Goal: Information Seeking & Learning: Learn about a topic

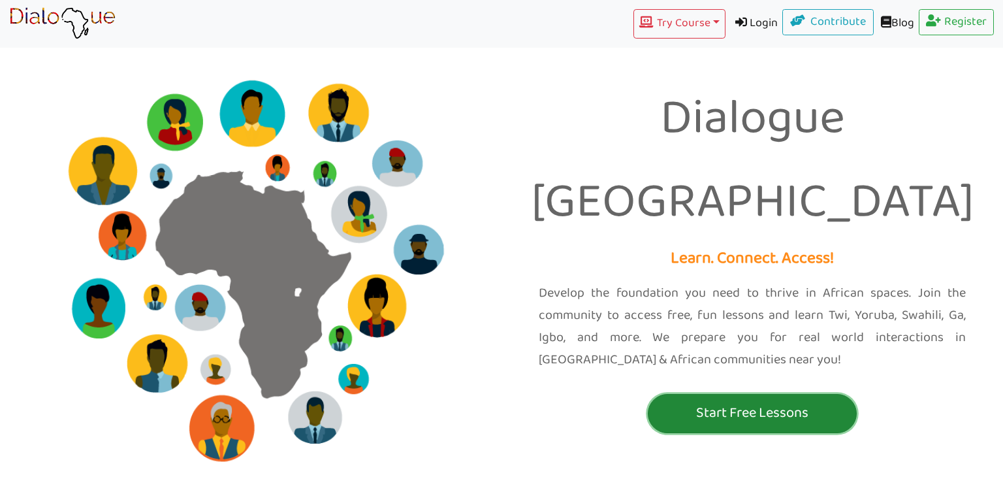
click at [746, 401] on p "Start Free Lessons" at bounding box center [752, 413] width 202 height 24
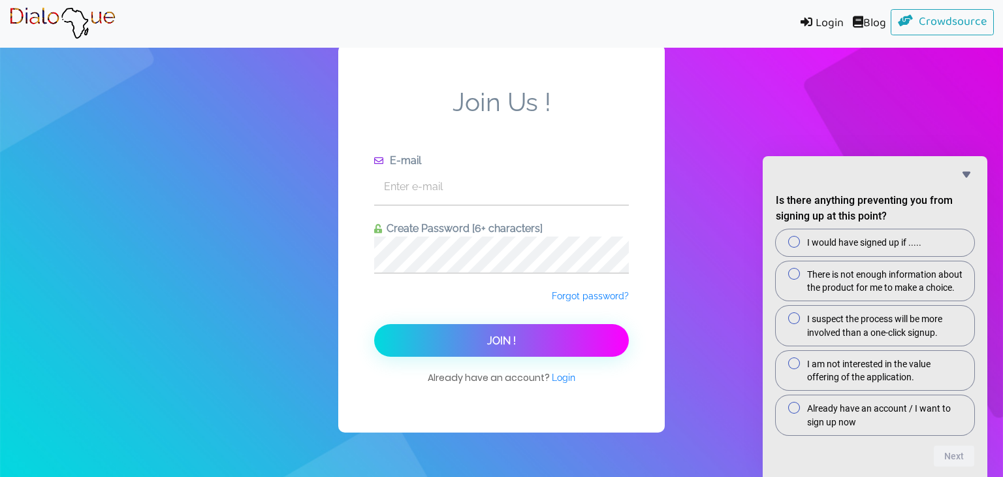
click at [537, 208] on form "Join Us ! E-mail Create Password [6+ characters] Forgot password? Join !" at bounding box center [501, 222] width 255 height 270
click at [554, 190] on input "text" at bounding box center [501, 186] width 255 height 36
type input "[EMAIL_ADDRESS][DOMAIN_NAME]"
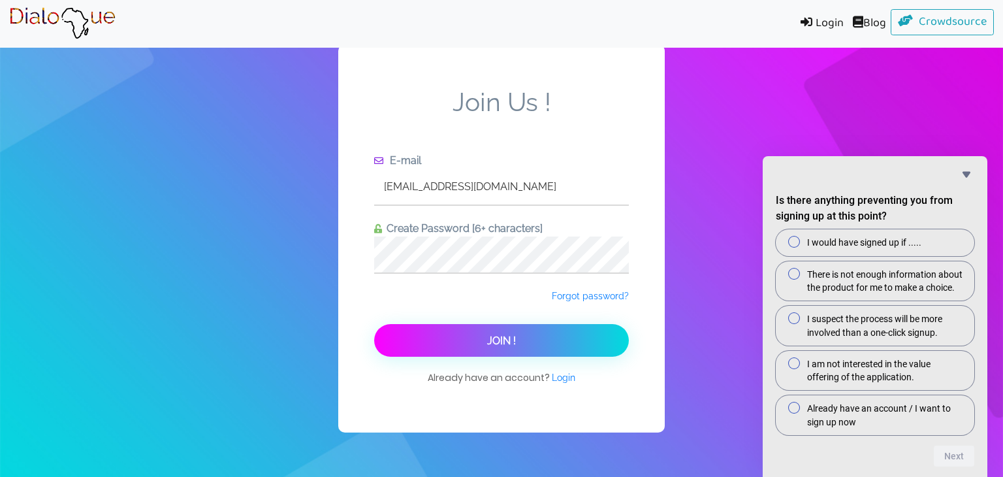
click at [549, 348] on button "Join !" at bounding box center [501, 340] width 255 height 33
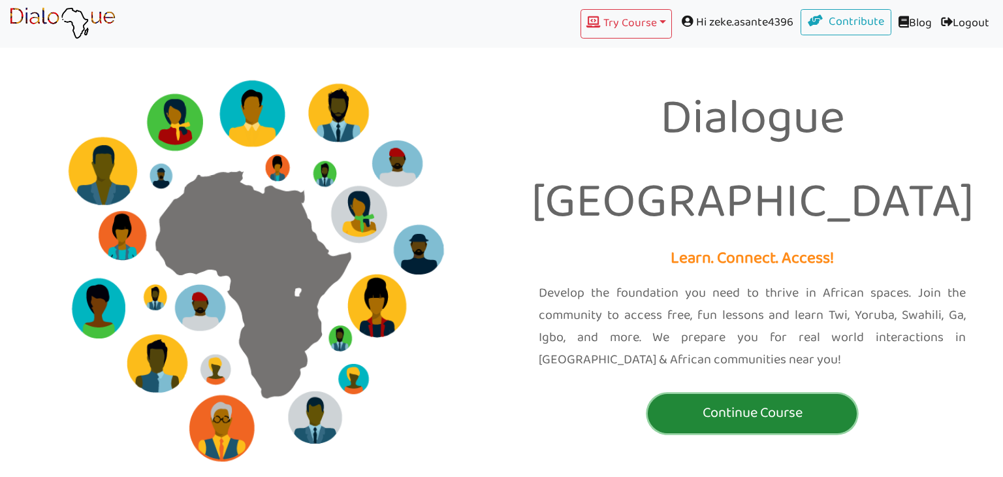
click at [794, 401] on p "Continue Course" at bounding box center [752, 413] width 202 height 24
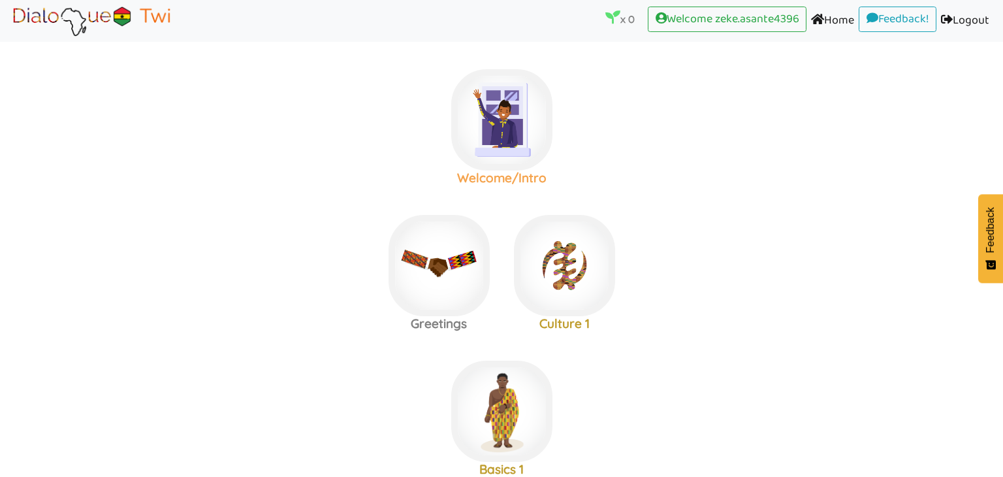
click at [496, 127] on img at bounding box center [501, 119] width 101 height 101
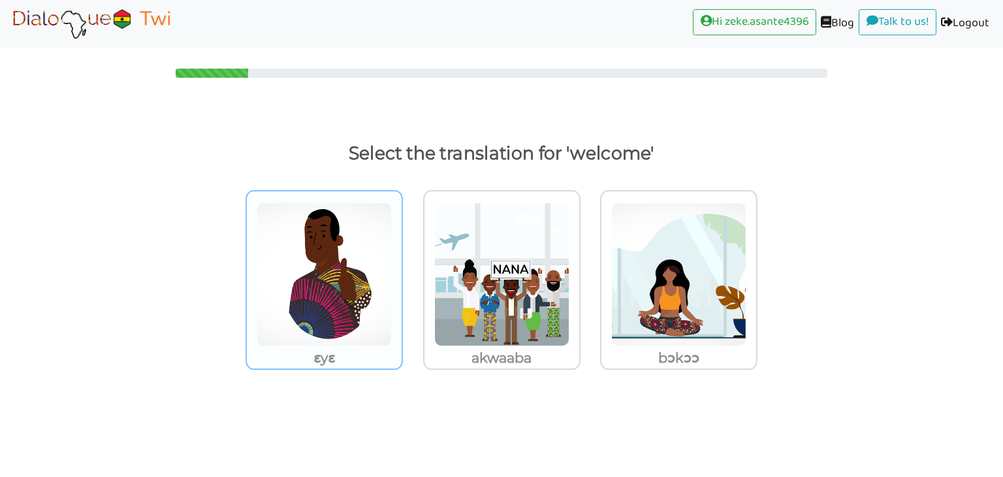
click at [308, 275] on img at bounding box center [324, 274] width 135 height 144
click at [402, 271] on input "ɛyɛ" at bounding box center [407, 266] width 10 height 10
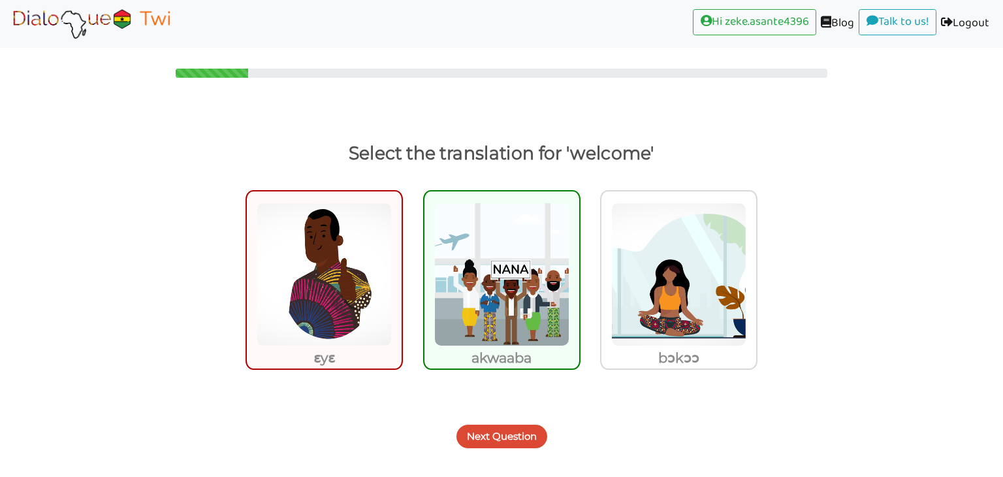
click at [492, 312] on img at bounding box center [501, 274] width 135 height 144
click at [579, 271] on input "akwaaba" at bounding box center [584, 266] width 10 height 10
click at [486, 428] on button "Next Question" at bounding box center [501, 436] width 91 height 24
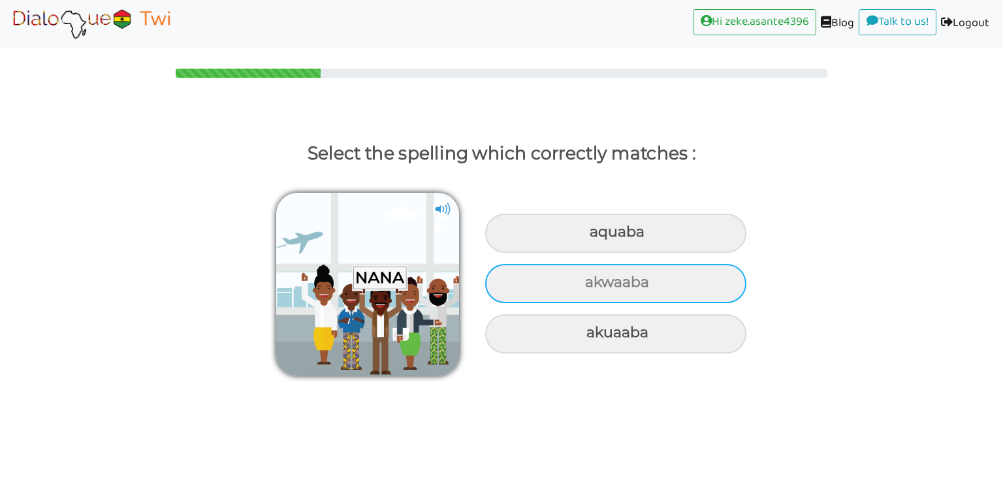
click at [584, 253] on div "akwaaba" at bounding box center [615, 232] width 261 height 39
click at [587, 236] on input "akwaaba" at bounding box center [591, 232] width 8 height 8
radio input "true"
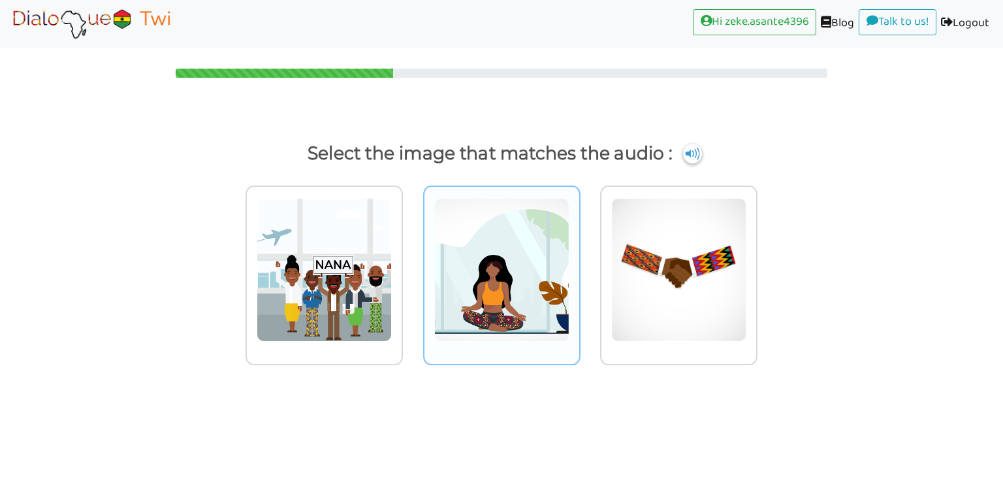
click at [392, 273] on img at bounding box center [324, 270] width 135 height 144
click at [411, 266] on input "radio" at bounding box center [407, 262] width 10 height 10
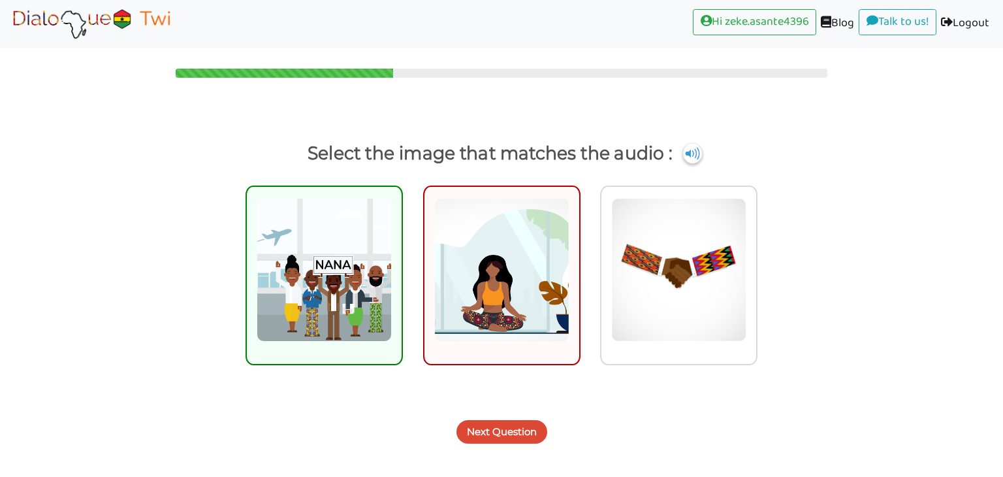
click at [528, 426] on button "Next Question" at bounding box center [501, 432] width 91 height 24
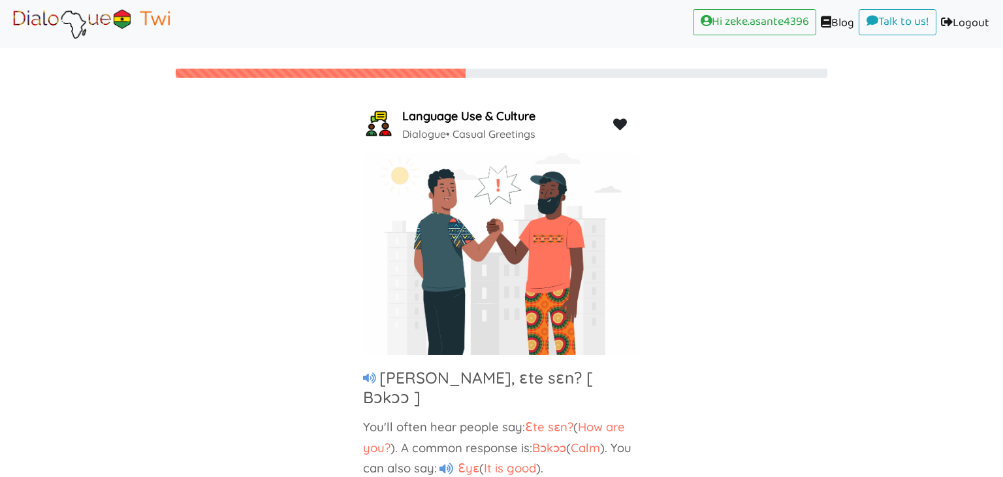
click at [712, 418] on div "Language Use & Culture Dialogue • Casual Greetings [PERSON_NAME], ɛte sɛn? [ Bɔ…" at bounding box center [501, 284] width 1003 height 359
click at [372, 380] on icon at bounding box center [369, 378] width 13 height 12
click at [473, 460] on span "Ɛyɛ" at bounding box center [466, 468] width 25 height 16
click at [459, 460] on span "Ɛyɛ" at bounding box center [466, 468] width 25 height 16
click at [452, 462] on icon at bounding box center [446, 468] width 14 height 12
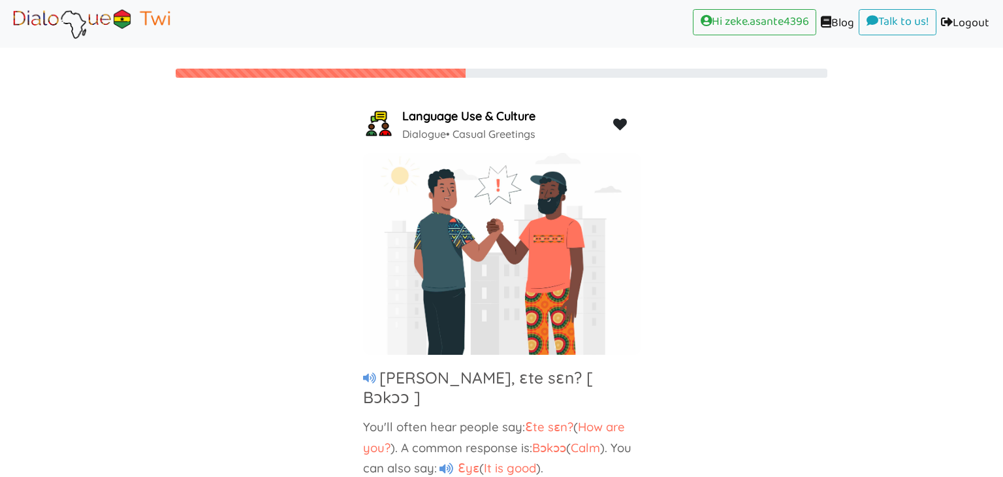
click at [449, 462] on icon at bounding box center [446, 468] width 14 height 12
click at [377, 377] on h5 at bounding box center [371, 378] width 16 height 14
click at [371, 379] on icon at bounding box center [369, 378] width 13 height 12
click at [368, 377] on icon at bounding box center [369, 378] width 13 height 12
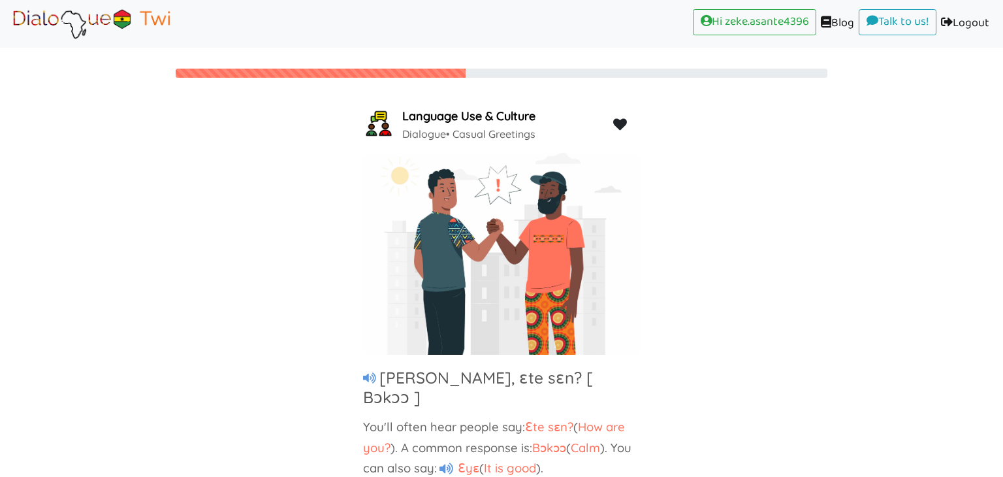
click at [368, 379] on icon at bounding box center [369, 378] width 13 height 12
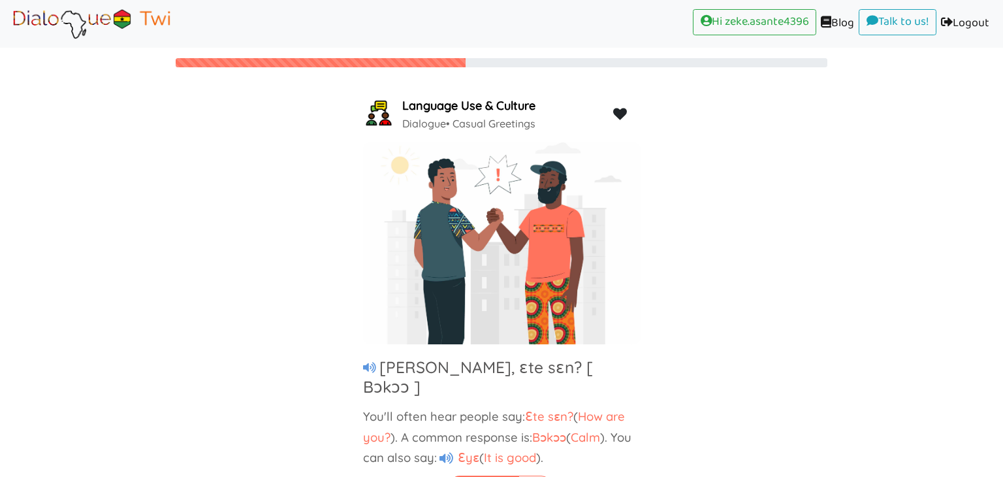
scroll to position [33, 0]
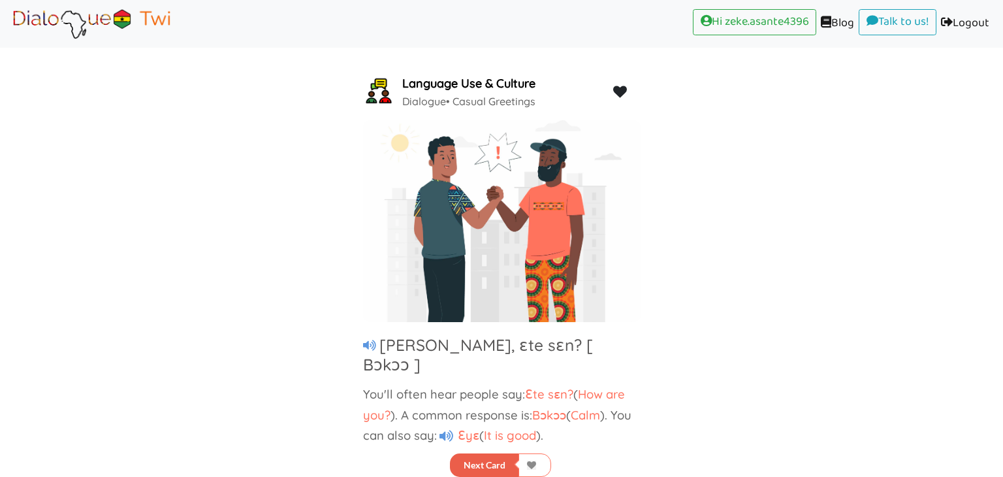
click at [489, 458] on button "Next Card" at bounding box center [484, 465] width 69 height 24
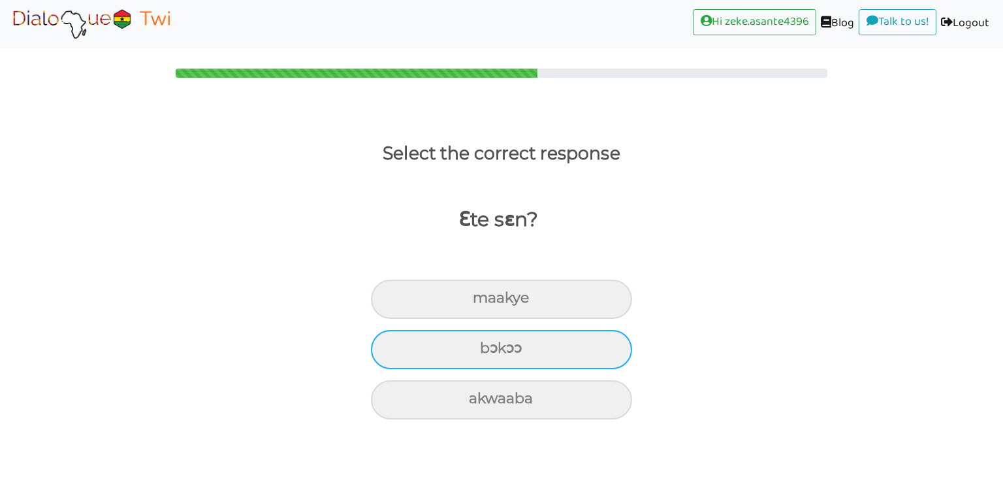
click at [533, 319] on div "bɔkɔɔ" at bounding box center [501, 298] width 261 height 39
click at [482, 302] on input "bɔkɔɔ" at bounding box center [478, 298] width 8 height 8
radio input "true"
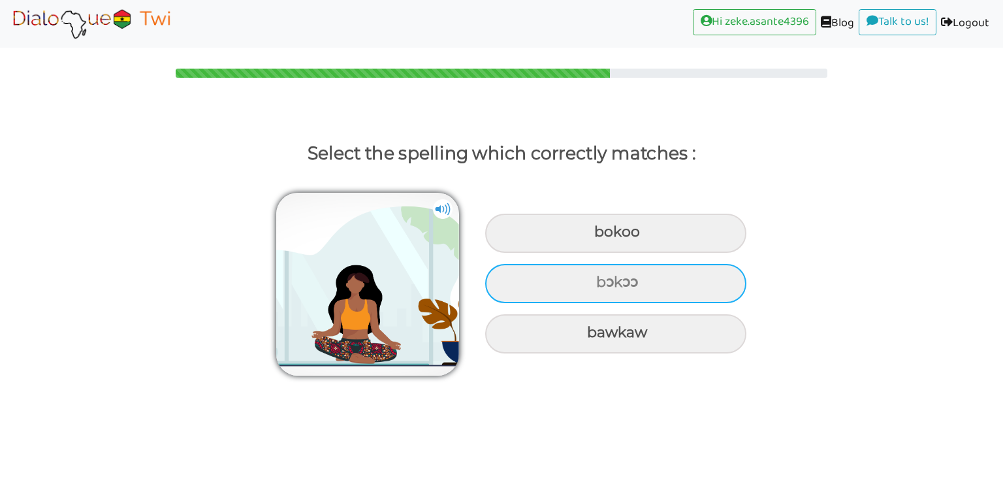
click at [641, 253] on div "bɔkɔɔ" at bounding box center [615, 232] width 261 height 39
click at [600, 236] on input "bɔkɔɔ" at bounding box center [595, 232] width 8 height 8
radio input "true"
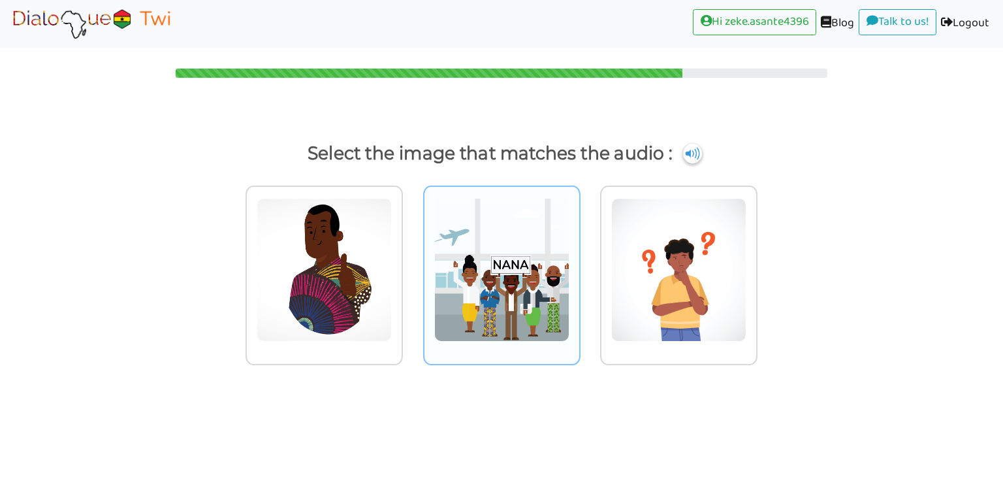
click at [392, 324] on img at bounding box center [324, 270] width 135 height 144
click at [411, 266] on input "radio" at bounding box center [407, 262] width 10 height 10
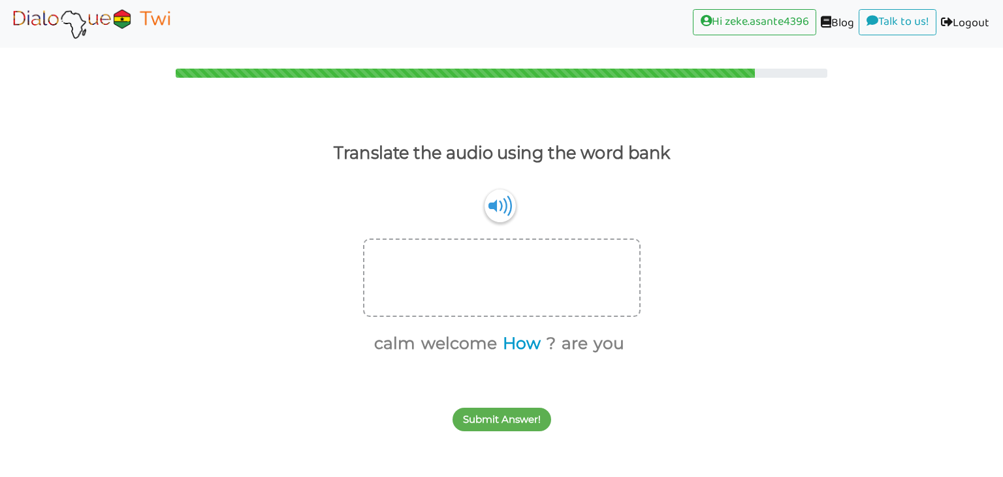
click at [533, 347] on button "How" at bounding box center [519, 343] width 42 height 25
click at [556, 349] on button "are" at bounding box center [550, 343] width 31 height 25
click at [560, 349] on button "you" at bounding box center [568, 343] width 35 height 25
click at [467, 345] on button "calm" at bounding box center [449, 343] width 46 height 25
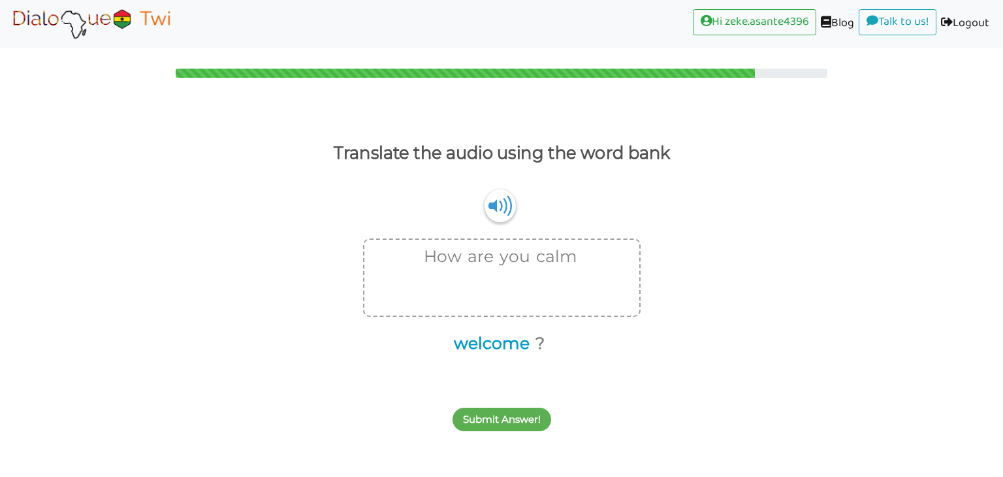
click at [503, 345] on button "welcome" at bounding box center [489, 343] width 80 height 25
click at [499, 343] on button "?" at bounding box center [497, 343] width 14 height 25
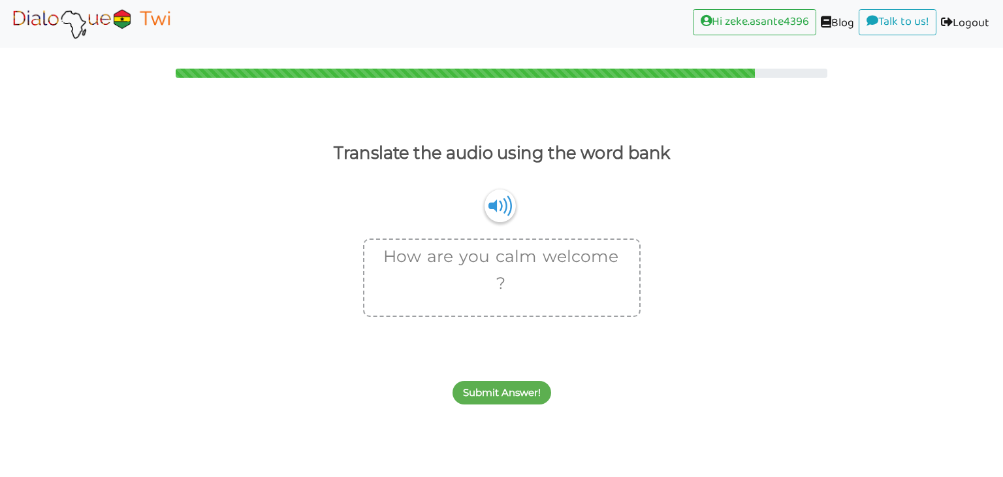
click at [524, 409] on div "Submit Answer!" at bounding box center [501, 385] width 1003 height 52
click at [516, 398] on button "Submit Answer!" at bounding box center [501, 393] width 99 height 24
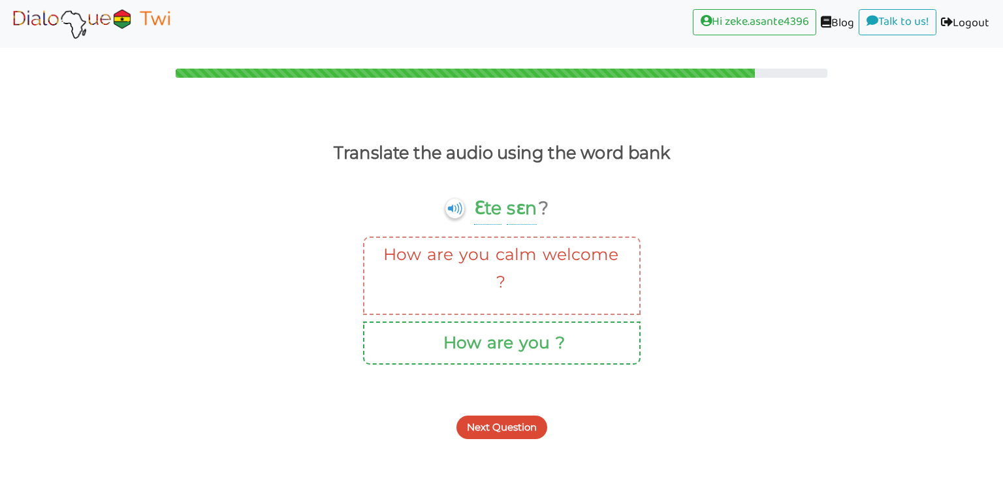
click at [543, 434] on button "Next Question" at bounding box center [501, 427] width 91 height 24
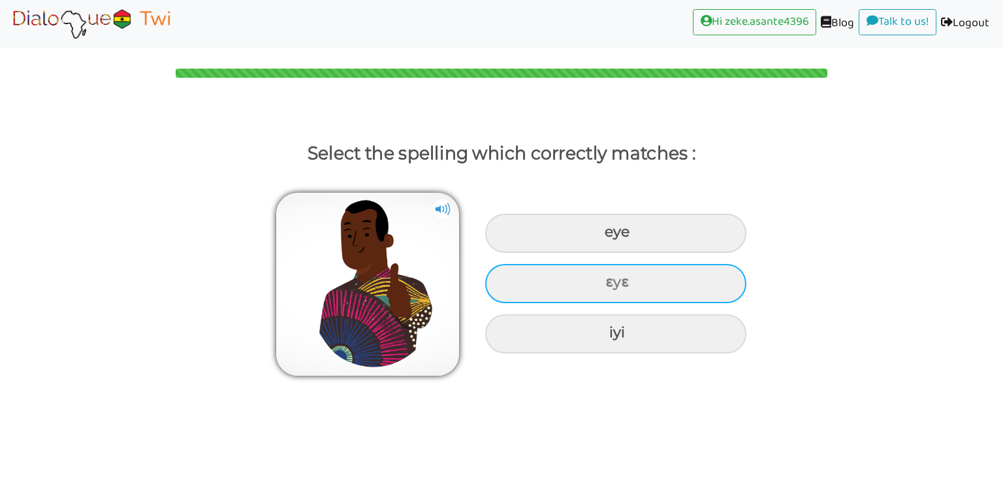
click at [550, 253] on div "ɛyɛ" at bounding box center [615, 232] width 261 height 39
click at [602, 236] on input "ɛyɛ" at bounding box center [606, 232] width 8 height 8
radio input "true"
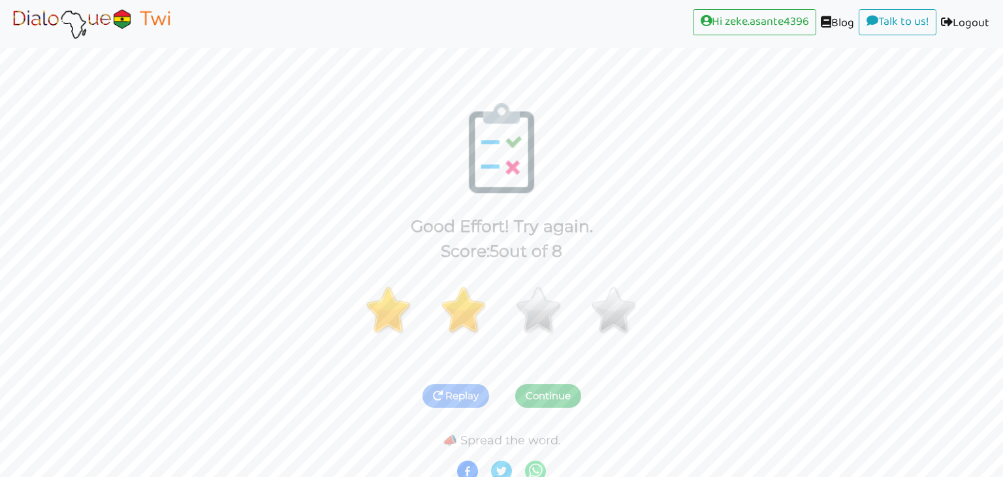
click at [552, 397] on button "Continue" at bounding box center [548, 396] width 66 height 24
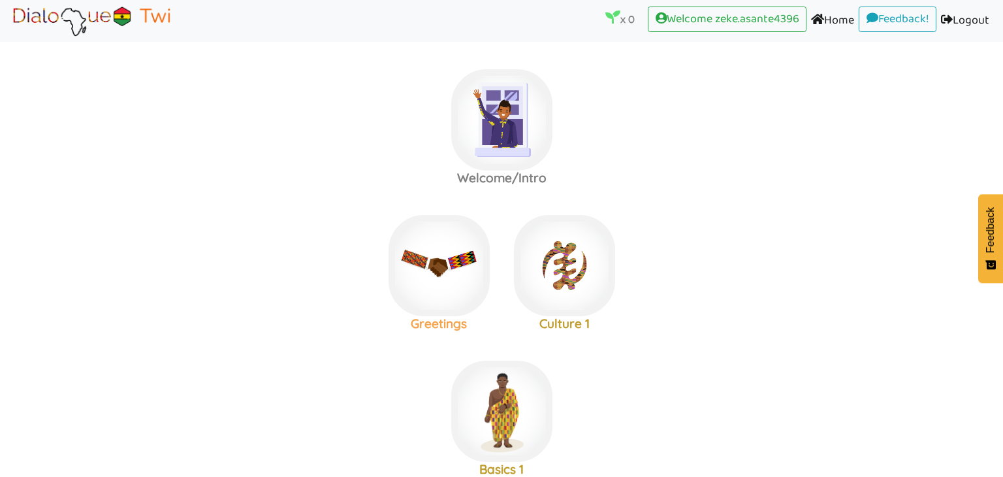
click at [439, 185] on h3 "Greetings" at bounding box center [501, 177] width 125 height 15
click at [522, 165] on img at bounding box center [501, 119] width 101 height 101
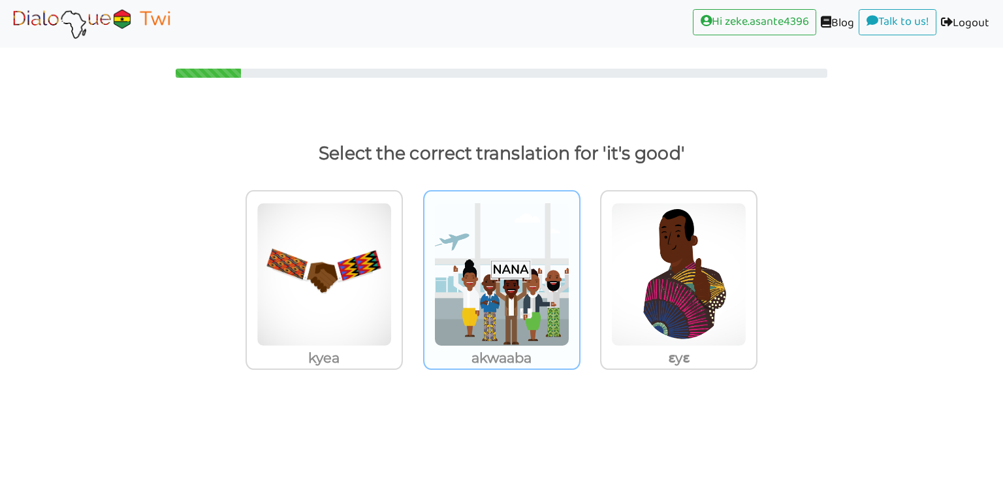
click at [392, 283] on img at bounding box center [324, 274] width 135 height 144
click at [411, 271] on input "akwaaba" at bounding box center [407, 266] width 10 height 10
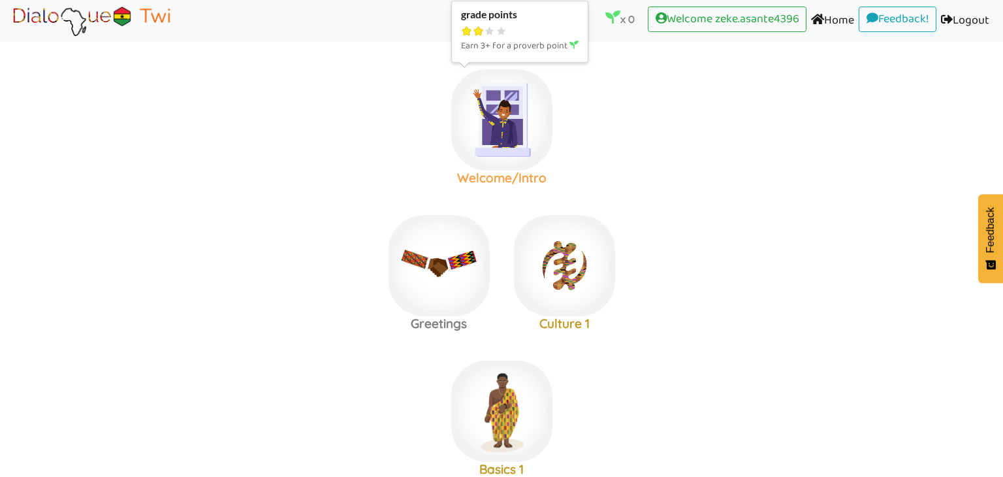
click at [501, 115] on img at bounding box center [501, 119] width 101 height 101
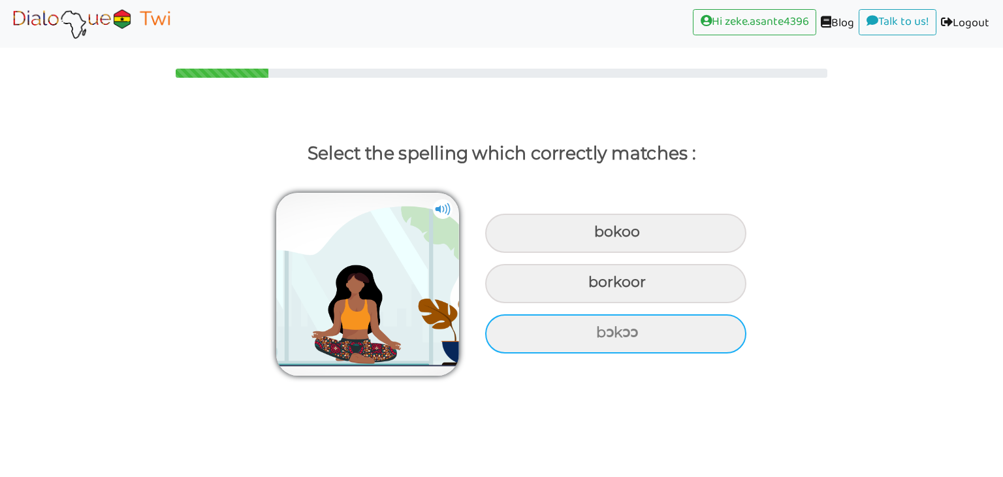
click at [609, 253] on div "bɔkɔɔ" at bounding box center [615, 232] width 261 height 39
click at [600, 236] on input "bɔkɔɔ" at bounding box center [595, 232] width 8 height 8
radio input "true"
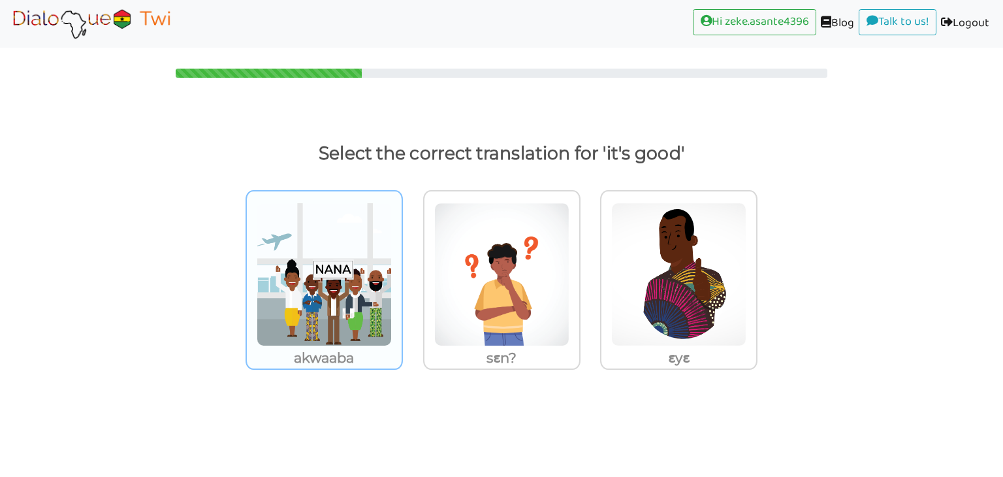
click at [367, 319] on img at bounding box center [324, 274] width 135 height 144
click at [402, 271] on input "akwaaba" at bounding box center [407, 266] width 10 height 10
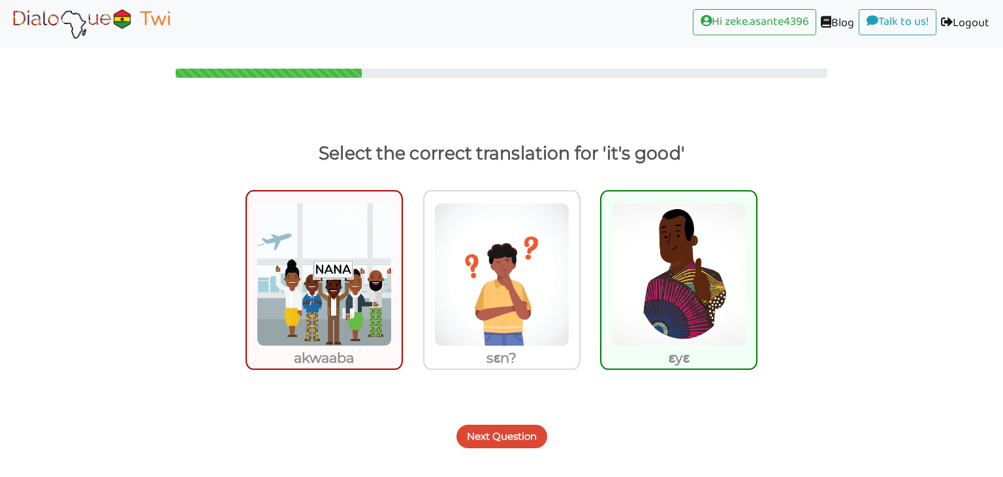
click at [517, 423] on div "Next Question" at bounding box center [501, 429] width 1003 height 52
click at [515, 424] on button "Next Question" at bounding box center [501, 436] width 91 height 24
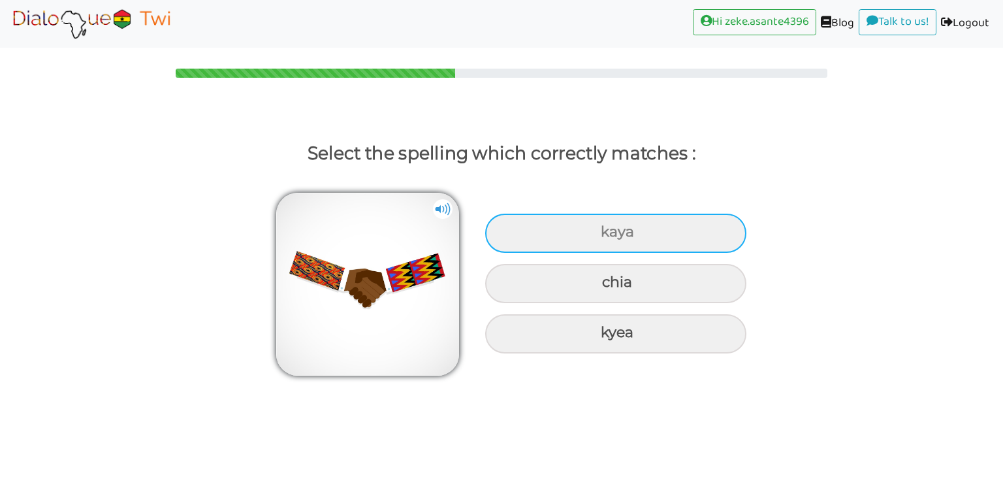
click at [563, 234] on div "kaya" at bounding box center [615, 232] width 261 height 39
click at [598, 234] on input "kaya" at bounding box center [602, 232] width 8 height 8
radio input "true"
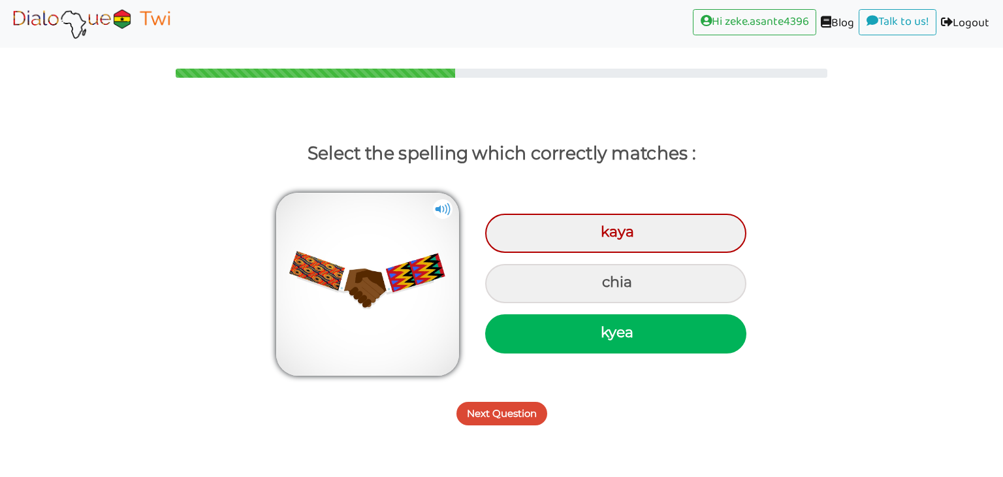
click at [531, 408] on button "Next Question" at bounding box center [501, 414] width 91 height 24
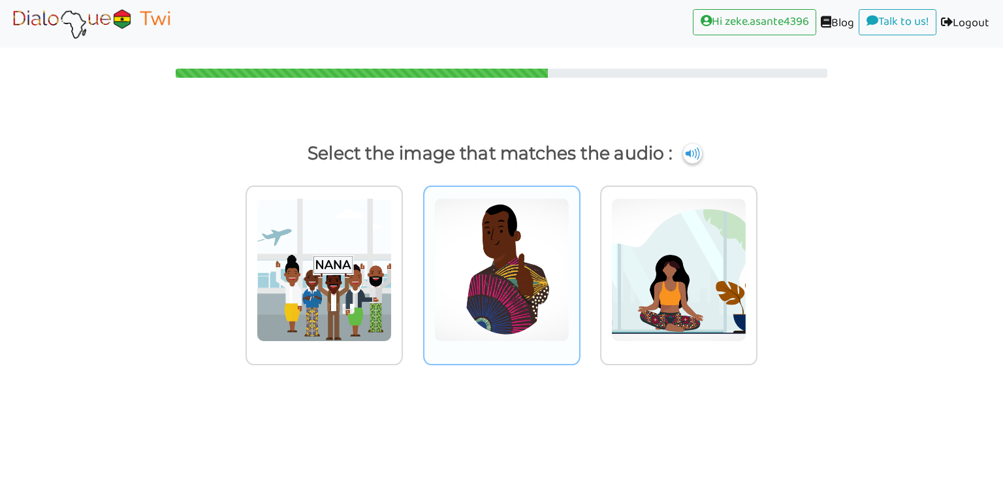
click at [392, 283] on img at bounding box center [324, 270] width 135 height 144
click at [411, 266] on input "radio" at bounding box center [407, 262] width 10 height 10
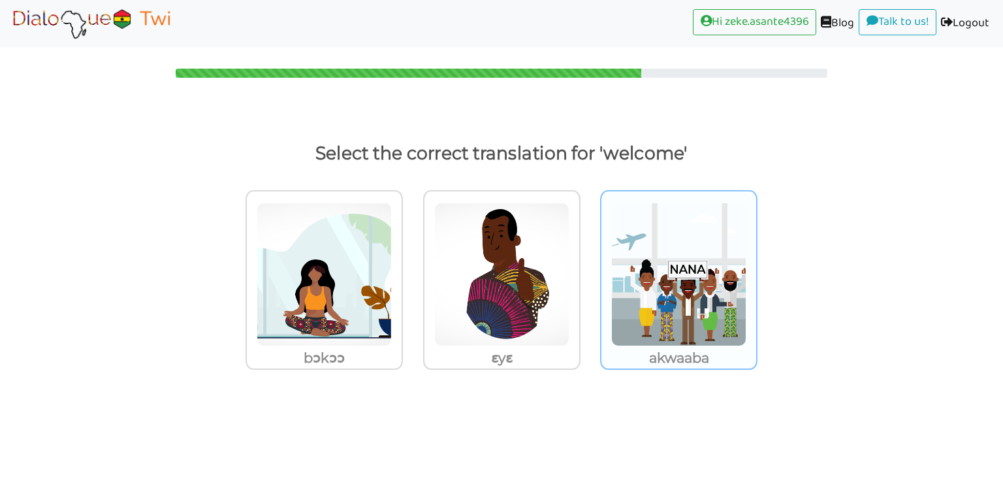
click at [392, 264] on img at bounding box center [324, 274] width 135 height 144
click at [411, 264] on input "akwaaba" at bounding box center [407, 266] width 10 height 10
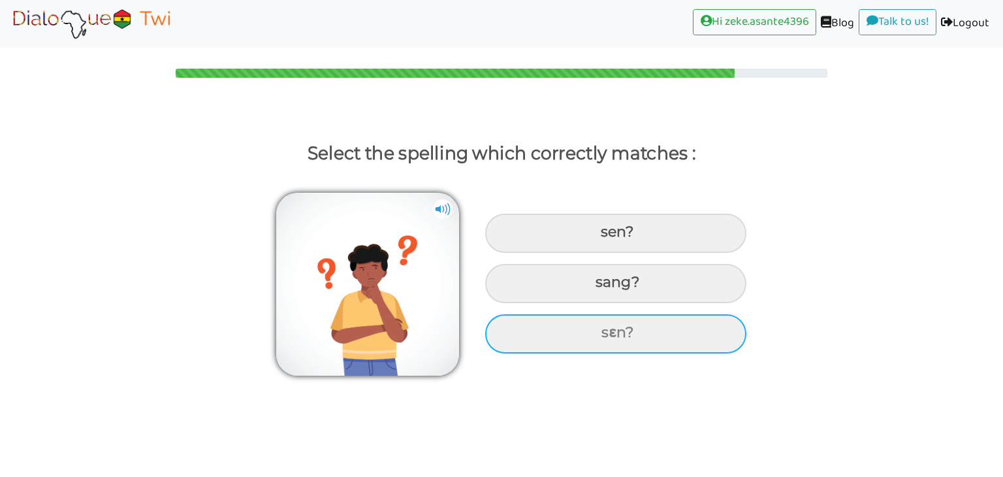
click at [601, 253] on div "sɛn?" at bounding box center [615, 232] width 261 height 39
click at [601, 236] on input "sɛn?" at bounding box center [602, 232] width 8 height 8
radio input "true"
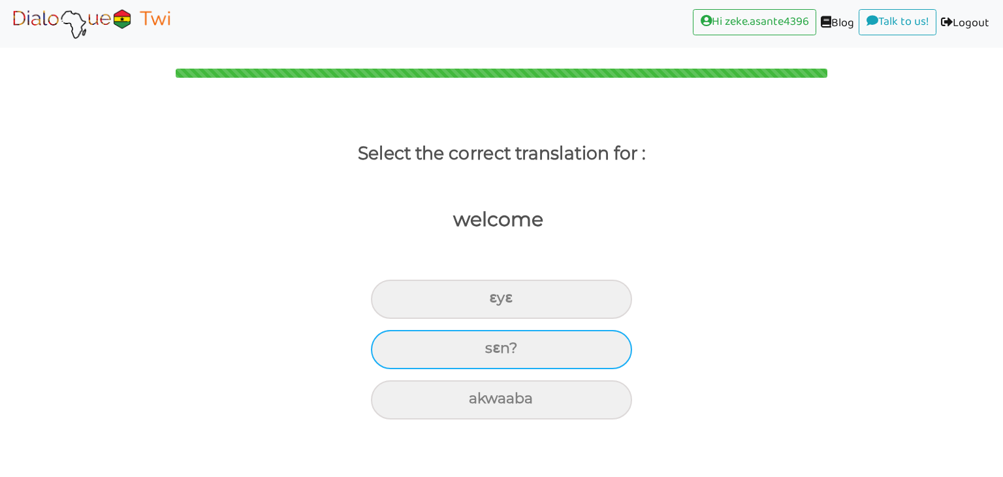
click at [576, 319] on div "sɛn?" at bounding box center [501, 298] width 261 height 39
click at [499, 302] on input "sɛn?" at bounding box center [494, 298] width 8 height 8
radio input "true"
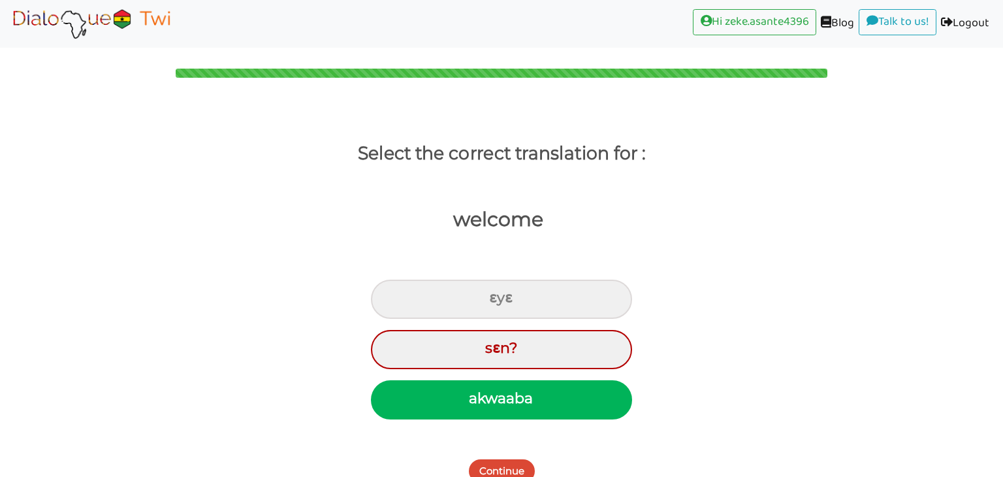
click at [507, 459] on button "Continue" at bounding box center [502, 471] width 66 height 24
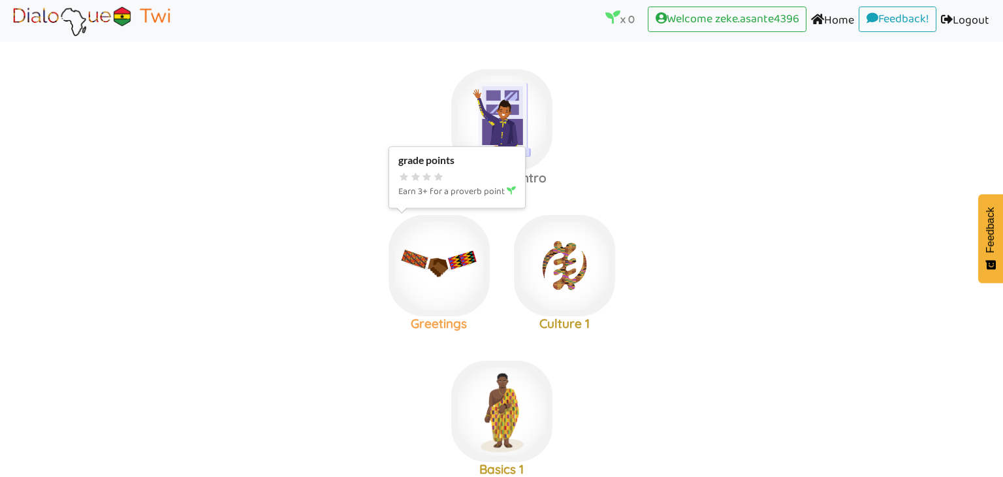
click at [451, 170] on img at bounding box center [501, 119] width 101 height 101
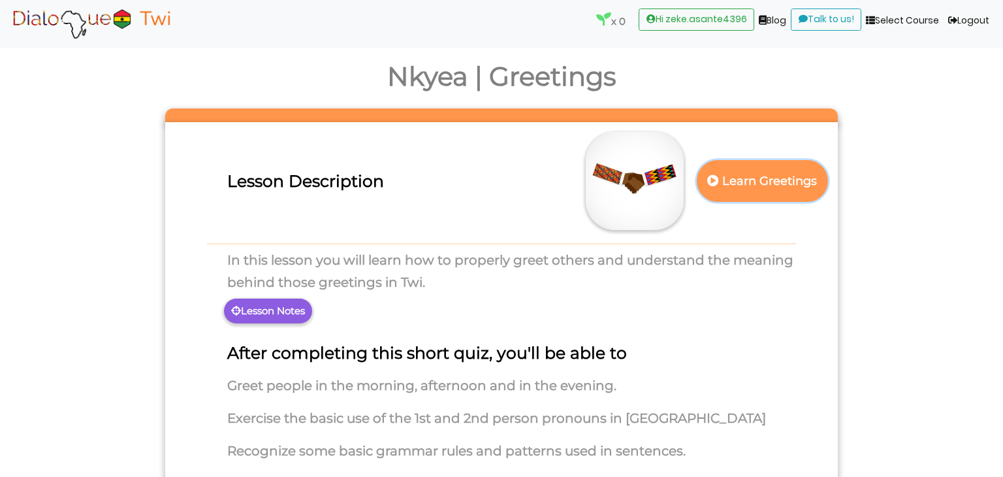
click at [764, 163] on button "Learn Greetings" at bounding box center [762, 180] width 131 height 41
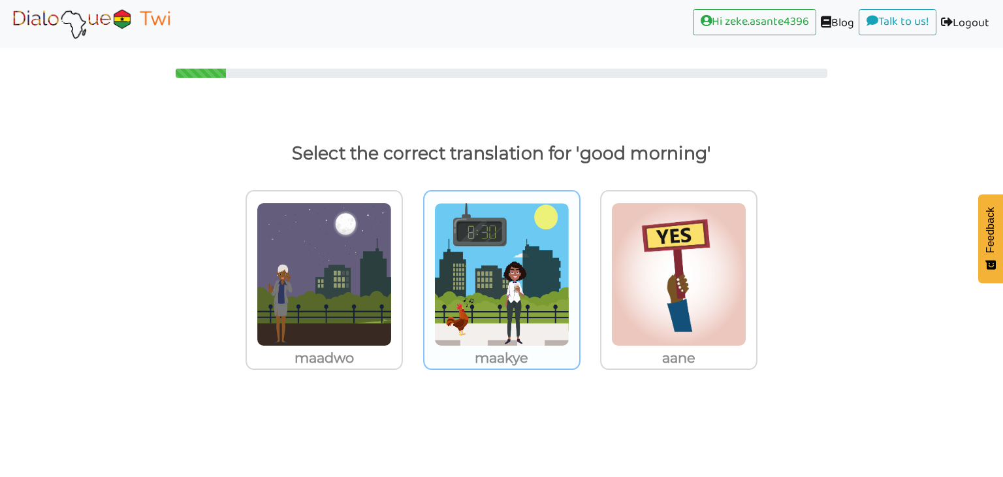
click at [392, 264] on img at bounding box center [324, 274] width 135 height 144
click at [411, 264] on input "maakye" at bounding box center [407, 266] width 10 height 10
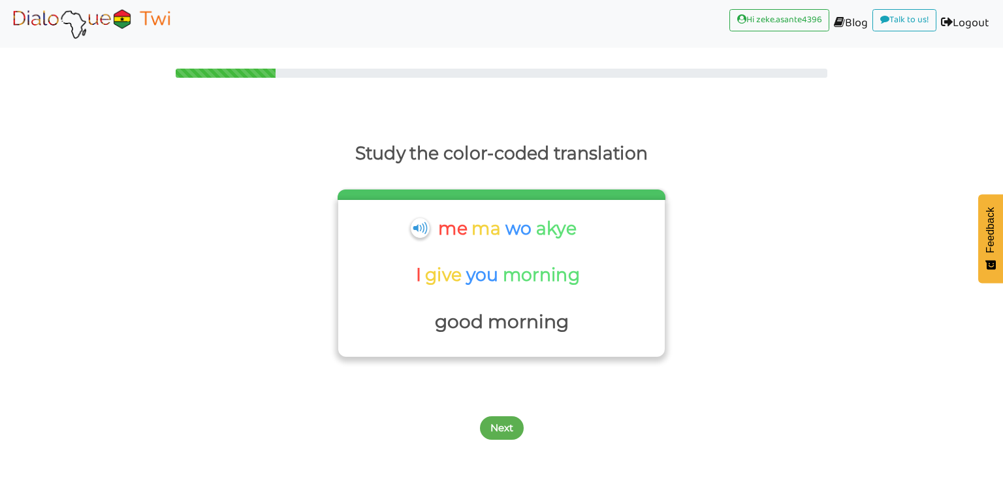
click at [488, 265] on p "you" at bounding box center [484, 274] width 37 height 31
click at [503, 368] on div "Study the color-coded translation me ma wo akye I give you morning good morning" at bounding box center [501, 266] width 1003 height 257
click at [509, 432] on button "Next" at bounding box center [502, 428] width 44 height 24
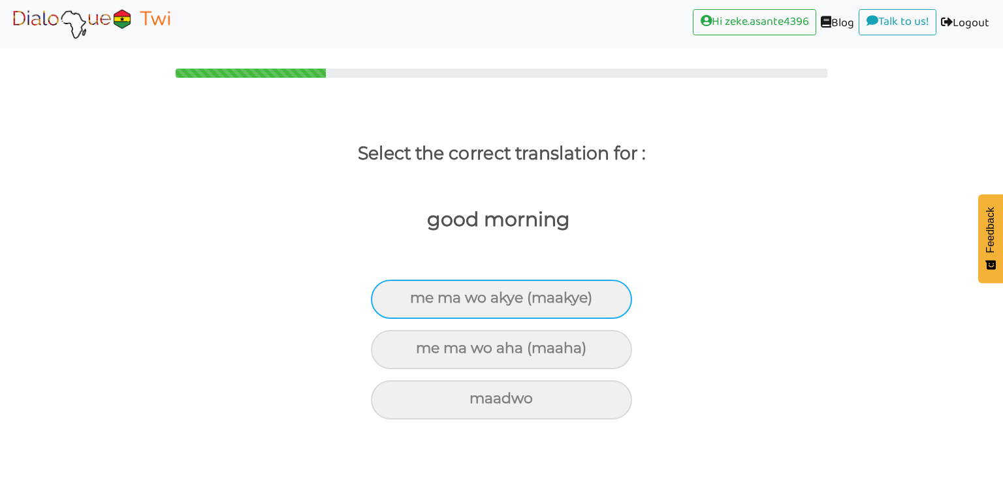
click at [516, 287] on div "me ma wo akye (maakye)" at bounding box center [501, 298] width 261 height 39
click at [420, 294] on input "me ma wo akye (maakye)" at bounding box center [415, 298] width 8 height 8
radio input "true"
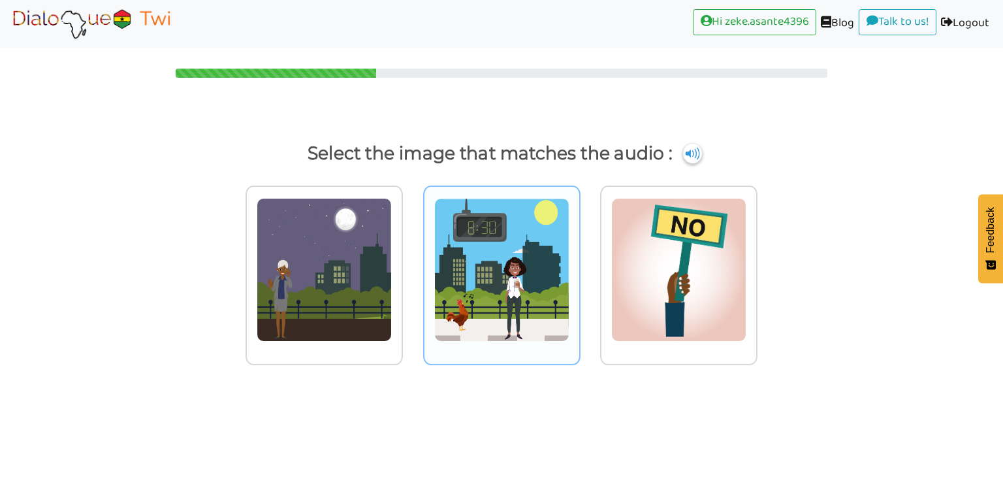
click at [392, 277] on img at bounding box center [324, 270] width 135 height 144
click at [411, 266] on input "radio" at bounding box center [407, 262] width 10 height 10
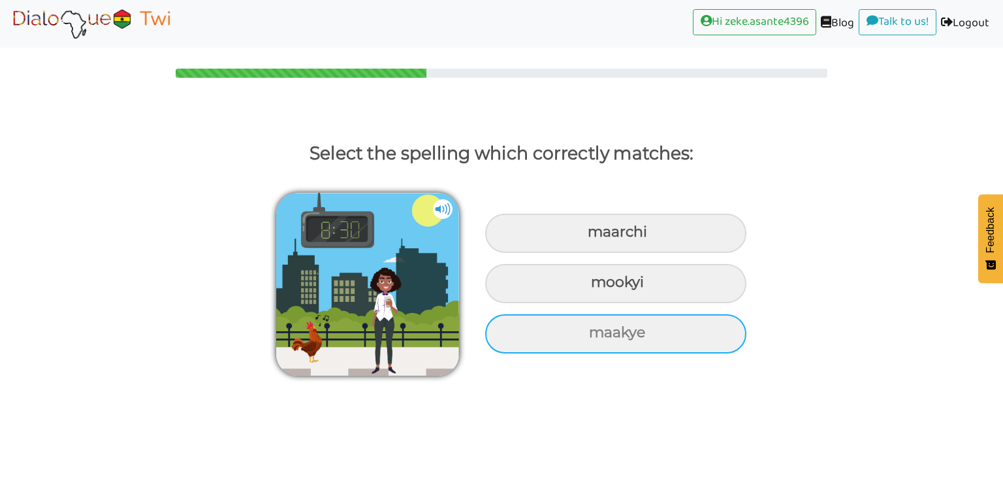
click at [594, 253] on div "maakye" at bounding box center [615, 232] width 261 height 39
click at [593, 236] on input "maakye" at bounding box center [589, 232] width 8 height 8
radio input "true"
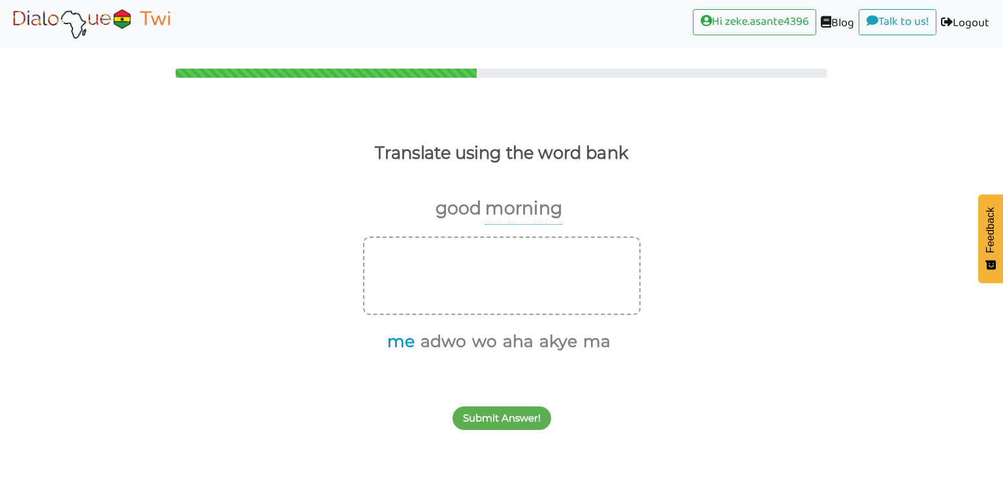
click at [409, 340] on button "me" at bounding box center [399, 341] width 32 height 25
click at [428, 346] on button "adwo" at bounding box center [425, 341] width 50 height 25
click at [545, 345] on button "ma" at bounding box center [552, 341] width 32 height 25
click at [489, 341] on button "aha" at bounding box center [490, 341] width 35 height 25
click at [524, 430] on div "Submit Answer!" at bounding box center [501, 411] width 1003 height 52
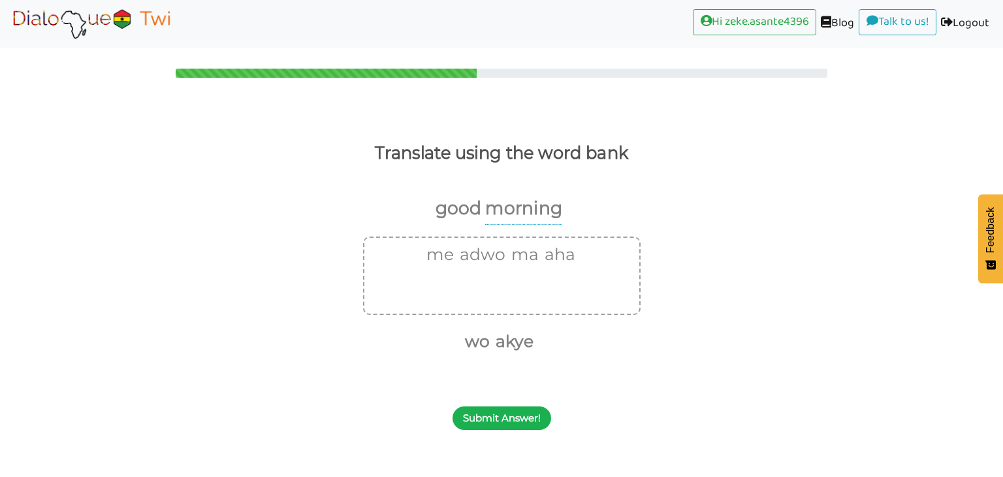
click at [519, 418] on button "Submit Answer!" at bounding box center [501, 418] width 99 height 24
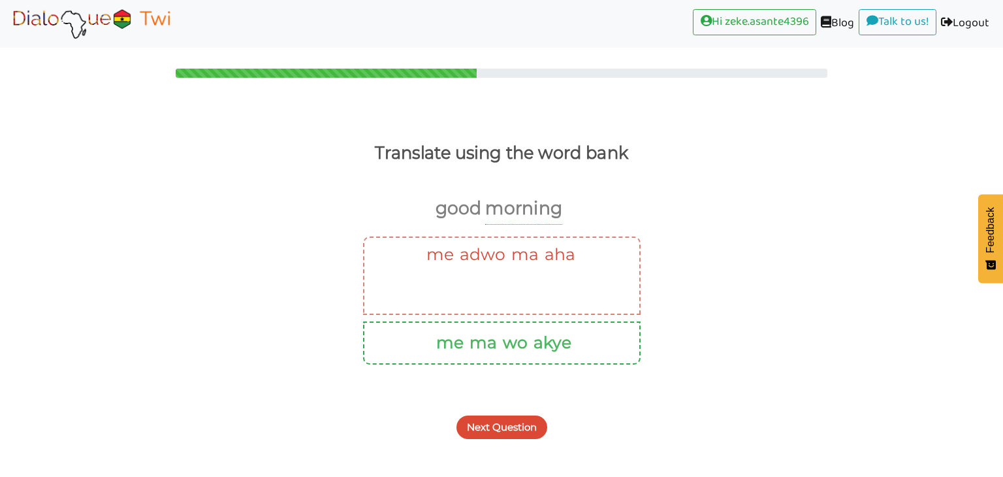
click at [517, 417] on button "Next Question" at bounding box center [501, 427] width 91 height 24
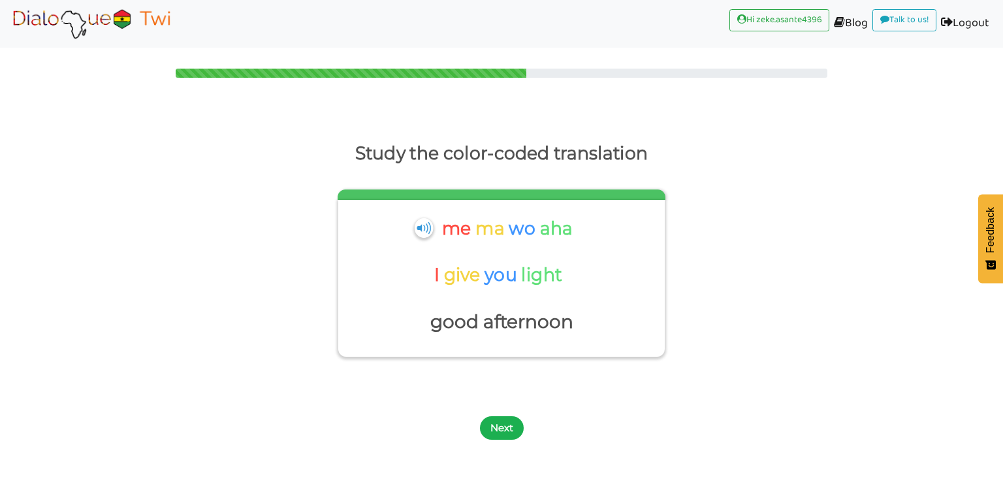
click at [499, 432] on button "Next" at bounding box center [502, 428] width 44 height 24
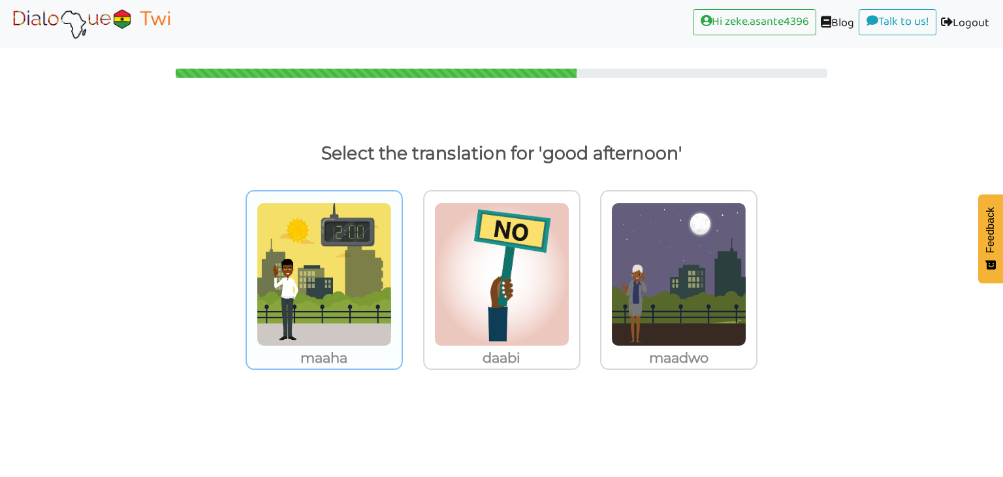
click at [334, 289] on img at bounding box center [324, 274] width 135 height 144
click at [402, 271] on input "maaha" at bounding box center [407, 266] width 10 height 10
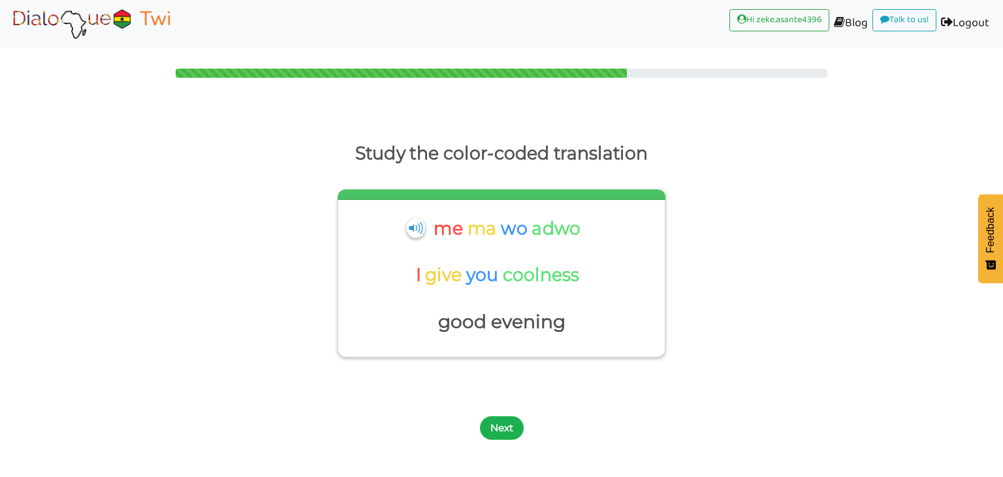
click at [496, 425] on button "Next" at bounding box center [502, 428] width 44 height 24
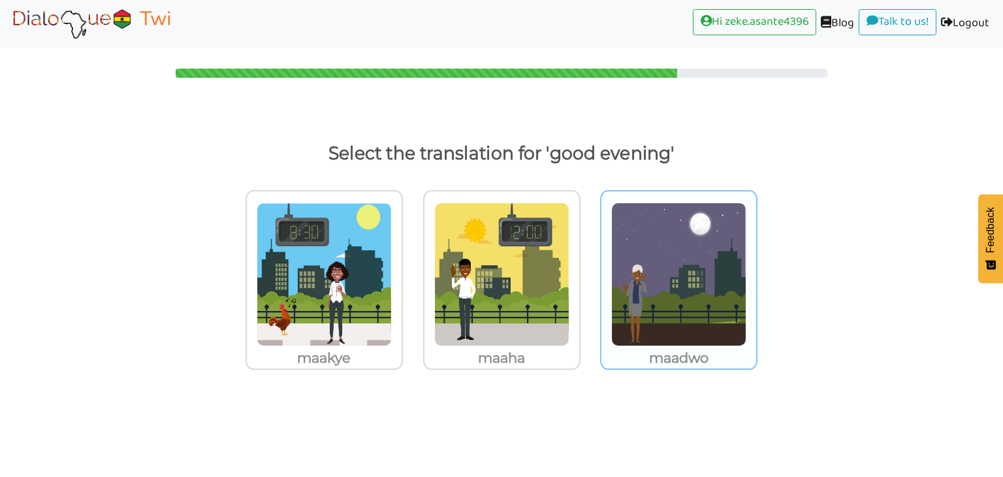
click at [392, 325] on img at bounding box center [324, 274] width 135 height 144
click at [411, 271] on input "maadwo" at bounding box center [407, 266] width 10 height 10
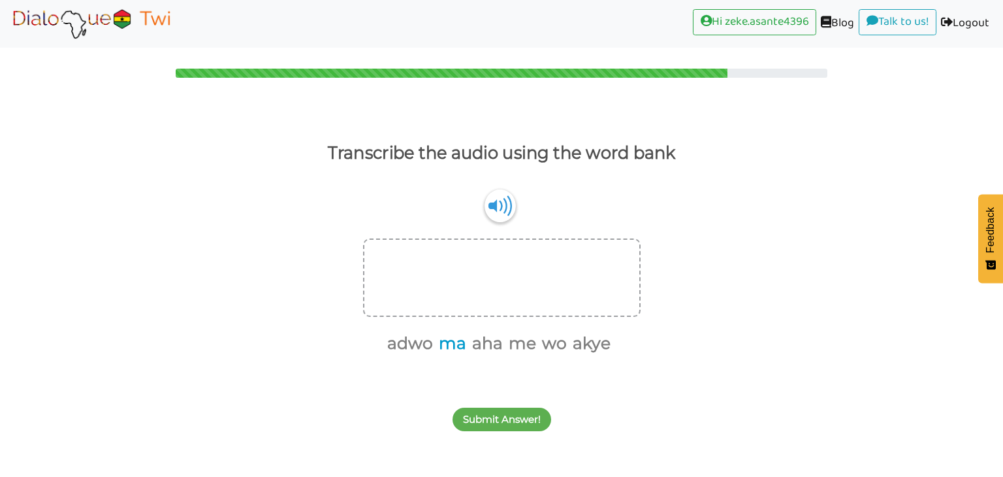
click at [460, 345] on button "ma" at bounding box center [450, 343] width 32 height 25
click at [506, 354] on button "me" at bounding box center [504, 343] width 32 height 25
click at [486, 347] on button "aha" at bounding box center [484, 343] width 35 height 25
click at [528, 357] on div "Transcribe the audio using the word bank me ma wo akye ma me aha adwo wo akye S…" at bounding box center [501, 273] width 1003 height 327
click at [531, 347] on button "akye" at bounding box center [537, 343] width 42 height 25
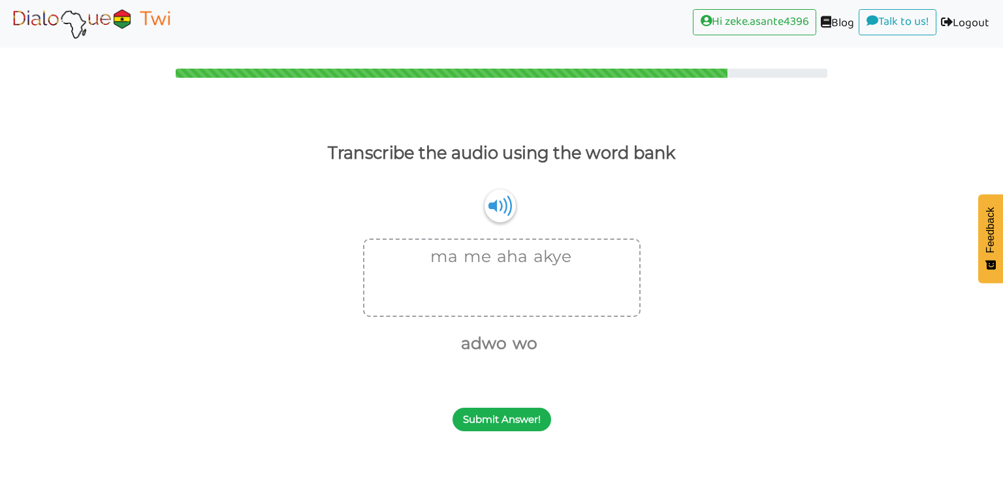
click at [531, 422] on button "Submit Answer!" at bounding box center [501, 419] width 99 height 24
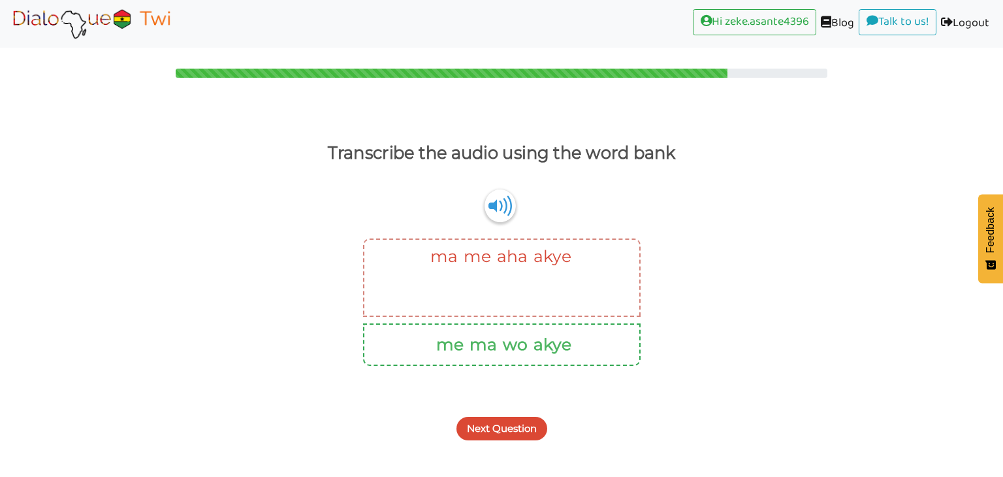
click at [525, 414] on div "Next Question" at bounding box center [501, 421] width 1003 height 52
click at [529, 434] on button "Next Question" at bounding box center [501, 429] width 91 height 24
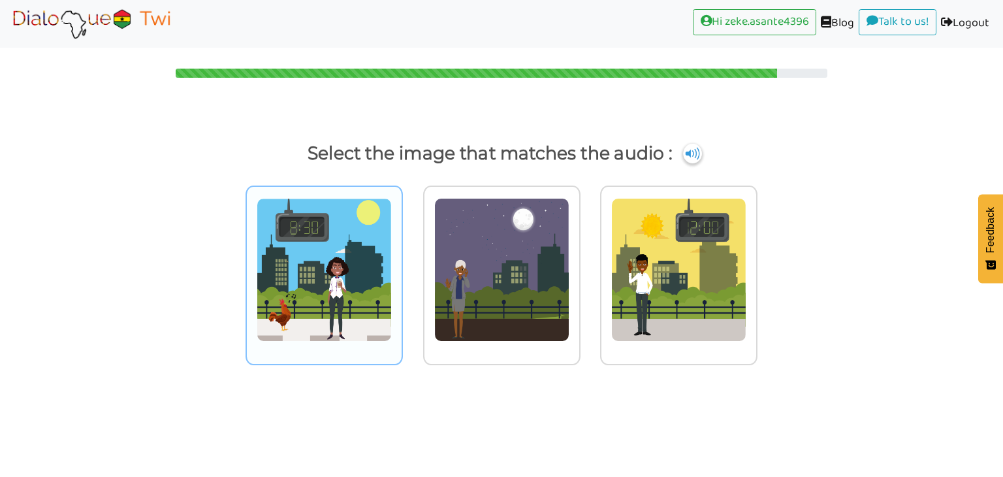
click at [357, 285] on img at bounding box center [324, 270] width 135 height 144
click at [402, 266] on input "radio" at bounding box center [407, 262] width 10 height 10
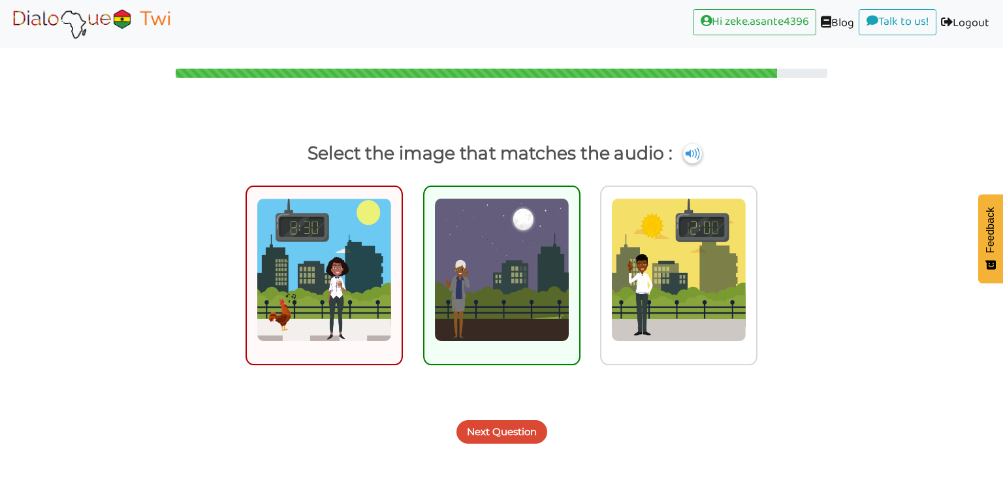
click at [511, 440] on button "Next Question" at bounding box center [501, 432] width 91 height 24
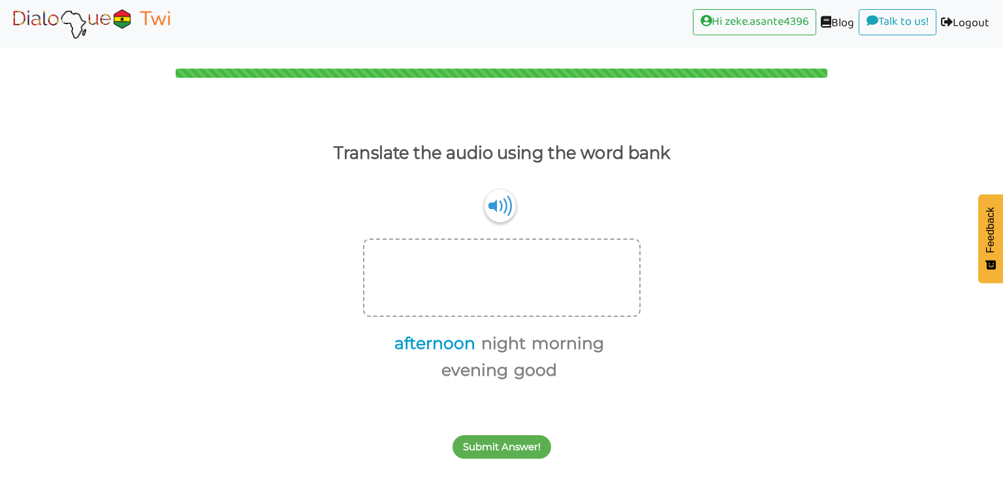
click at [449, 343] on button "afternoon" at bounding box center [433, 343] width 86 height 25
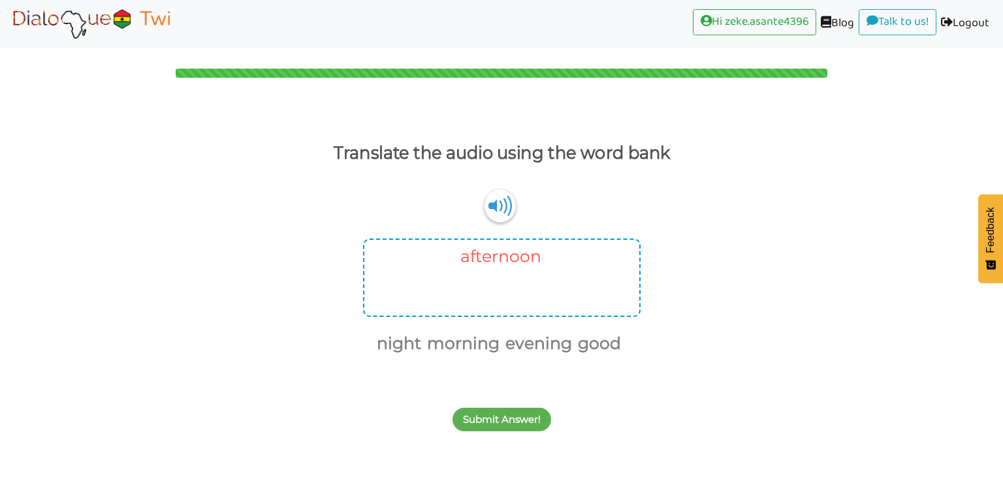
click at [497, 259] on button "afternoon" at bounding box center [499, 256] width 86 height 25
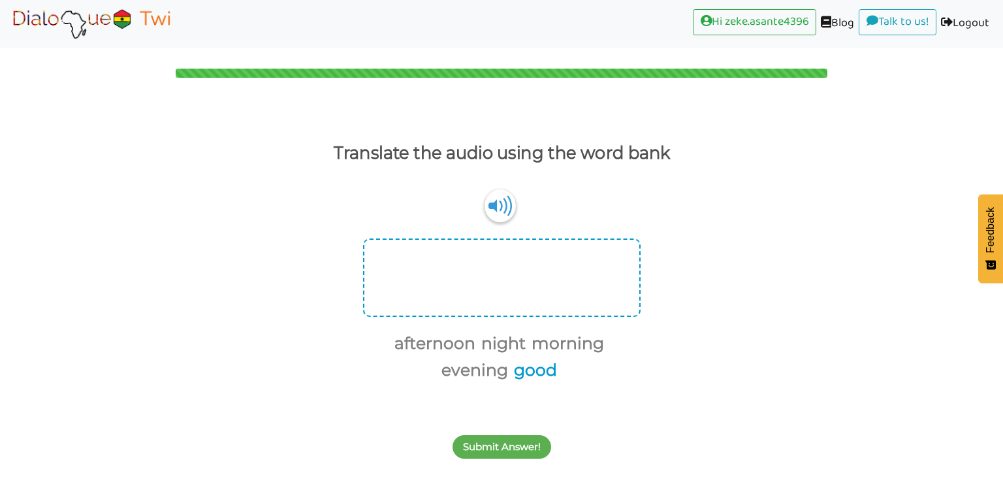
click at [531, 379] on button "good" at bounding box center [533, 370] width 48 height 25
click at [450, 341] on button "afternoon" at bounding box center [433, 343] width 86 height 25
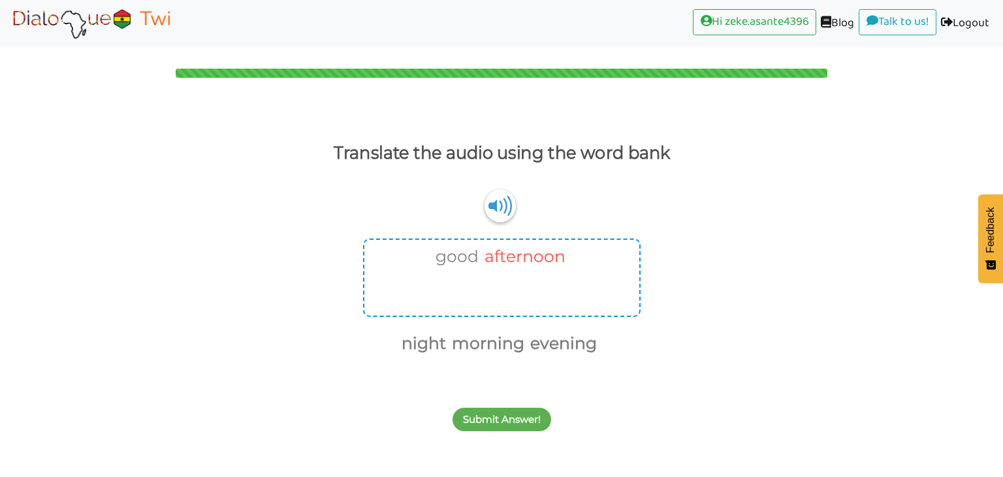
click at [490, 262] on button "afternoon" at bounding box center [523, 256] width 86 height 25
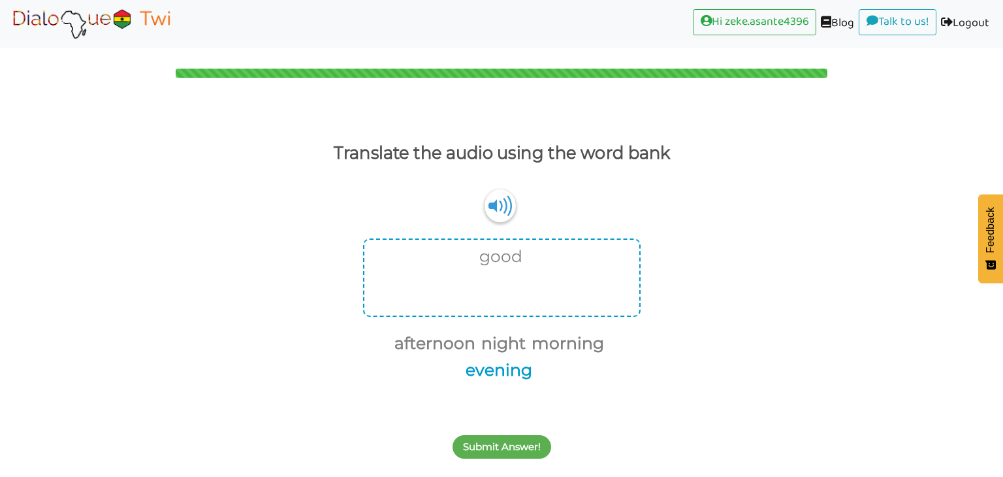
click at [509, 377] on button "evening" at bounding box center [496, 370] width 71 height 25
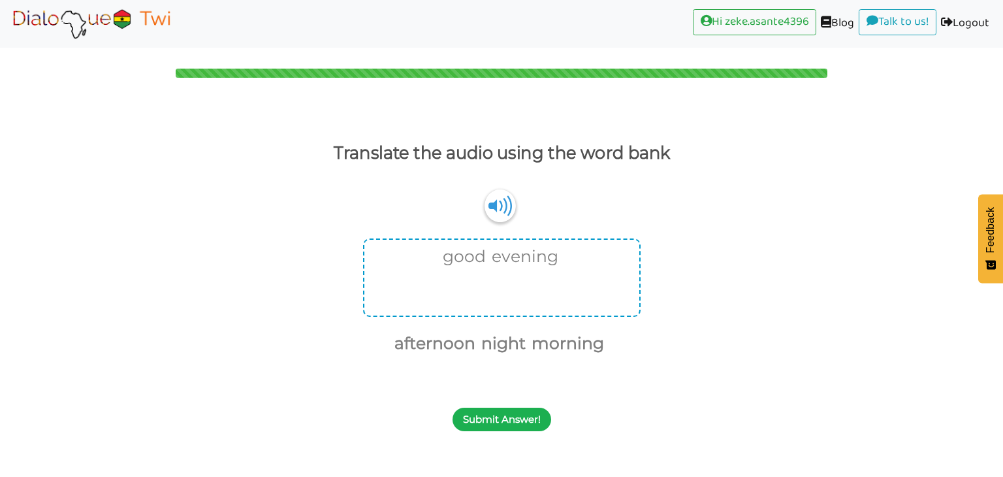
click at [523, 425] on button "Submit Answer!" at bounding box center [501, 419] width 99 height 24
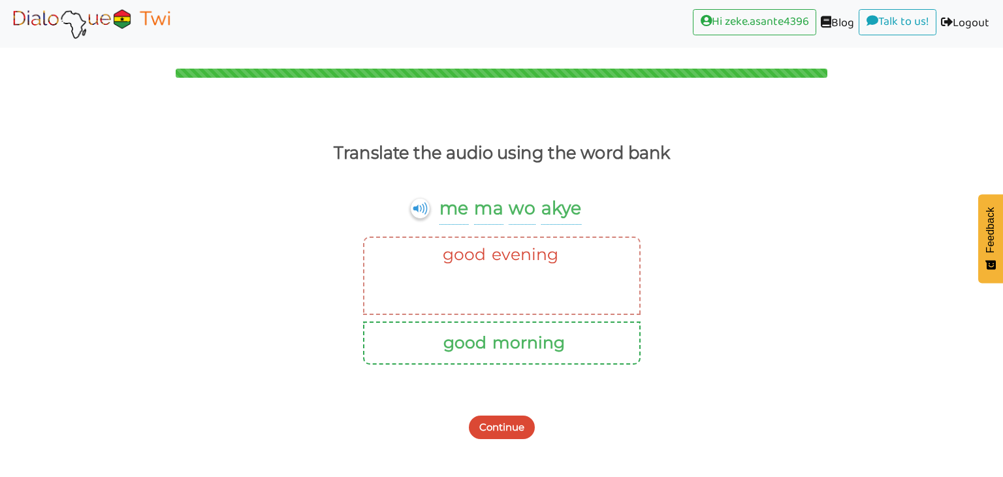
click at [523, 425] on button "Continue" at bounding box center [502, 427] width 66 height 24
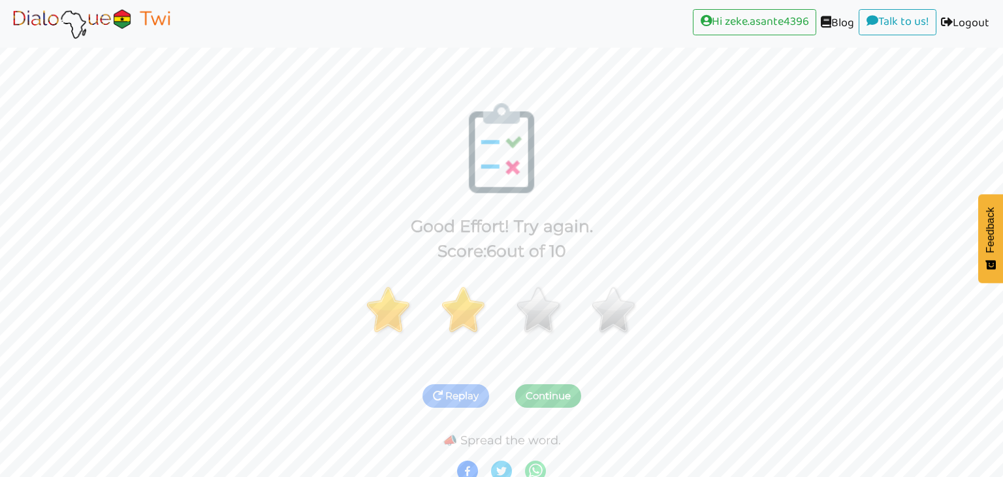
click at [561, 389] on button "Continue" at bounding box center [548, 396] width 66 height 24
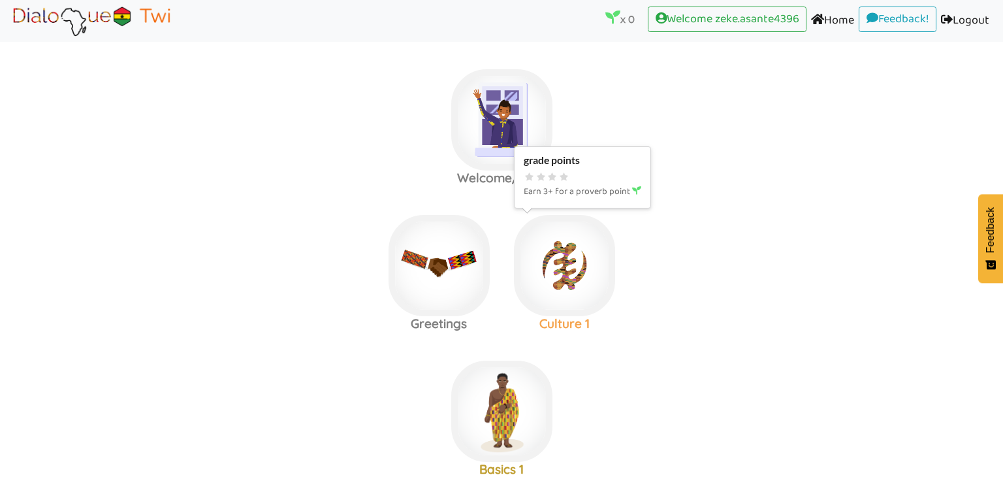
click at [552, 170] on img at bounding box center [501, 119] width 101 height 101
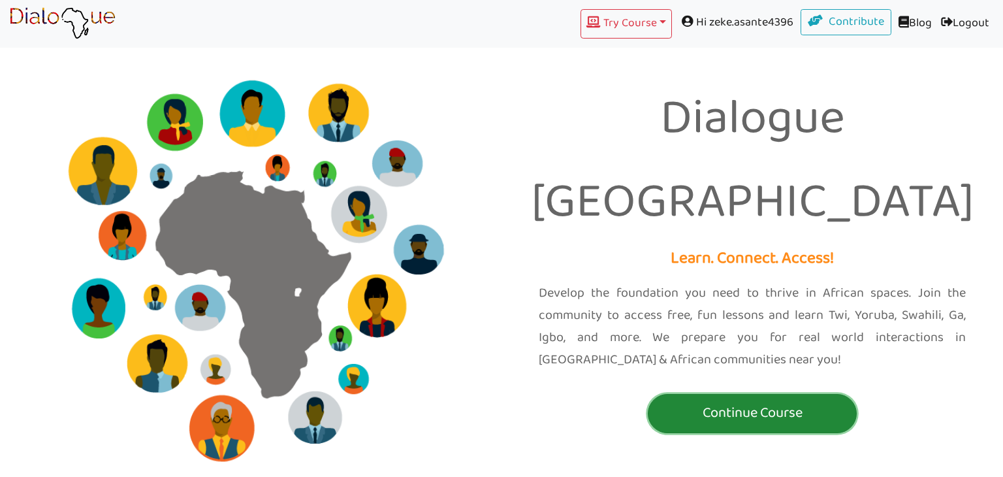
click at [826, 401] on p "Continue Course" at bounding box center [752, 413] width 202 height 24
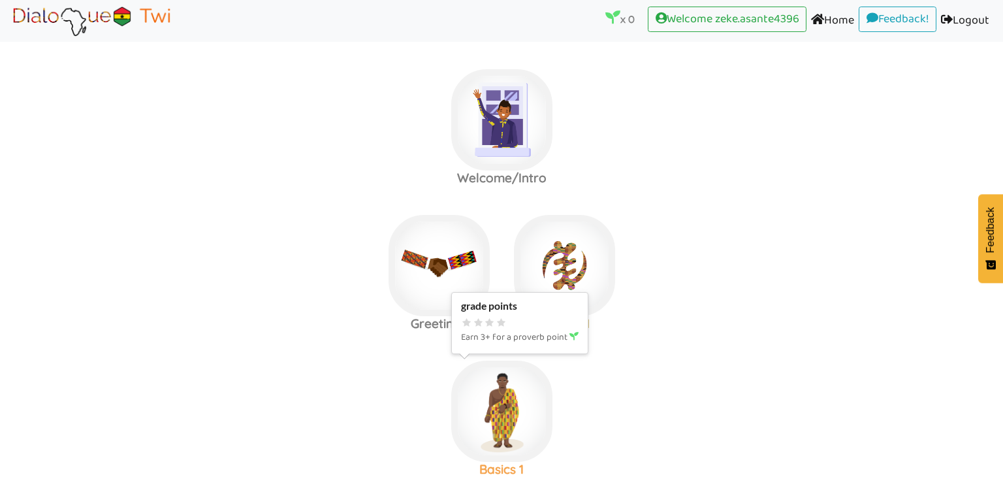
click at [511, 170] on img at bounding box center [501, 119] width 101 height 101
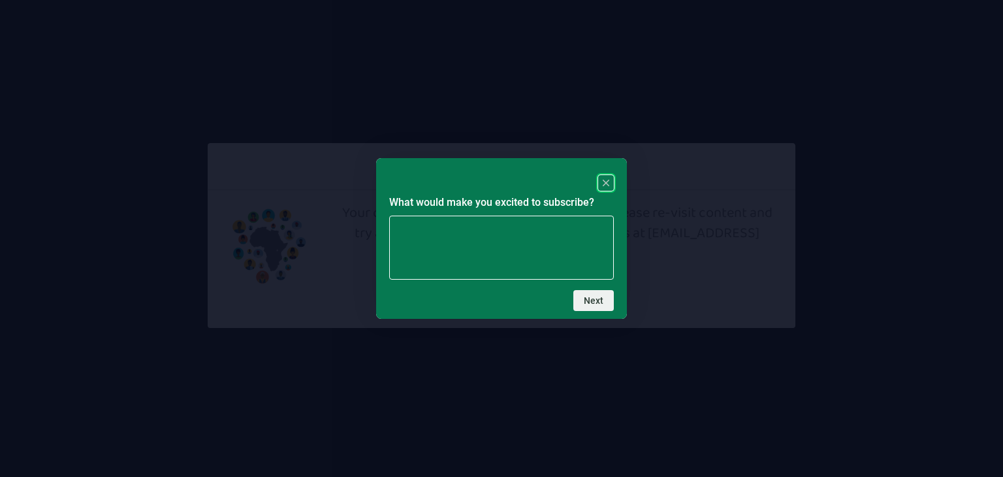
click at [603, 181] on rect "Close" at bounding box center [606, 183] width 16 height 16
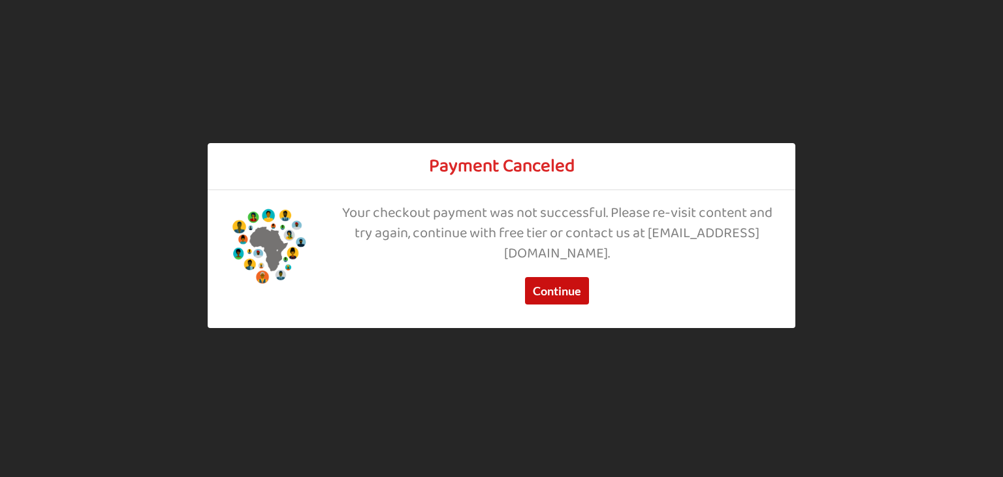
click at [569, 299] on button "Continue" at bounding box center [557, 290] width 64 height 27
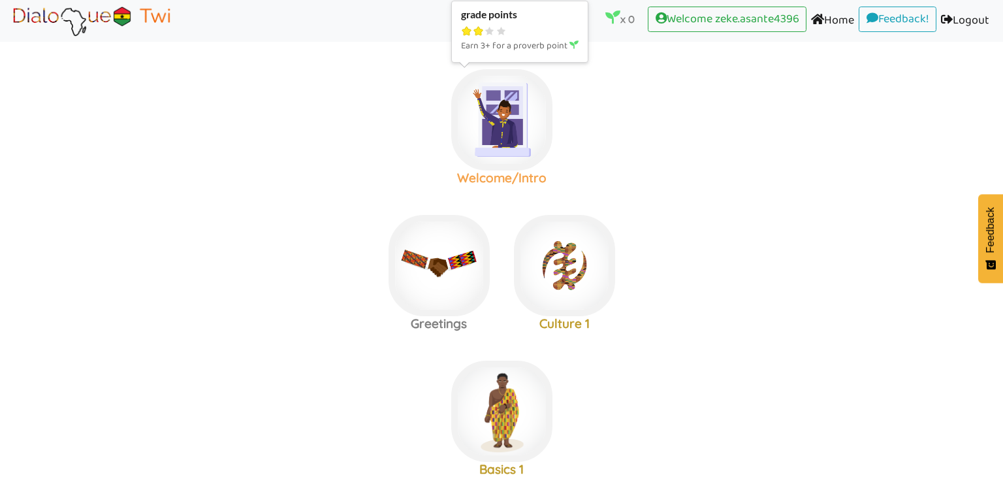
click at [508, 155] on img at bounding box center [501, 119] width 101 height 101
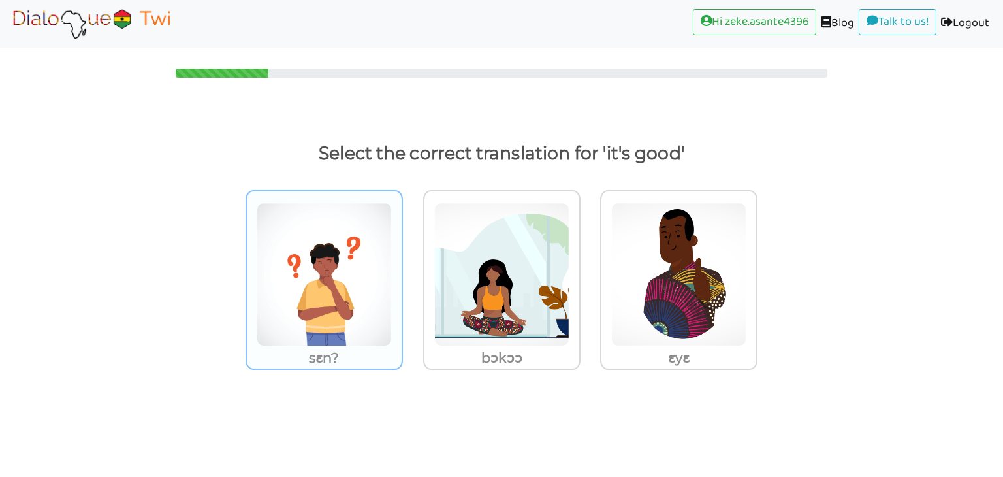
click at [268, 281] on img at bounding box center [324, 274] width 135 height 144
click at [402, 271] on input "sɛn?" at bounding box center [407, 266] width 10 height 10
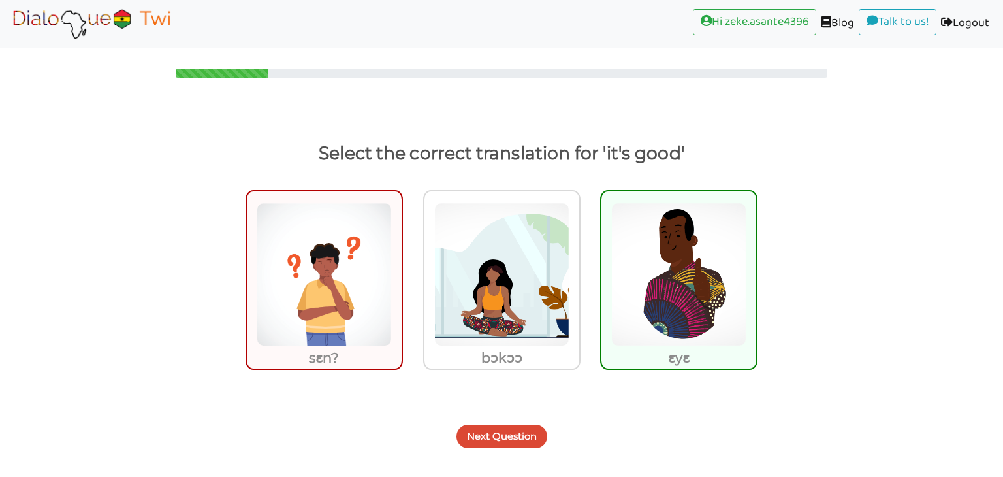
click at [475, 433] on button "Next Question" at bounding box center [501, 436] width 91 height 24
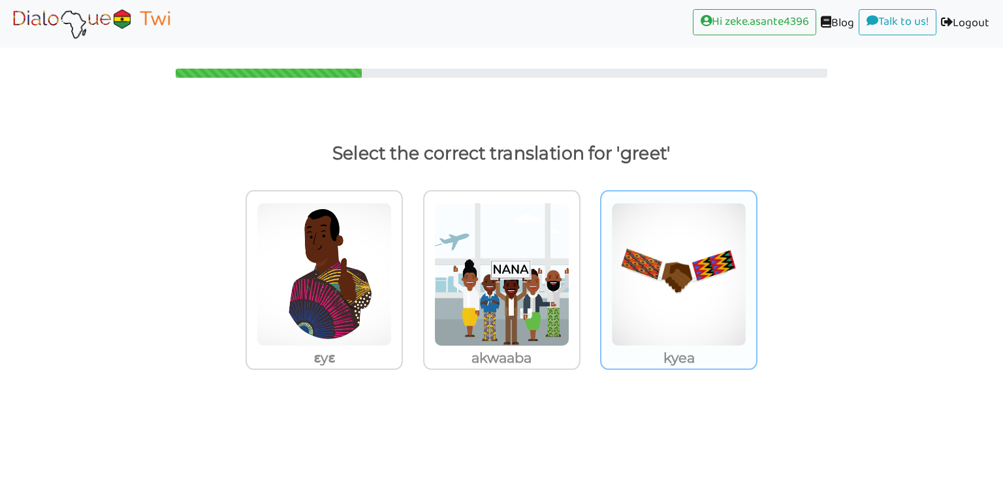
click at [392, 315] on img at bounding box center [324, 274] width 135 height 144
click at [411, 271] on input "kyea" at bounding box center [407, 266] width 10 height 10
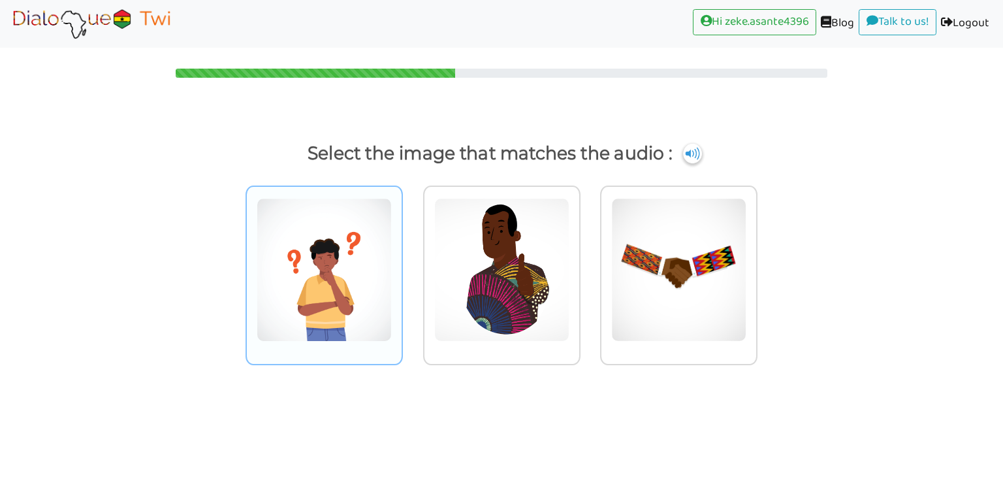
click at [351, 337] on img at bounding box center [324, 270] width 135 height 144
click at [402, 266] on input "radio" at bounding box center [407, 262] width 10 height 10
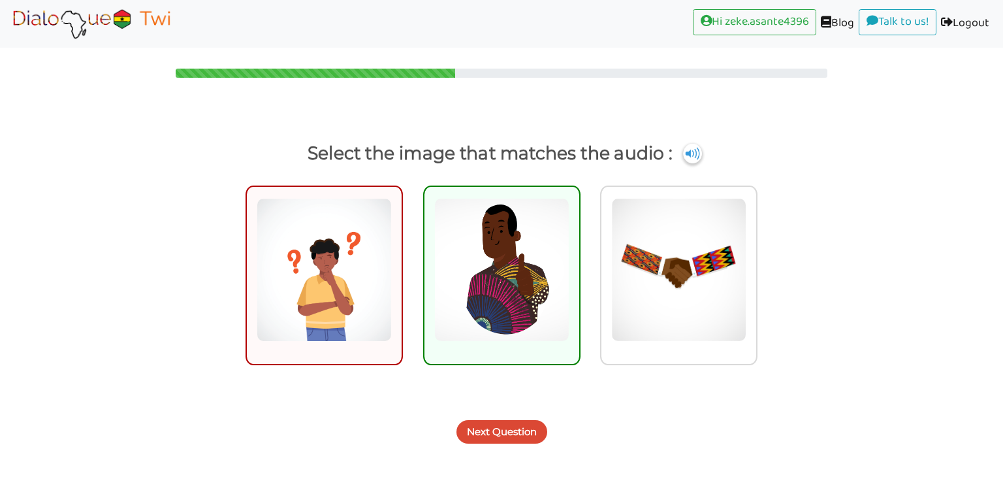
click at [458, 424] on button "Next Question" at bounding box center [501, 432] width 91 height 24
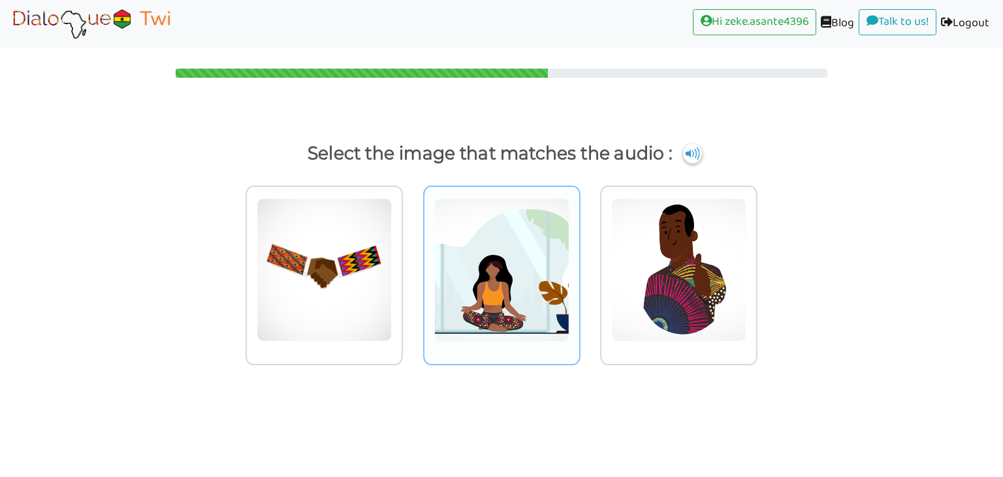
click at [392, 304] on img at bounding box center [324, 270] width 135 height 144
click at [411, 266] on input "radio" at bounding box center [407, 262] width 10 height 10
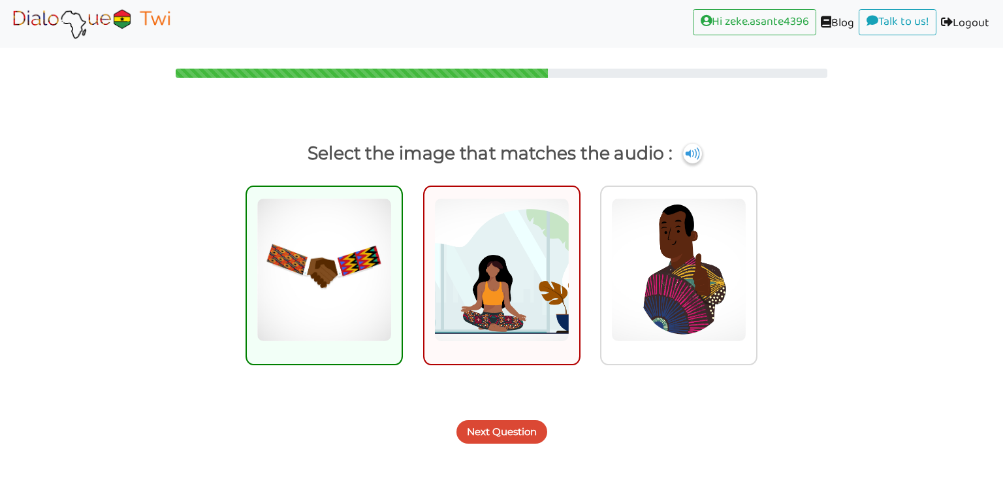
click at [474, 422] on button "Next Question" at bounding box center [501, 432] width 91 height 24
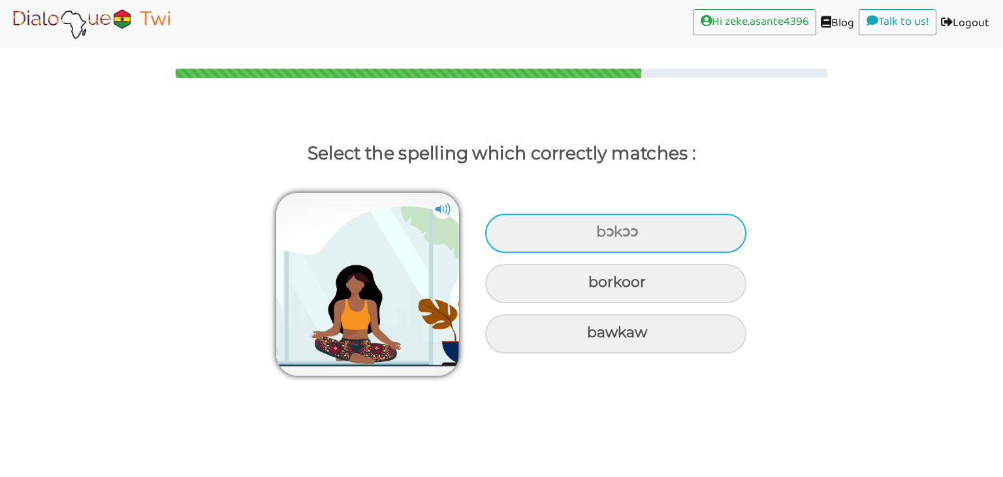
click at [544, 251] on div "bɔkɔɔ" at bounding box center [615, 232] width 261 height 39
click at [593, 236] on input "bɔkɔɔ" at bounding box center [597, 232] width 8 height 8
radio input "true"
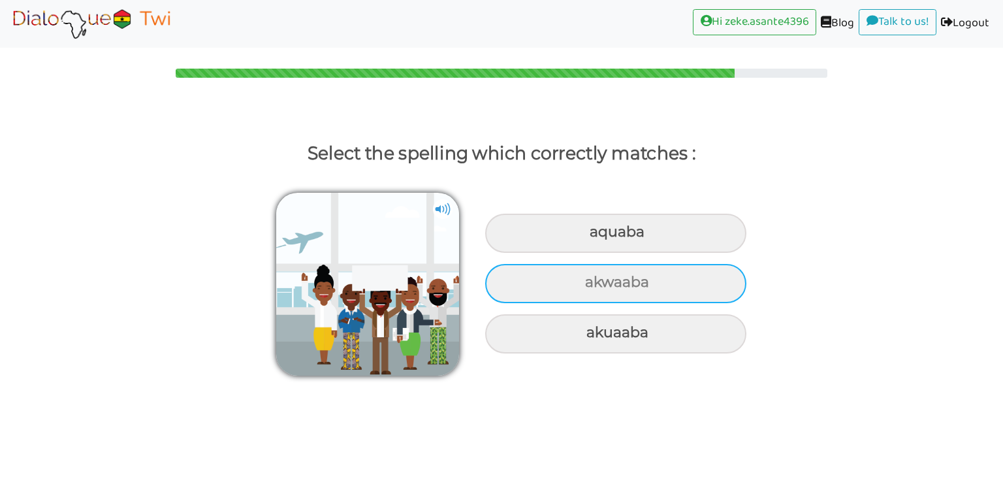
click at [559, 253] on div "akwaaba" at bounding box center [615, 232] width 261 height 39
click at [587, 236] on input "akwaaba" at bounding box center [591, 232] width 8 height 8
radio input "true"
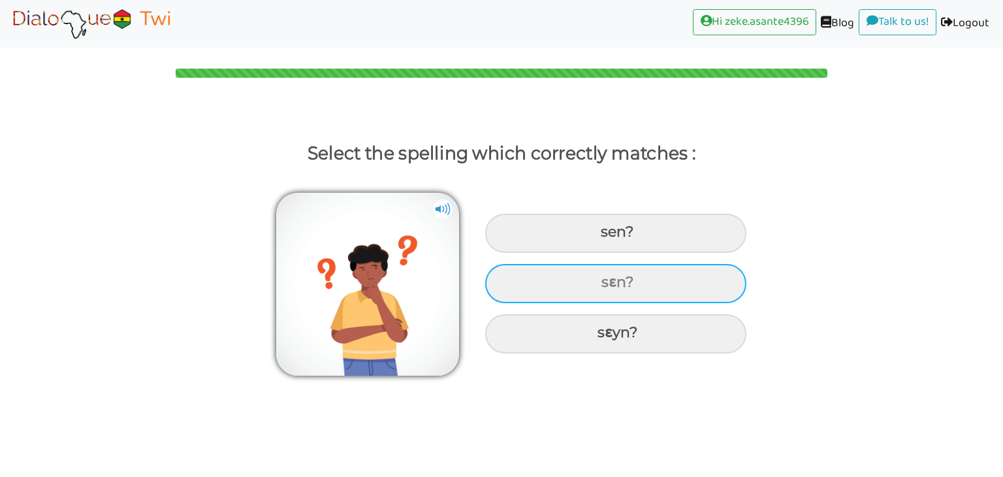
click at [662, 253] on div "sɛn?" at bounding box center [615, 232] width 261 height 39
click at [607, 236] on input "sɛn?" at bounding box center [602, 232] width 8 height 8
radio input "true"
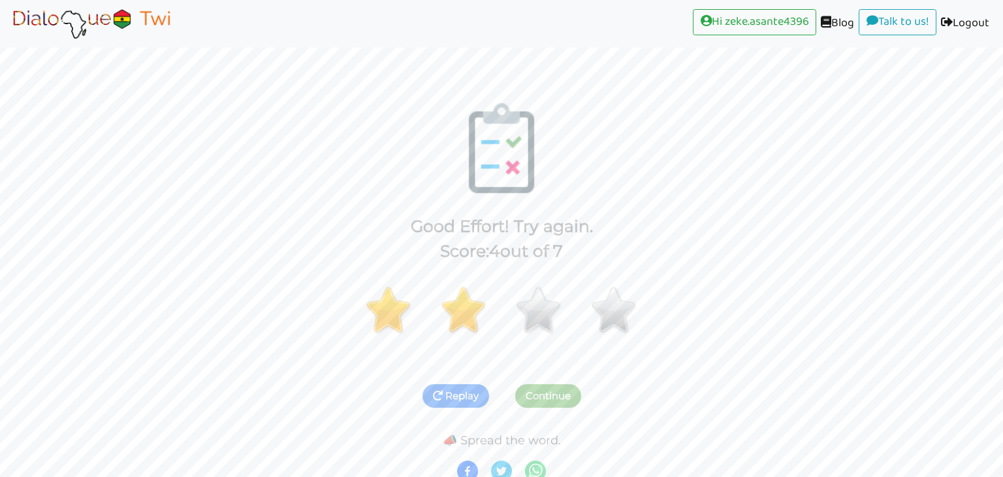
click at [452, 405] on button "Replay" at bounding box center [455, 396] width 67 height 24
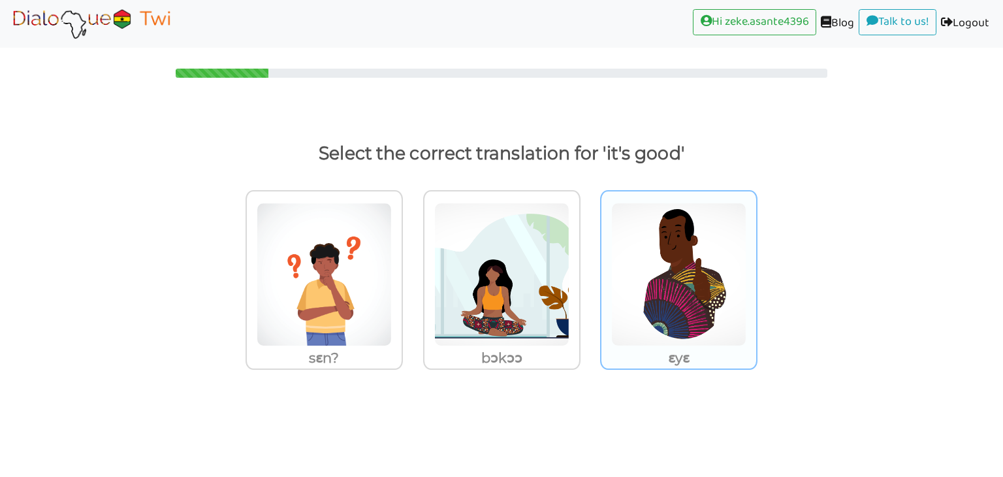
click at [392, 326] on img at bounding box center [324, 274] width 135 height 144
click at [411, 271] on input "ɛyɛ" at bounding box center [407, 266] width 10 height 10
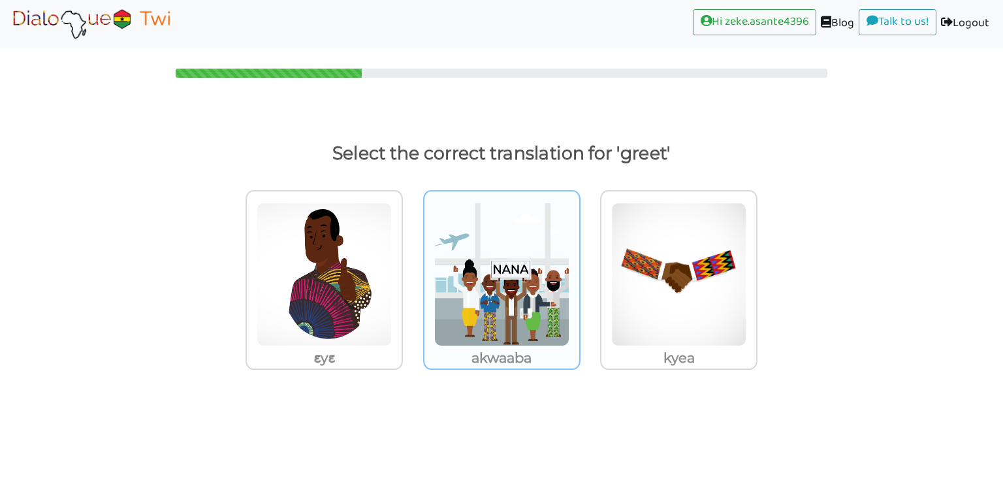
click at [392, 339] on img at bounding box center [324, 274] width 135 height 144
click at [411, 271] on input "akwaaba" at bounding box center [407, 266] width 10 height 10
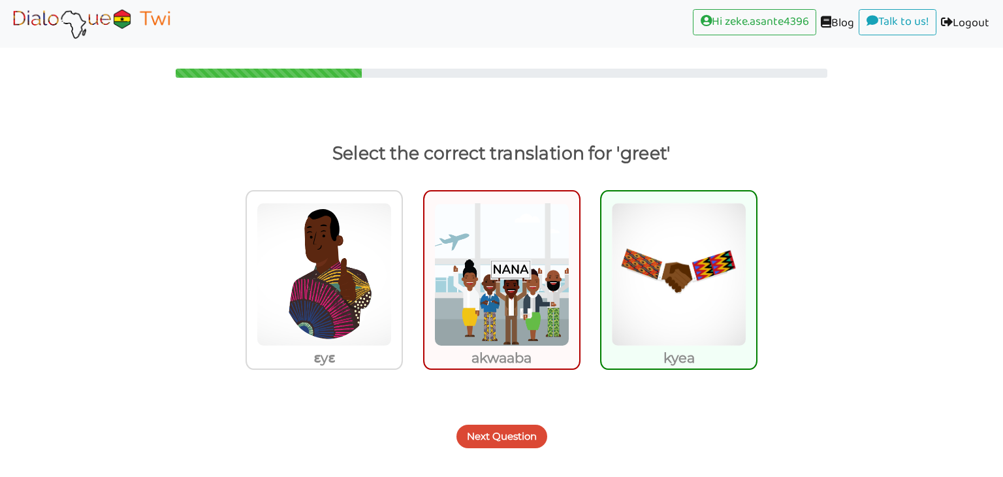
click at [489, 439] on button "Next Question" at bounding box center [501, 436] width 91 height 24
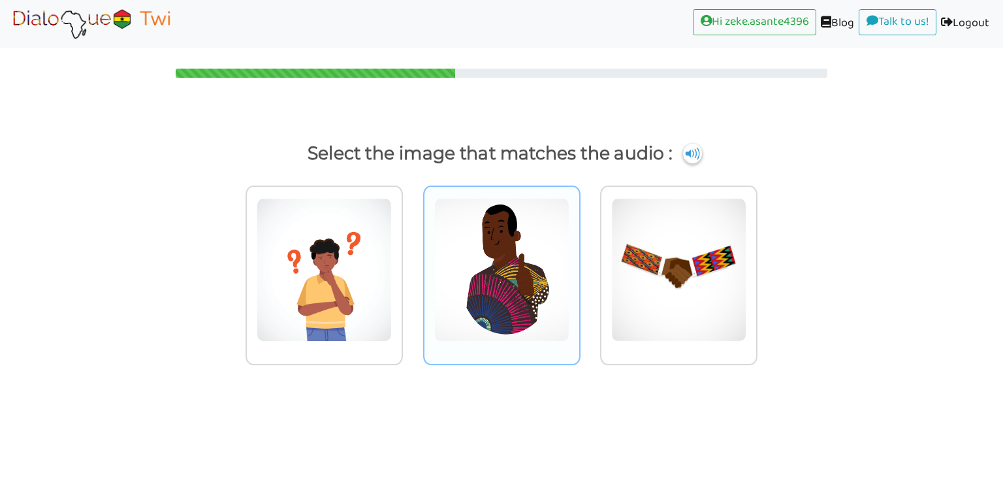
click at [403, 349] on div at bounding box center [323, 275] width 157 height 180
click at [411, 266] on input "radio" at bounding box center [407, 262] width 10 height 10
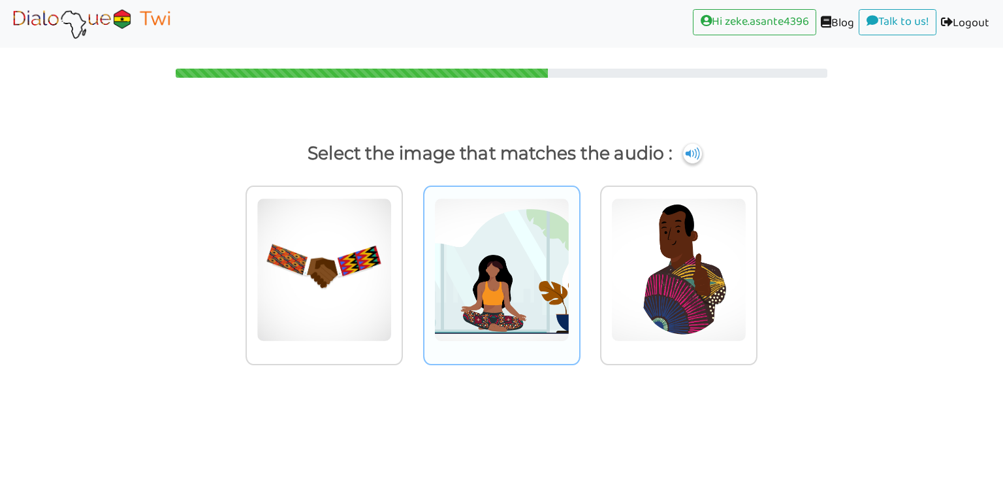
click at [392, 250] on img at bounding box center [324, 270] width 135 height 144
click at [411, 257] on input "radio" at bounding box center [407, 262] width 10 height 10
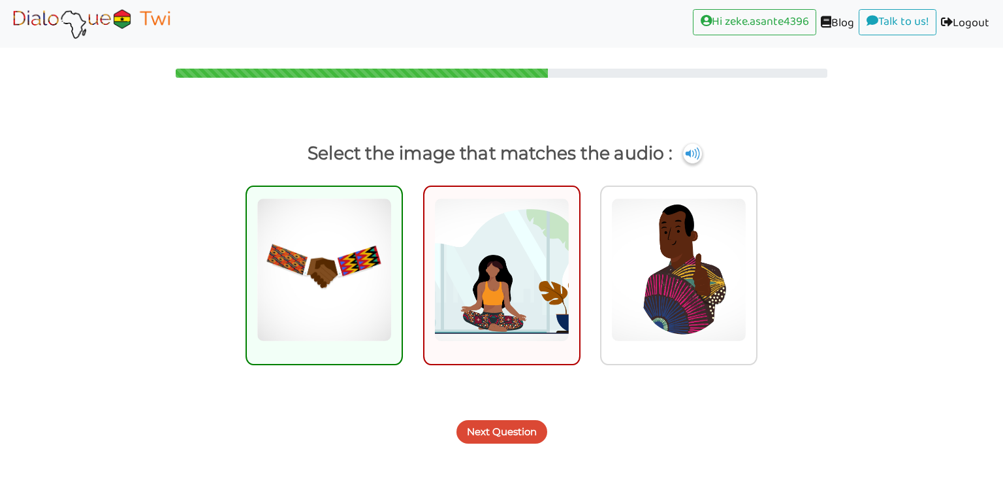
click at [480, 435] on button "Next Question" at bounding box center [501, 432] width 91 height 24
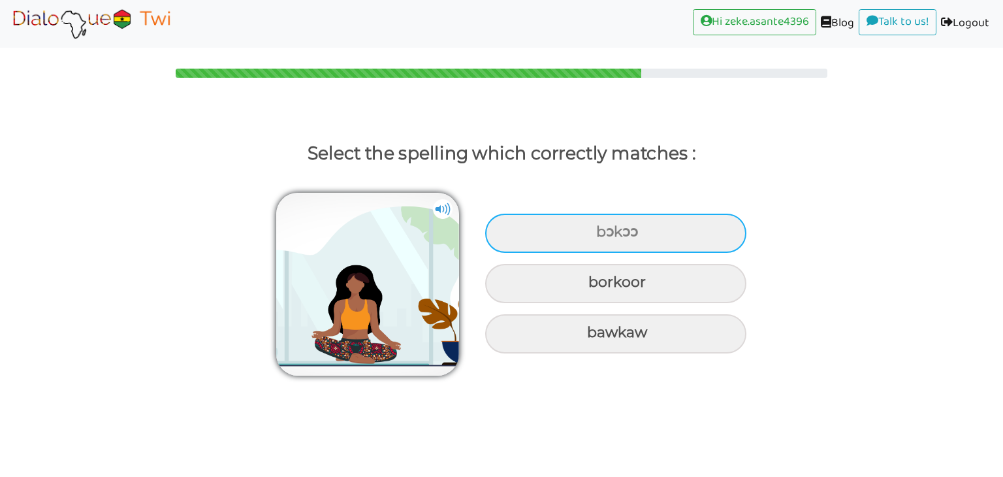
click at [572, 244] on div "bɔkɔɔ" at bounding box center [615, 232] width 261 height 39
click at [593, 236] on input "bɔkɔɔ" at bounding box center [597, 232] width 8 height 8
radio input "true"
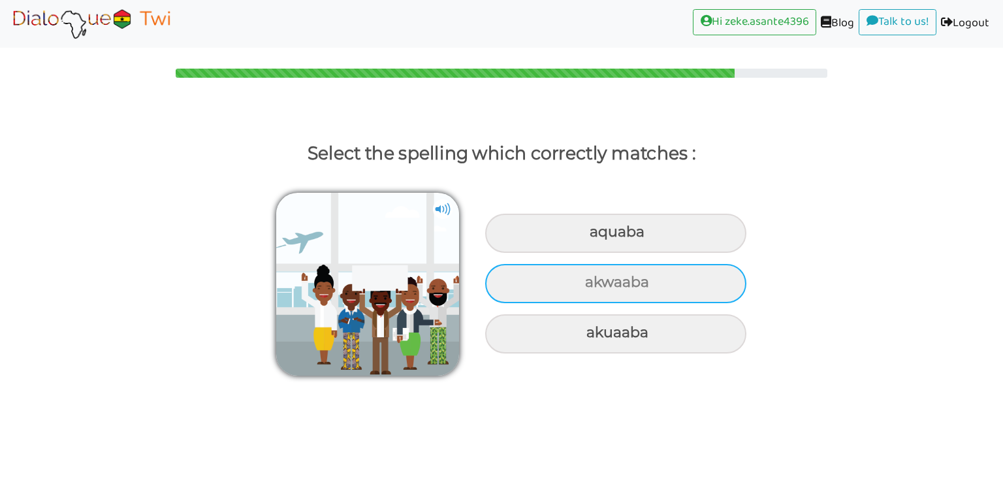
click at [522, 253] on div "akwaaba" at bounding box center [615, 232] width 261 height 39
click at [587, 236] on input "akwaaba" at bounding box center [591, 232] width 8 height 8
radio input "true"
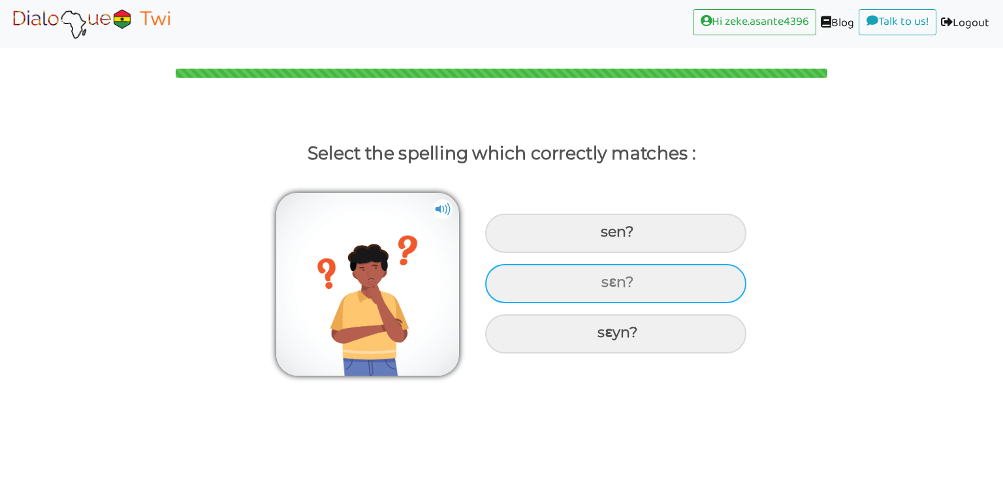
click at [639, 253] on div "sɛn?" at bounding box center [615, 232] width 261 height 39
click at [607, 236] on input "sɛn?" at bounding box center [602, 232] width 8 height 8
radio input "true"
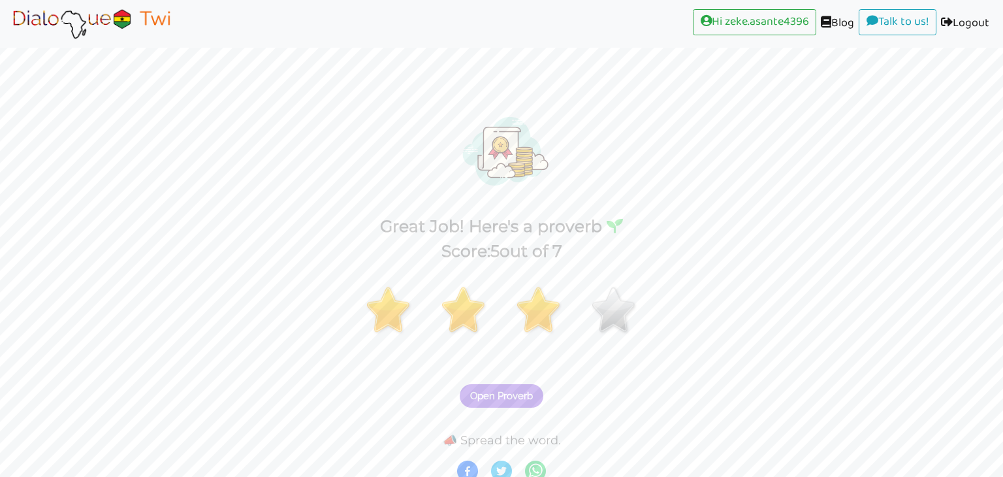
click at [513, 405] on button "Open Proverb" at bounding box center [502, 396] width 84 height 24
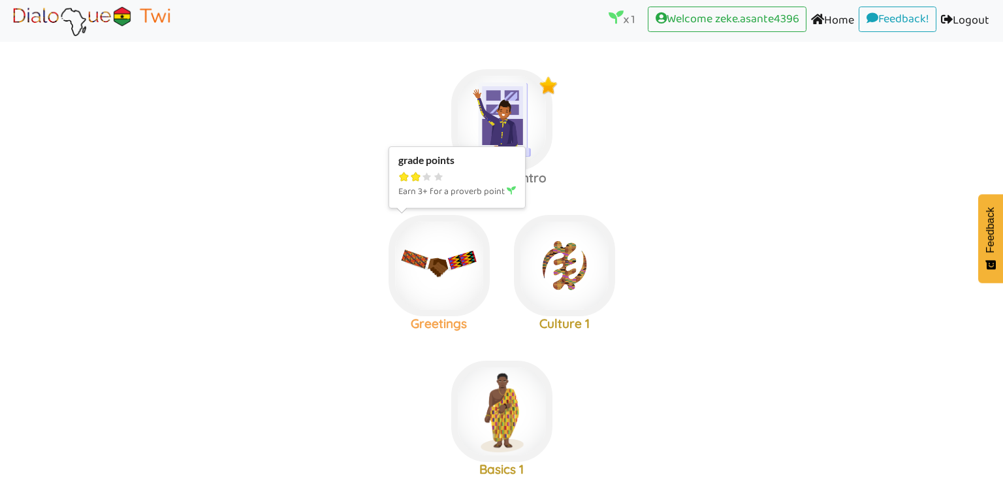
click at [451, 170] on img at bounding box center [501, 119] width 101 height 101
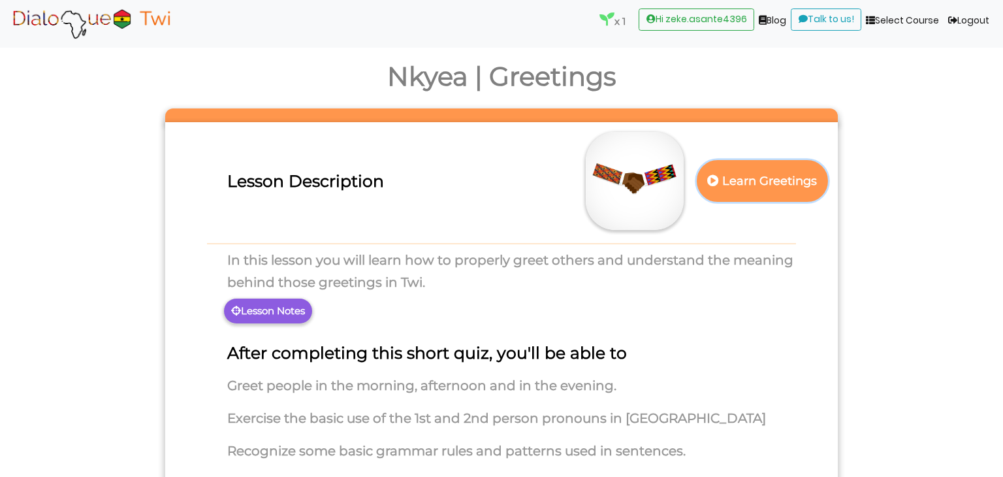
click at [800, 178] on p "Learn Greetings" at bounding box center [761, 181] width 115 height 32
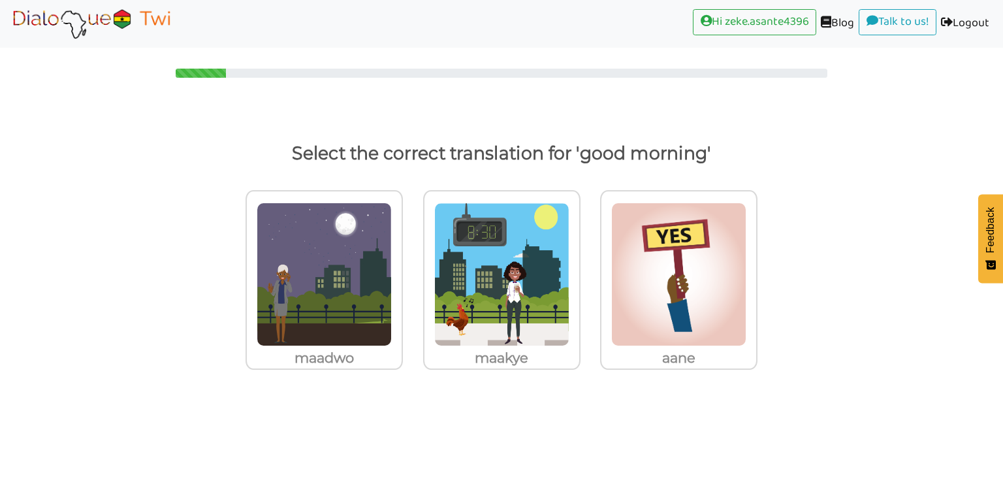
click at [601, 391] on label "aane" at bounding box center [679, 289] width 178 height 218
click at [411, 271] on input "aane" at bounding box center [407, 266] width 10 height 10
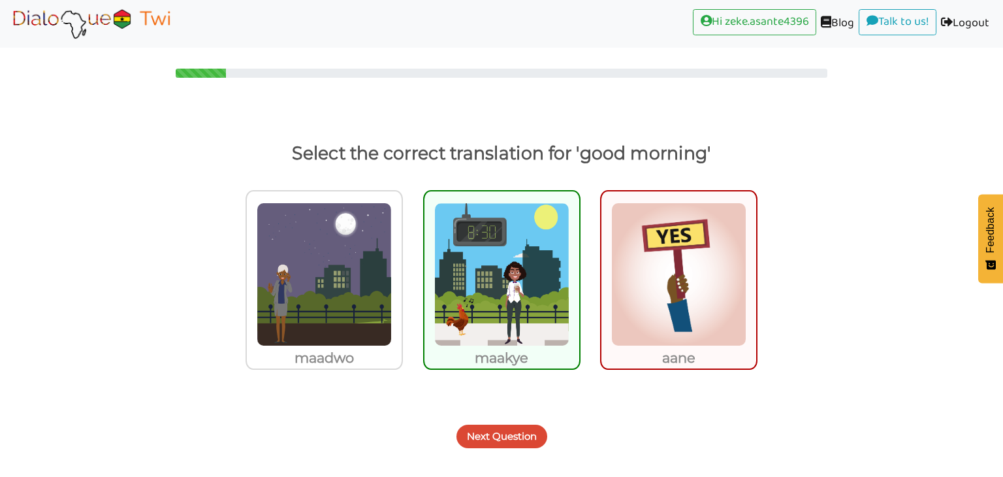
click at [610, 379] on label "aane" at bounding box center [679, 289] width 178 height 218
click at [756, 271] on input "aane" at bounding box center [761, 266] width 10 height 10
radio input "true"
click at [498, 429] on button "Next Question" at bounding box center [501, 436] width 91 height 24
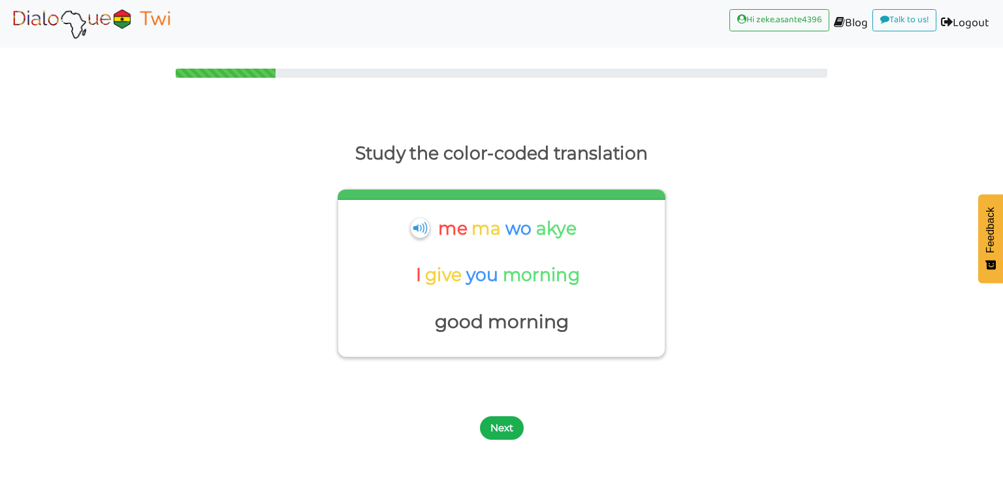
click at [510, 431] on button "Next" at bounding box center [502, 428] width 44 height 24
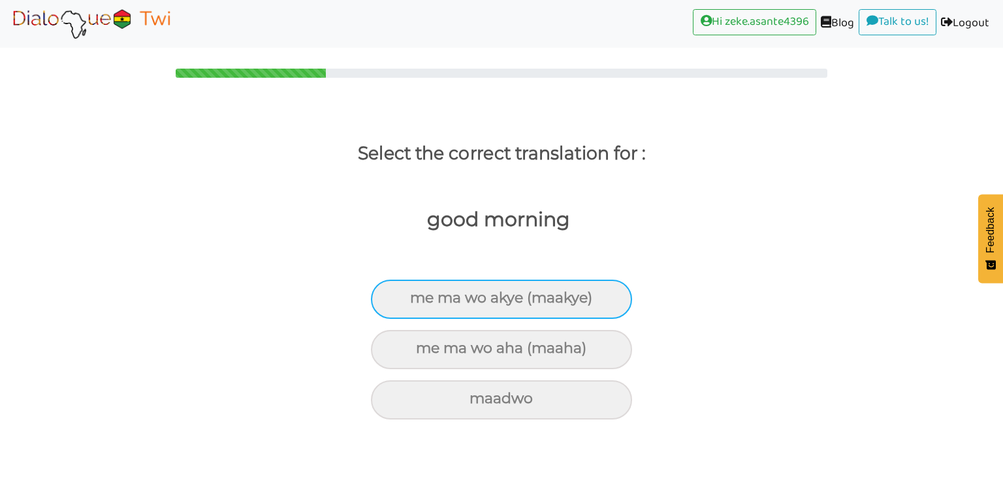
click at [474, 315] on div "me ma wo akye (maakye)" at bounding box center [501, 298] width 261 height 39
click at [420, 302] on input "me ma wo akye (maakye)" at bounding box center [415, 298] width 8 height 8
radio input "true"
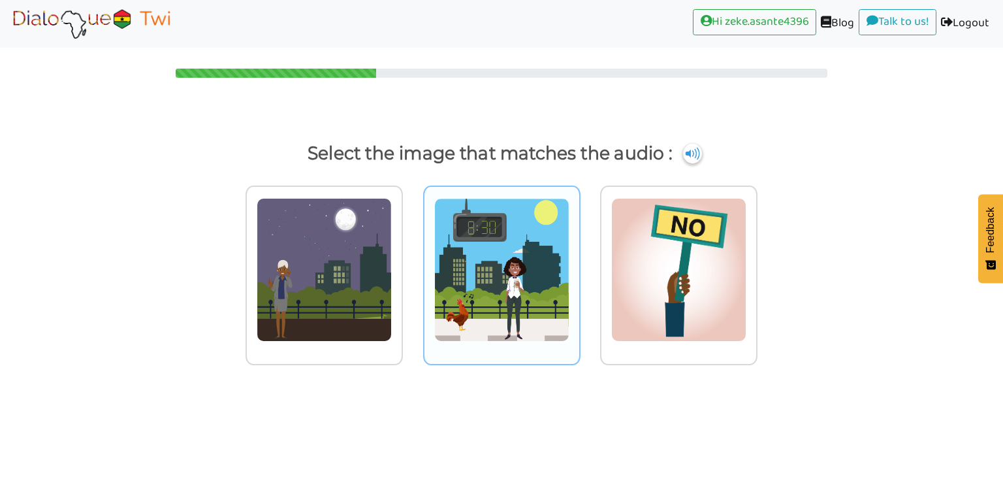
click at [392, 252] on img at bounding box center [324, 270] width 135 height 144
click at [411, 257] on input "radio" at bounding box center [407, 262] width 10 height 10
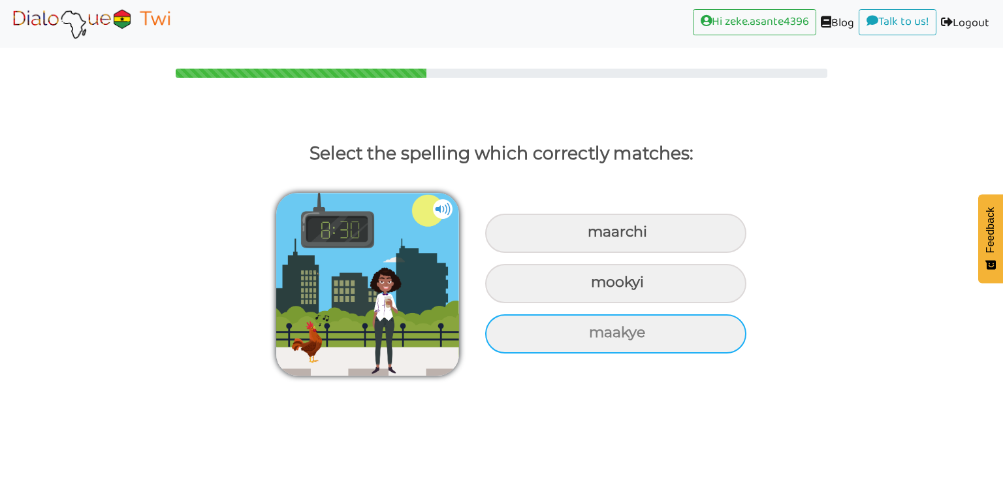
click at [598, 253] on div "maakye" at bounding box center [615, 232] width 261 height 39
click at [593, 236] on input "maakye" at bounding box center [589, 232] width 8 height 8
radio input "true"
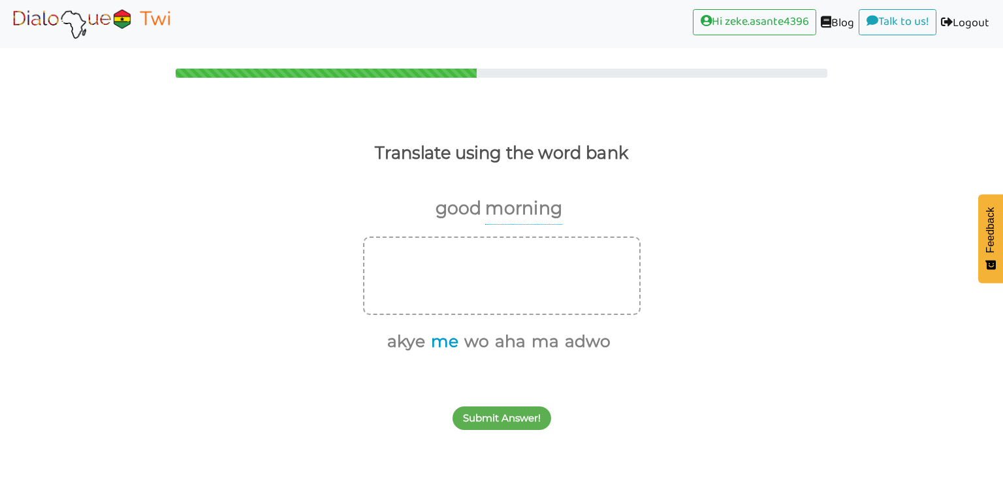
click at [437, 348] on button "me" at bounding box center [442, 341] width 32 height 25
click at [524, 350] on button "ma" at bounding box center [527, 341] width 32 height 25
click at [433, 346] on button "akye" at bounding box center [437, 341] width 42 height 25
click at [525, 332] on button "adwo" at bounding box center [530, 341] width 50 height 25
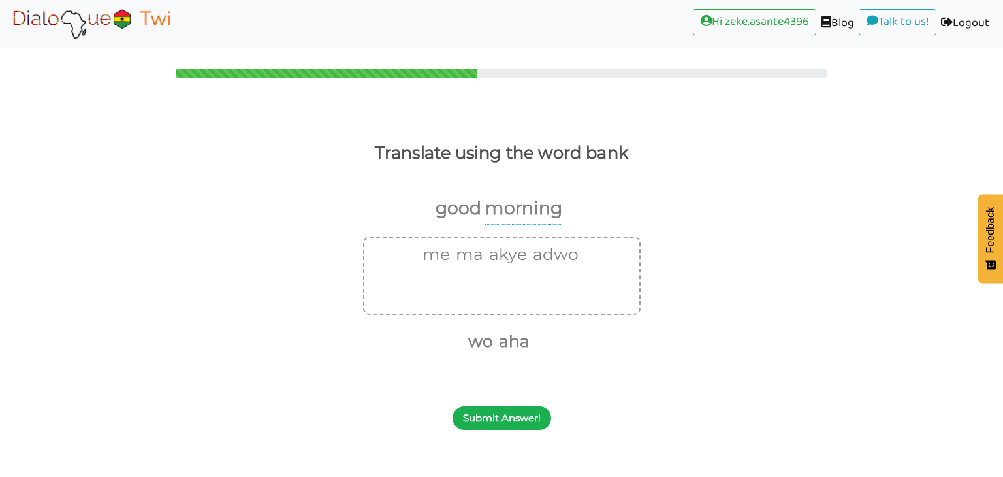
click at [536, 411] on button "Submit Answer!" at bounding box center [501, 418] width 99 height 24
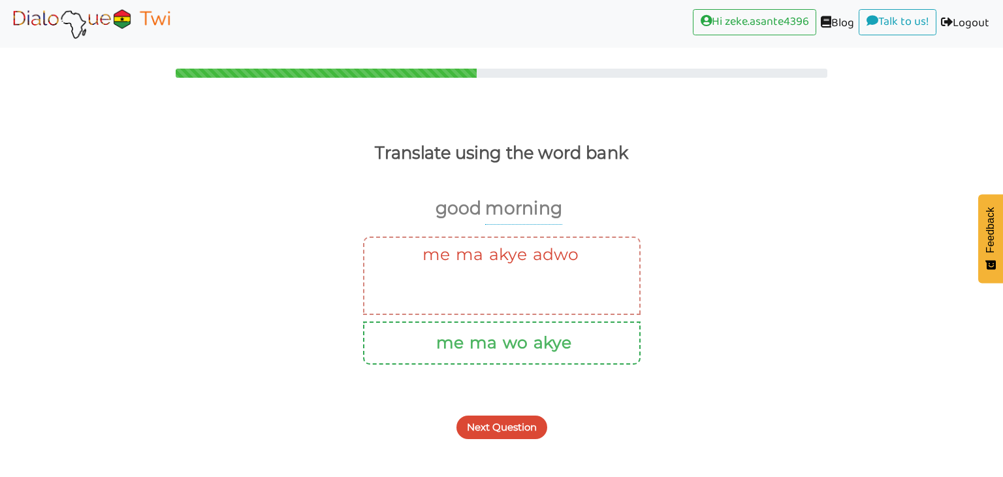
click at [484, 428] on button "Next Question" at bounding box center [501, 427] width 91 height 24
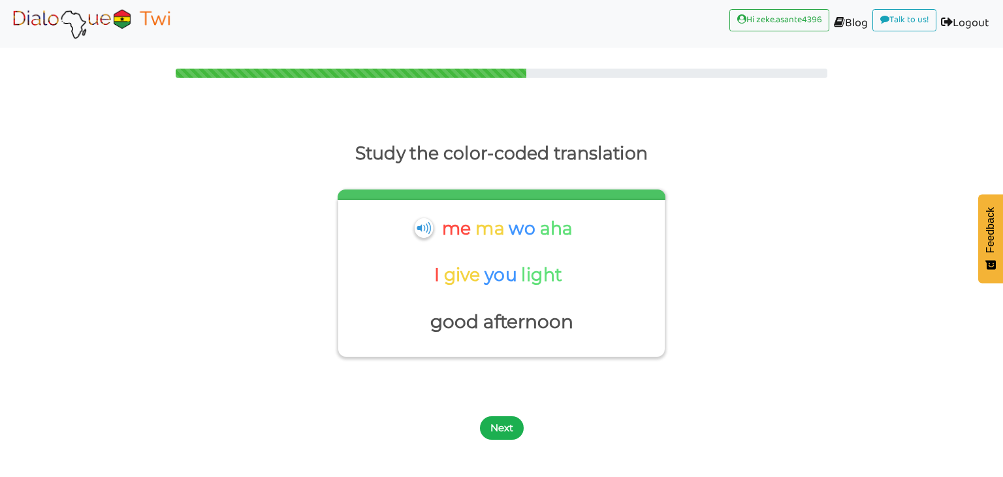
click at [492, 433] on button "Next" at bounding box center [502, 428] width 44 height 24
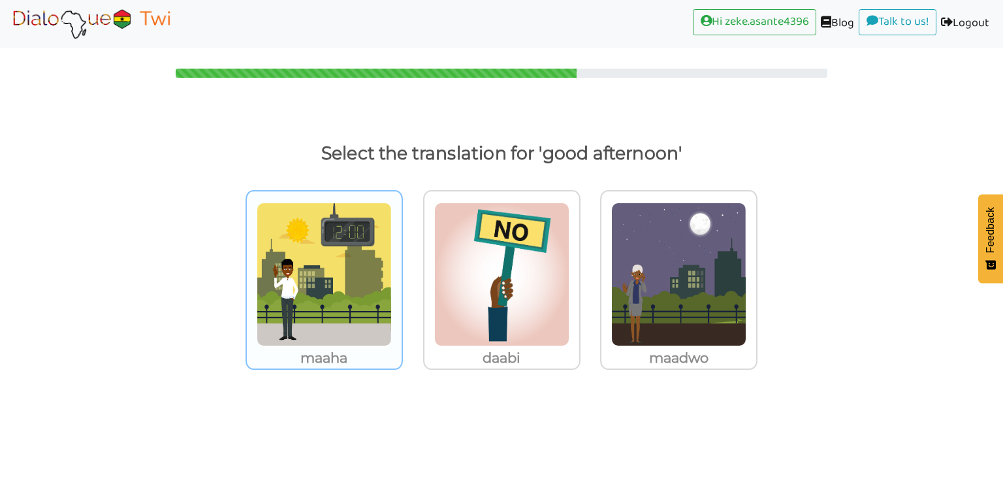
click at [324, 332] on img at bounding box center [324, 274] width 135 height 144
click at [402, 271] on input "maaha" at bounding box center [407, 266] width 10 height 10
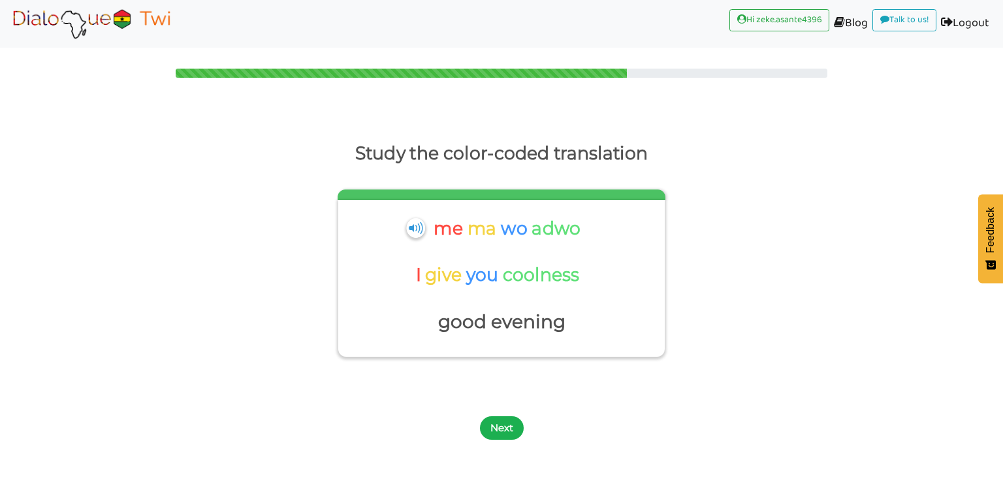
click at [486, 421] on button "Next" at bounding box center [502, 428] width 44 height 24
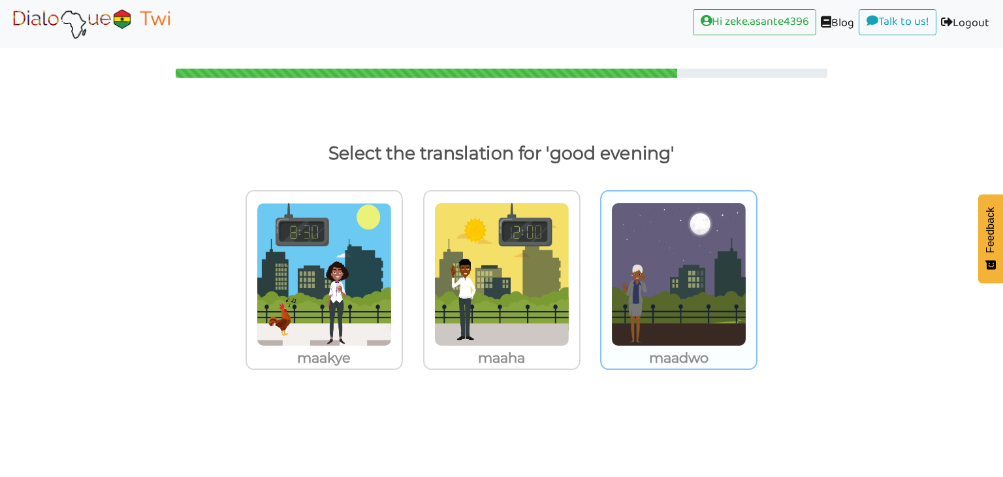
click at [392, 320] on img at bounding box center [324, 274] width 135 height 144
click at [411, 271] on input "maadwo" at bounding box center [407, 266] width 10 height 10
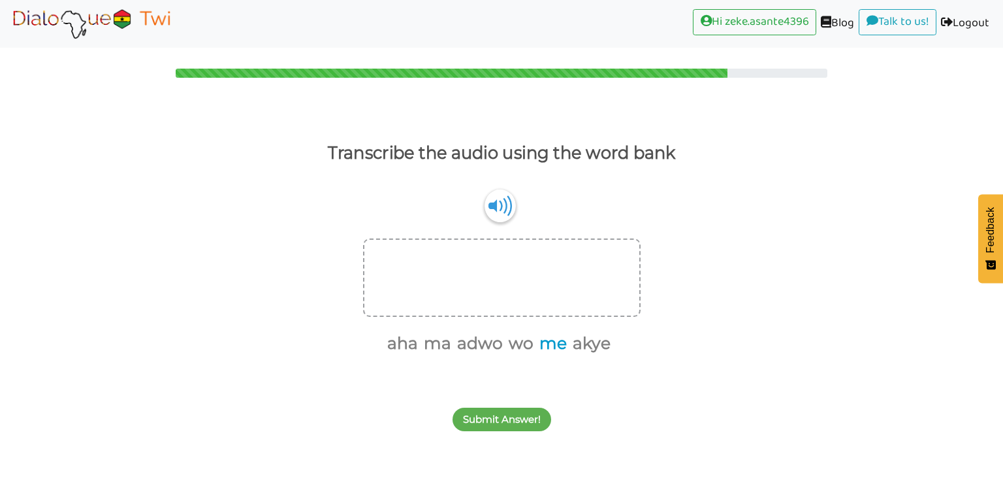
click at [553, 345] on button "me" at bounding box center [551, 343] width 32 height 25
click at [451, 347] on button "ma" at bounding box center [452, 343] width 32 height 25
click at [510, 345] on button "wo" at bounding box center [518, 343] width 29 height 25
click at [534, 344] on button "akye" at bounding box center [541, 343] width 42 height 25
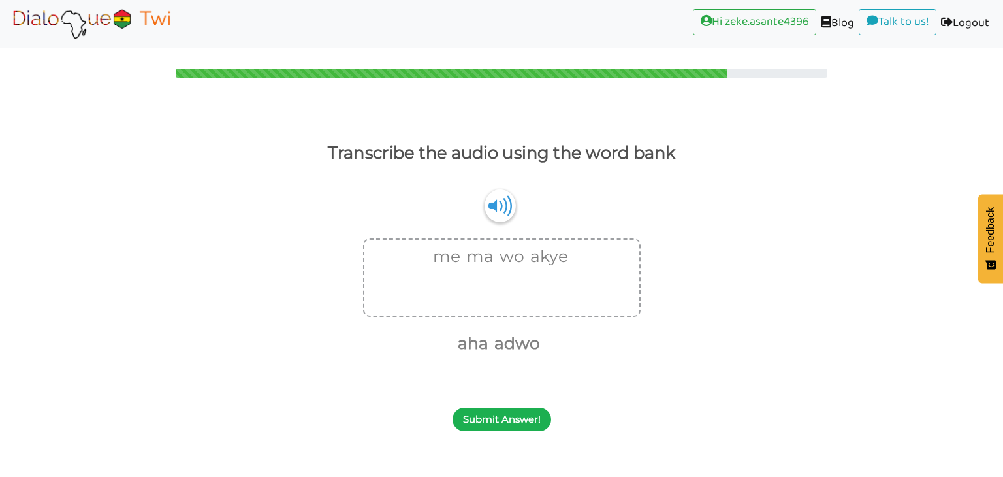
click at [479, 421] on button "Submit Answer!" at bounding box center [501, 419] width 99 height 24
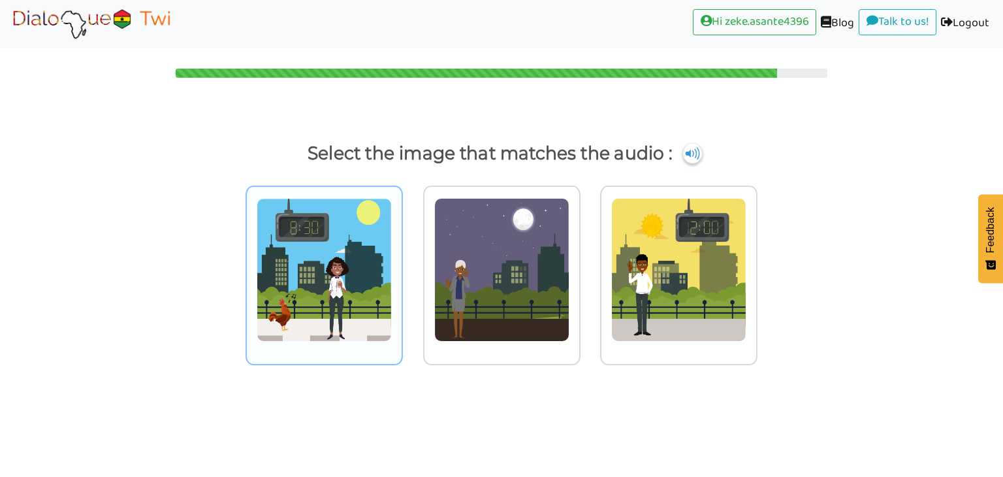
click at [292, 253] on img at bounding box center [324, 270] width 135 height 144
click at [402, 257] on input "radio" at bounding box center [407, 262] width 10 height 10
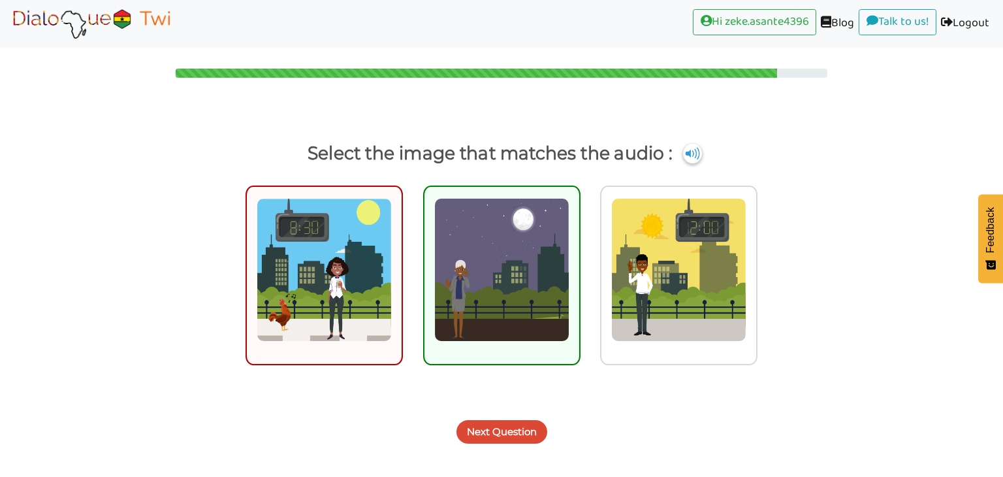
click at [490, 442] on button "Next Question" at bounding box center [501, 432] width 91 height 24
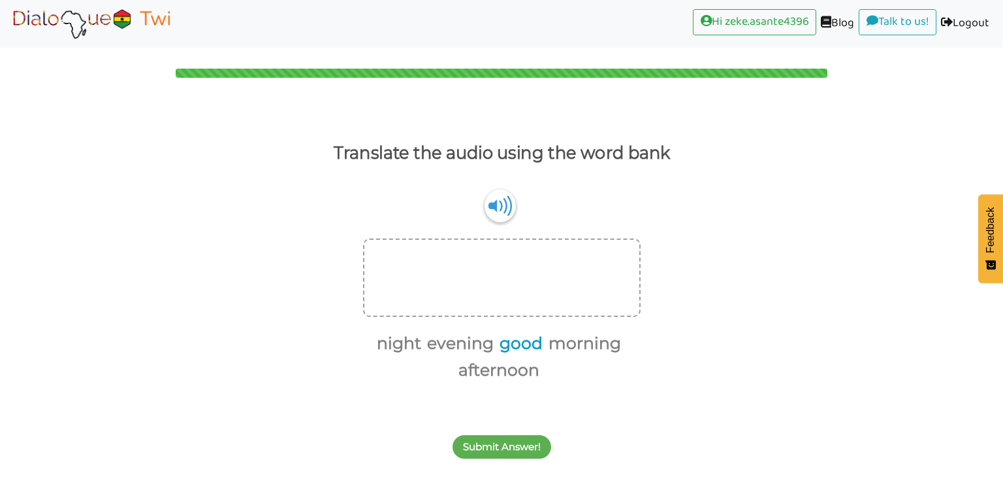
click at [532, 345] on button "good" at bounding box center [519, 343] width 48 height 25
drag, startPoint x: 539, startPoint y: 345, endPoint x: 458, endPoint y: 467, distance: 146.9
click at [458, 467] on body "Hi zeke.asante4396 (current) Blog (current) Talk to us! (current) Logout (curre…" at bounding box center [501, 238] width 1003 height 477
click at [561, 348] on button "morning" at bounding box center [558, 343] width 77 height 25
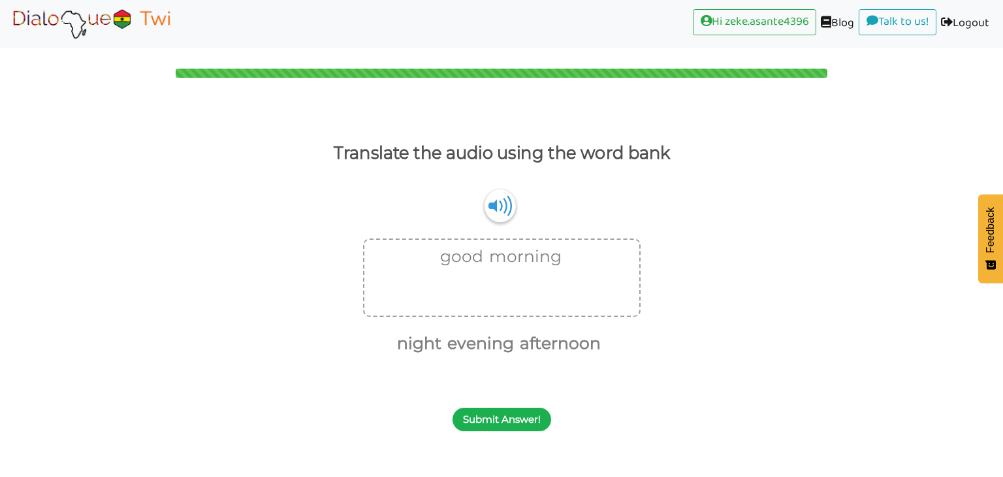
click at [513, 418] on button "Submit Answer!" at bounding box center [501, 419] width 99 height 24
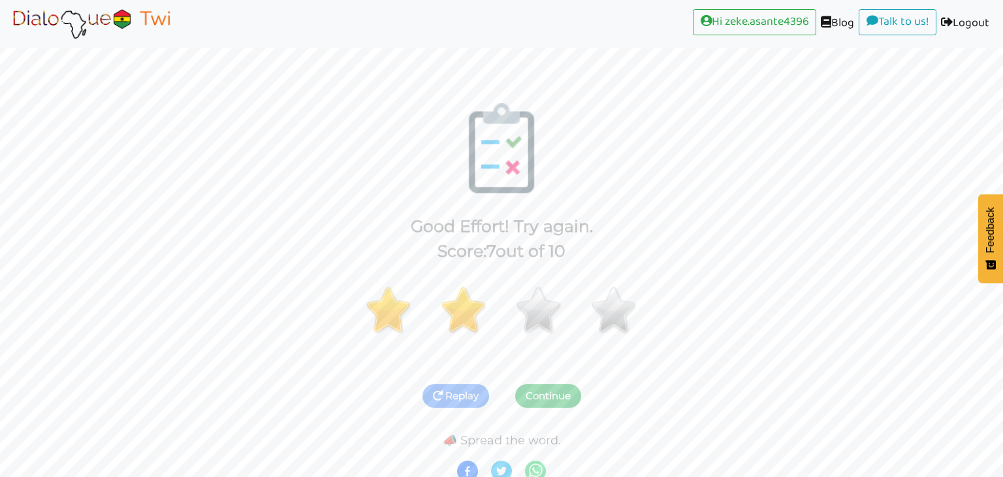
click at [558, 398] on button "Continue" at bounding box center [548, 396] width 66 height 24
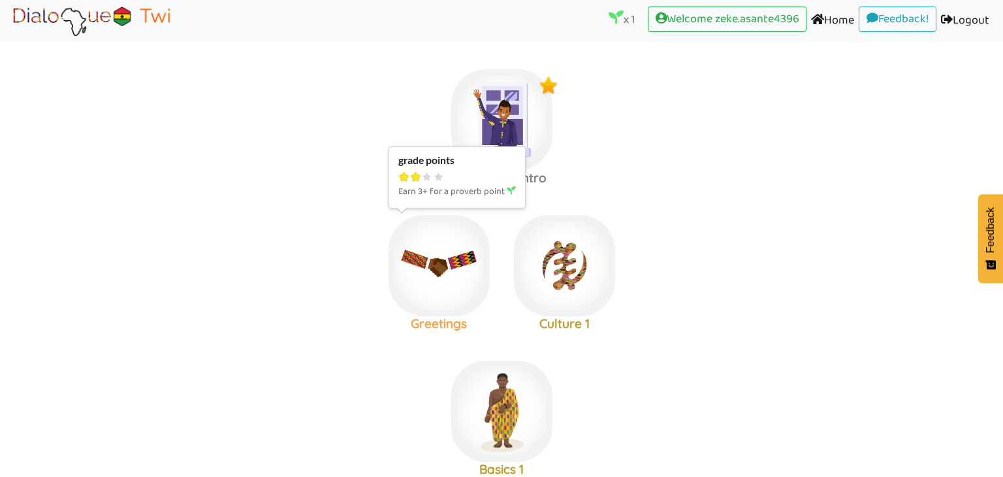
click at [451, 170] on img at bounding box center [501, 119] width 101 height 101
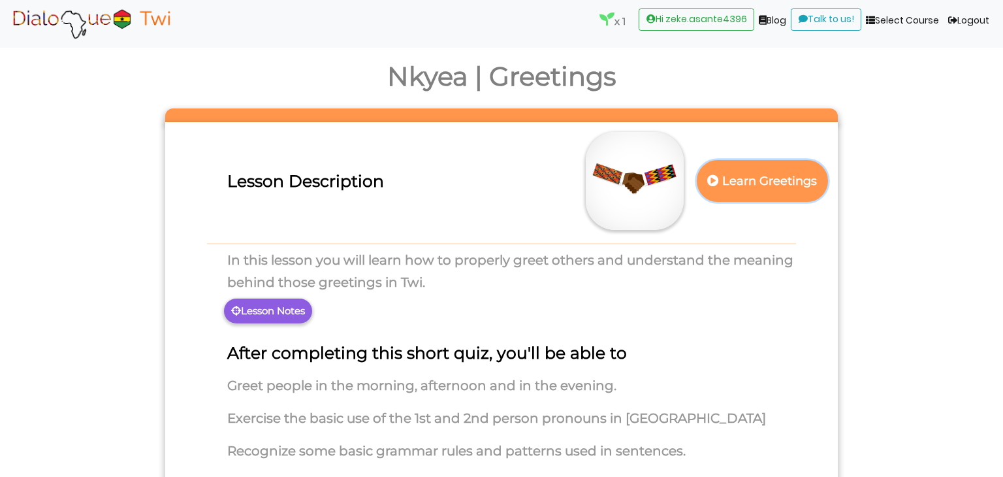
click at [815, 173] on p "Learn Greetings" at bounding box center [761, 181] width 115 height 32
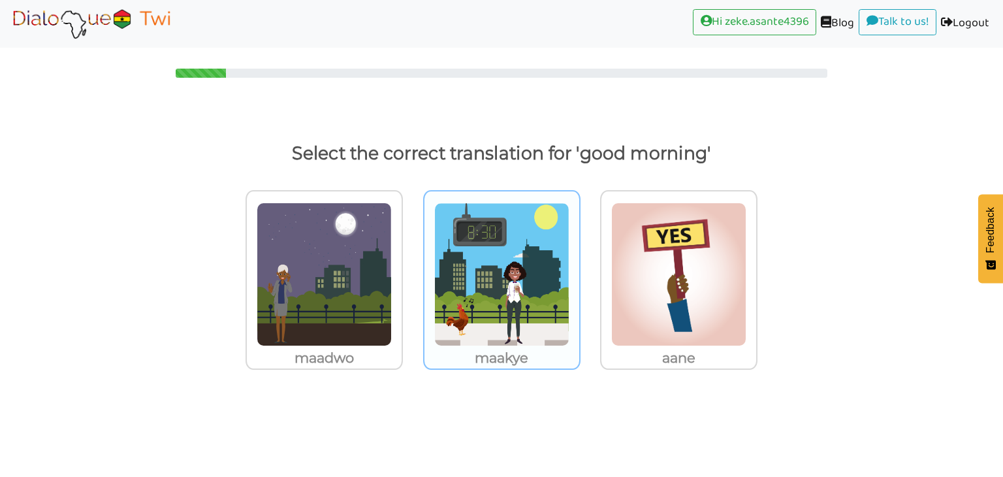
click at [392, 213] on img at bounding box center [324, 274] width 135 height 144
click at [411, 261] on input "maakye" at bounding box center [407, 266] width 10 height 10
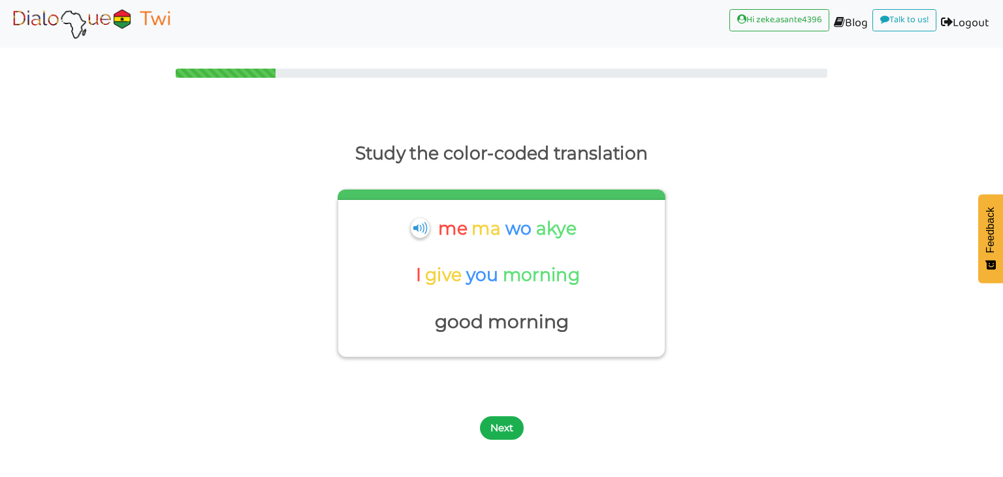
click at [507, 431] on button "Next" at bounding box center [502, 428] width 44 height 24
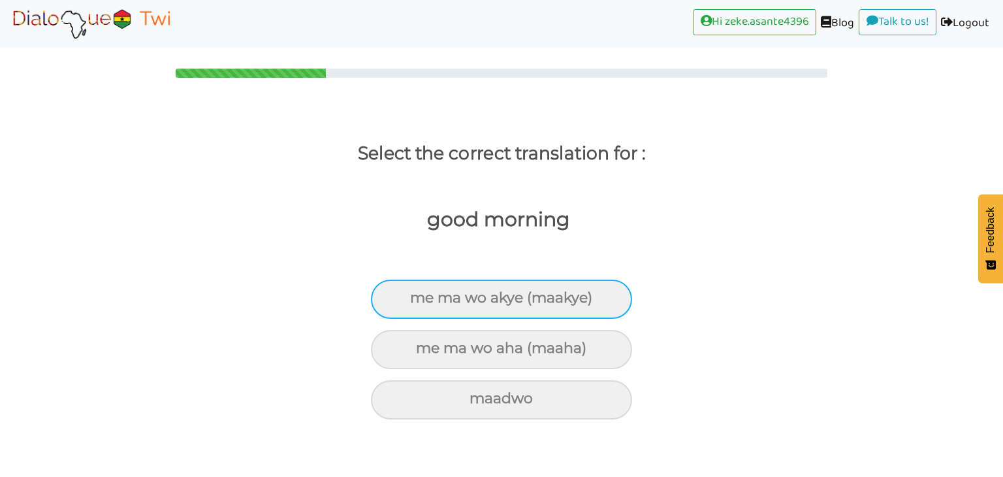
click at [437, 298] on div "me ma wo akye (maakye)" at bounding box center [501, 298] width 261 height 39
click at [420, 298] on input "me ma wo akye (maakye)" at bounding box center [415, 298] width 8 height 8
radio input "true"
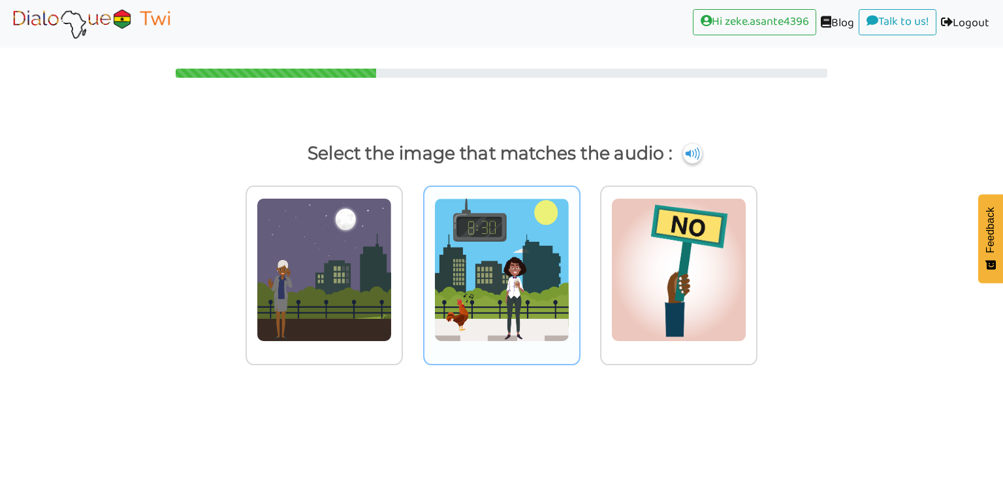
click at [392, 311] on img at bounding box center [324, 270] width 135 height 144
click at [411, 266] on input "radio" at bounding box center [407, 262] width 10 height 10
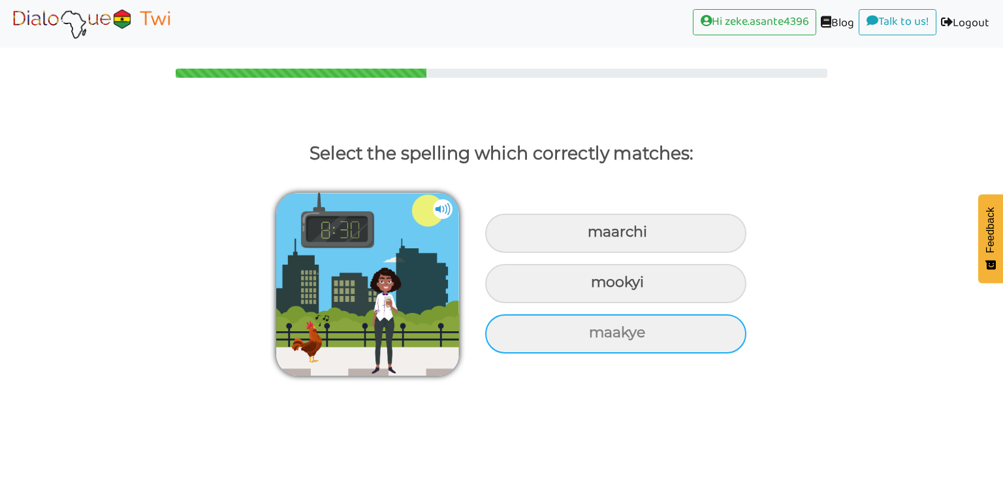
click at [530, 253] on div "maakye" at bounding box center [615, 232] width 261 height 39
click at [585, 236] on input "maakye" at bounding box center [589, 232] width 8 height 8
radio input "true"
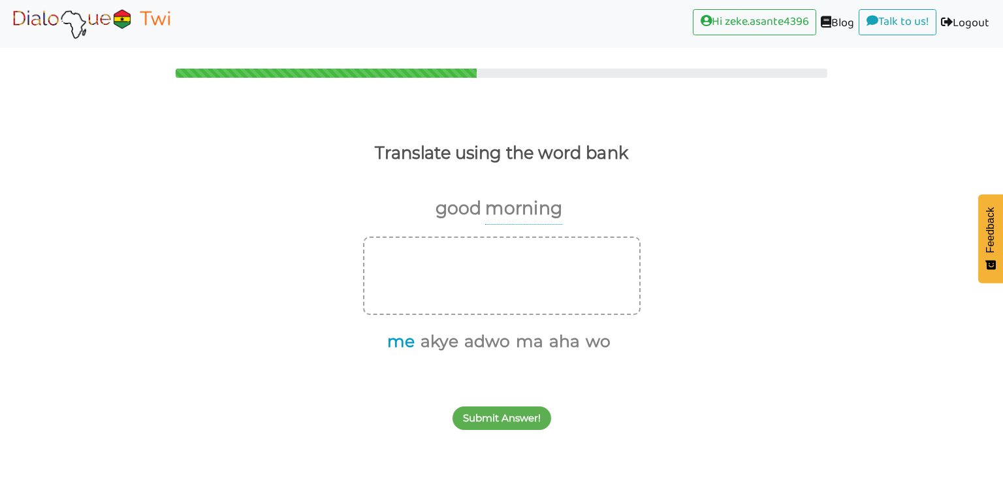
click at [388, 338] on button "me" at bounding box center [399, 341] width 32 height 25
click at [512, 341] on button "ma" at bounding box center [511, 341] width 32 height 25
click at [560, 344] on button "wo" at bounding box center [562, 341] width 29 height 25
click at [445, 341] on button "akye" at bounding box center [453, 341] width 42 height 25
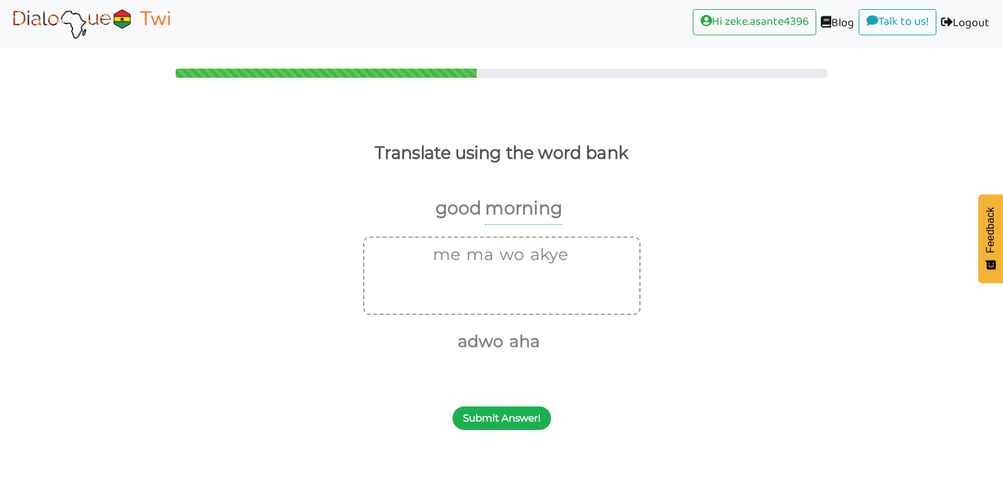
click at [498, 422] on button "Submit Answer!" at bounding box center [501, 418] width 99 height 24
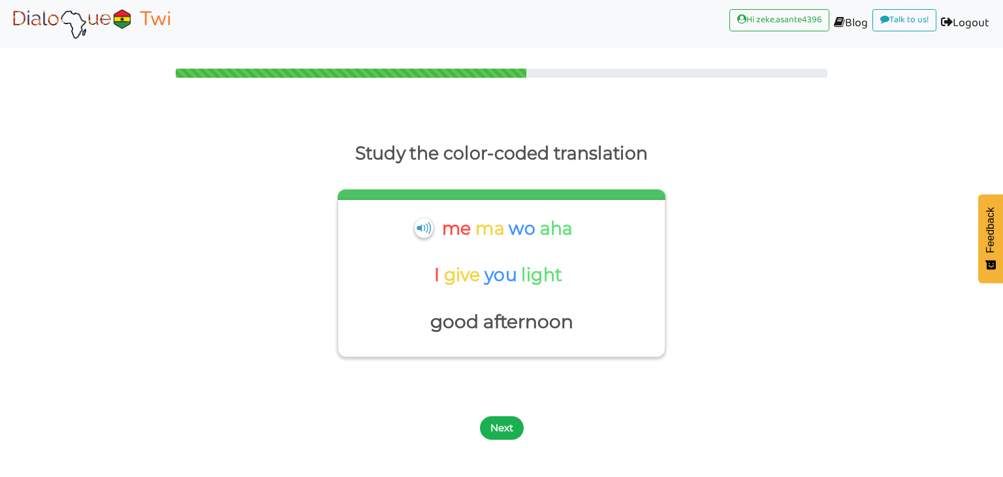
click at [505, 430] on button "Next" at bounding box center [502, 428] width 44 height 24
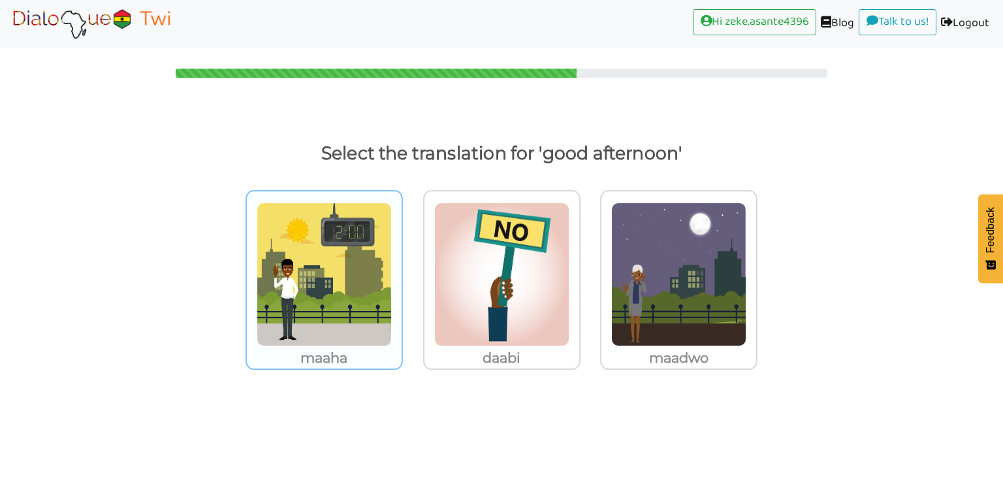
click at [379, 346] on p "maaha" at bounding box center [324, 358] width 155 height 24
click at [402, 271] on input "maaha" at bounding box center [407, 266] width 10 height 10
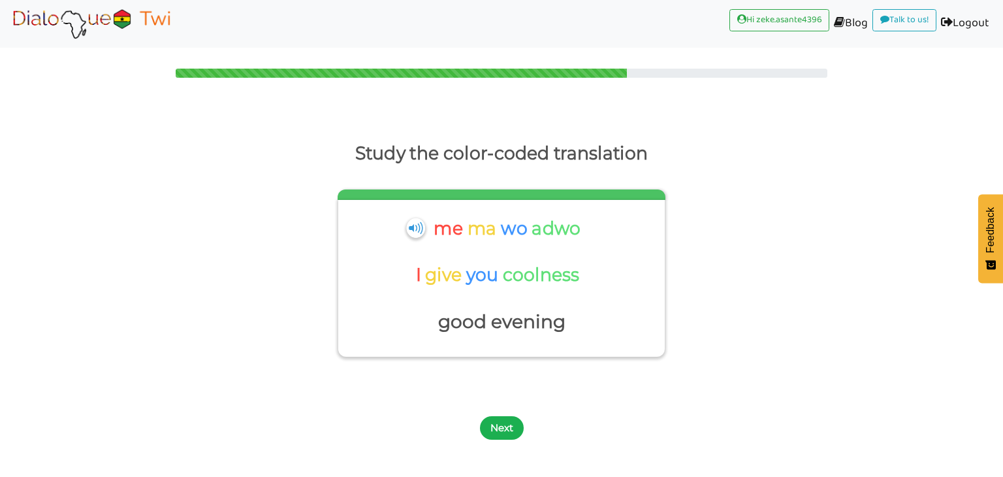
click at [511, 426] on button "Next" at bounding box center [502, 428] width 44 height 24
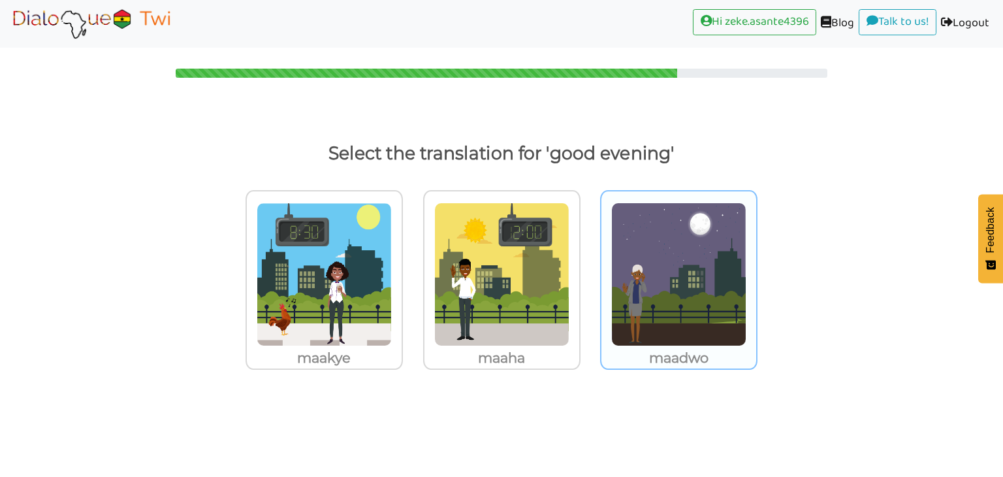
click at [402, 355] on p "maadwo" at bounding box center [324, 358] width 155 height 24
click at [411, 271] on input "maadwo" at bounding box center [407, 266] width 10 height 10
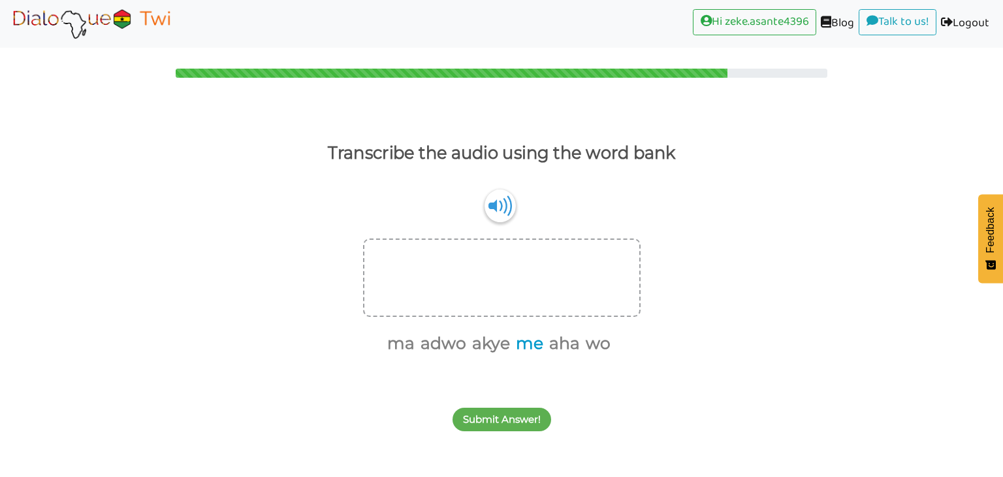
click at [528, 343] on button "me" at bounding box center [527, 343] width 32 height 25
click at [421, 343] on button "ma" at bounding box center [416, 343] width 32 height 25
click at [555, 344] on button "wo" at bounding box center [562, 343] width 29 height 25
click at [502, 345] on button "akye" at bounding box center [504, 343] width 42 height 25
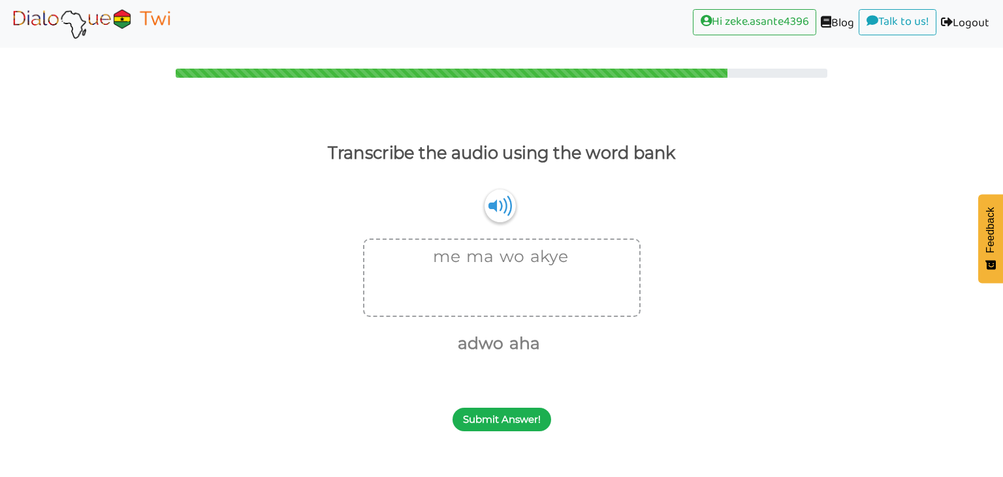
click at [517, 418] on button "Submit Answer!" at bounding box center [501, 419] width 99 height 24
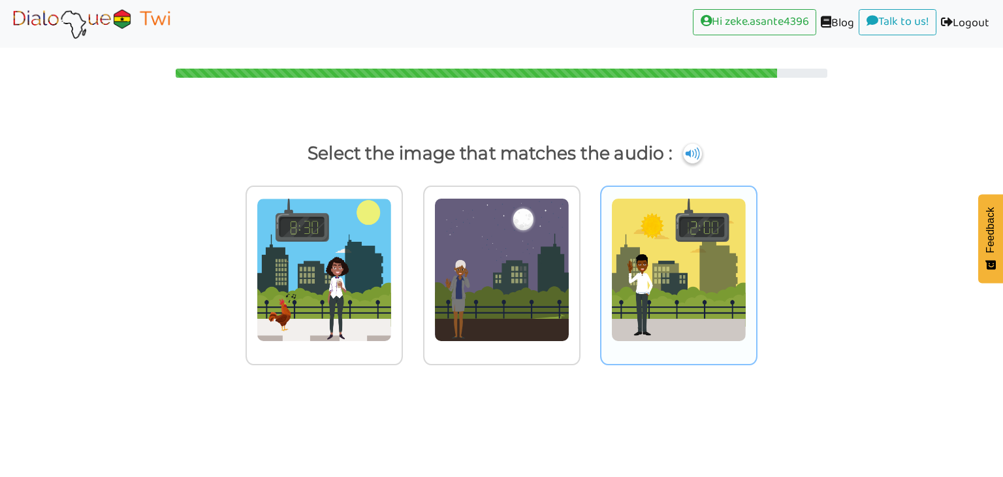
click at [392, 311] on img at bounding box center [324, 270] width 135 height 144
click at [411, 266] on input "radio" at bounding box center [407, 262] width 10 height 10
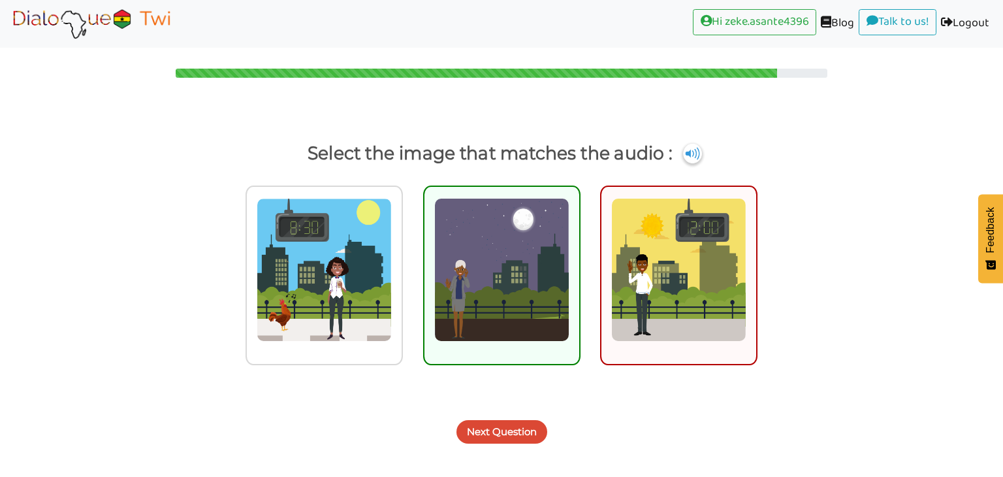
click at [501, 420] on button "Next Question" at bounding box center [501, 432] width 91 height 24
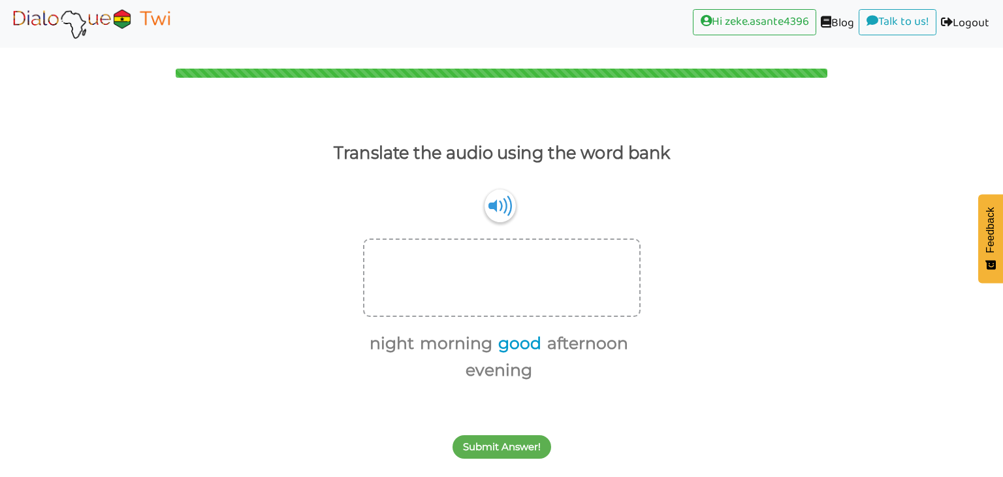
click at [511, 349] on button "good" at bounding box center [518, 343] width 48 height 25
click at [479, 351] on button "morning" at bounding box center [478, 343] width 77 height 25
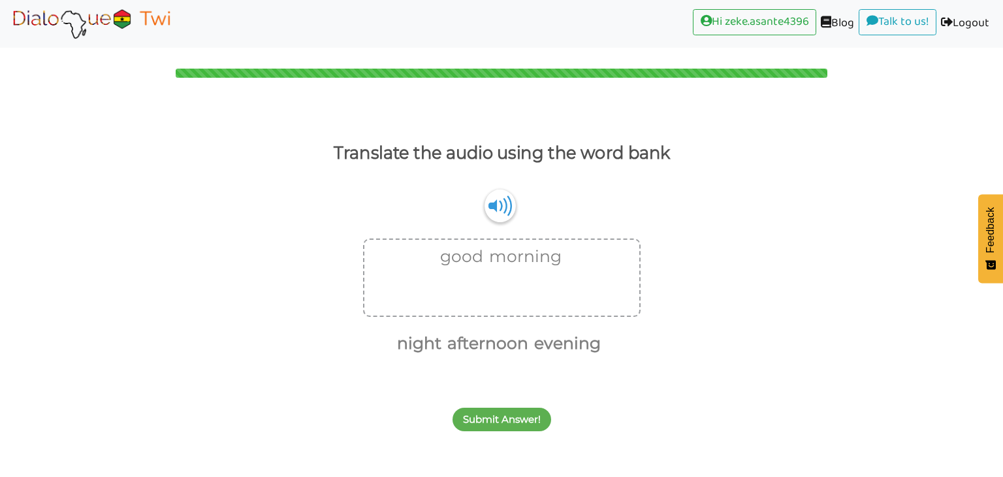
click at [513, 433] on div "Submit Answer!" at bounding box center [501, 412] width 1003 height 52
click at [507, 414] on button "Submit Answer!" at bounding box center [501, 419] width 99 height 24
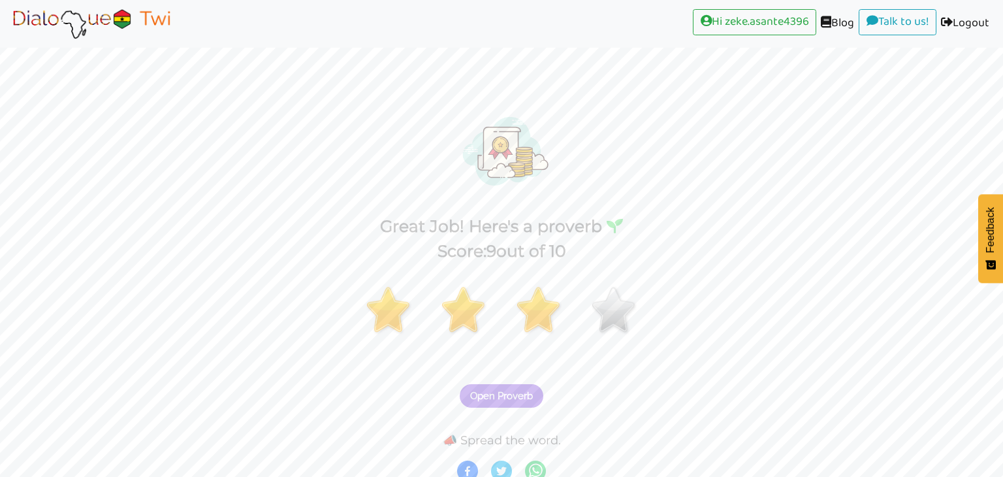
click at [492, 394] on span "Open Proverb" at bounding box center [501, 396] width 63 height 12
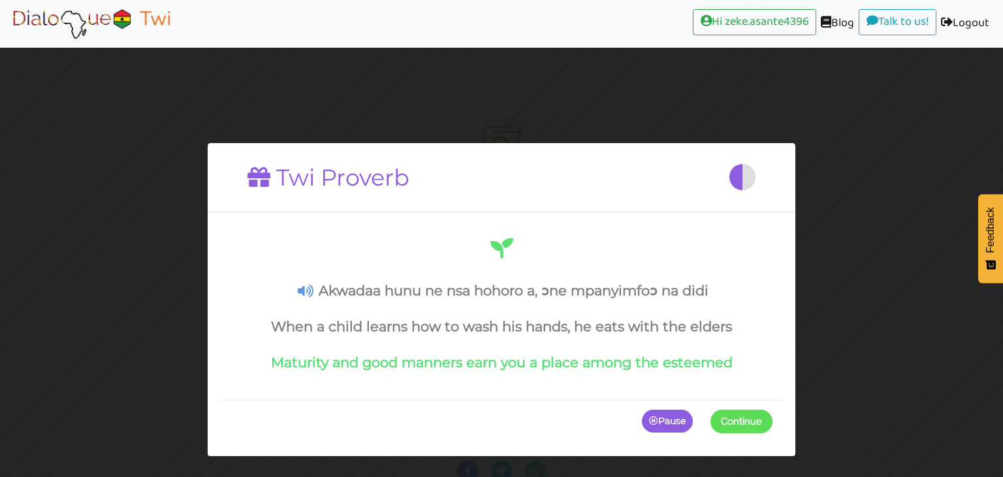
click at [674, 427] on p "Pause" at bounding box center [667, 421] width 51 height 24
click at [731, 428] on p "Continue" at bounding box center [738, 421] width 68 height 24
